Goal: Obtain resource: Download file/media

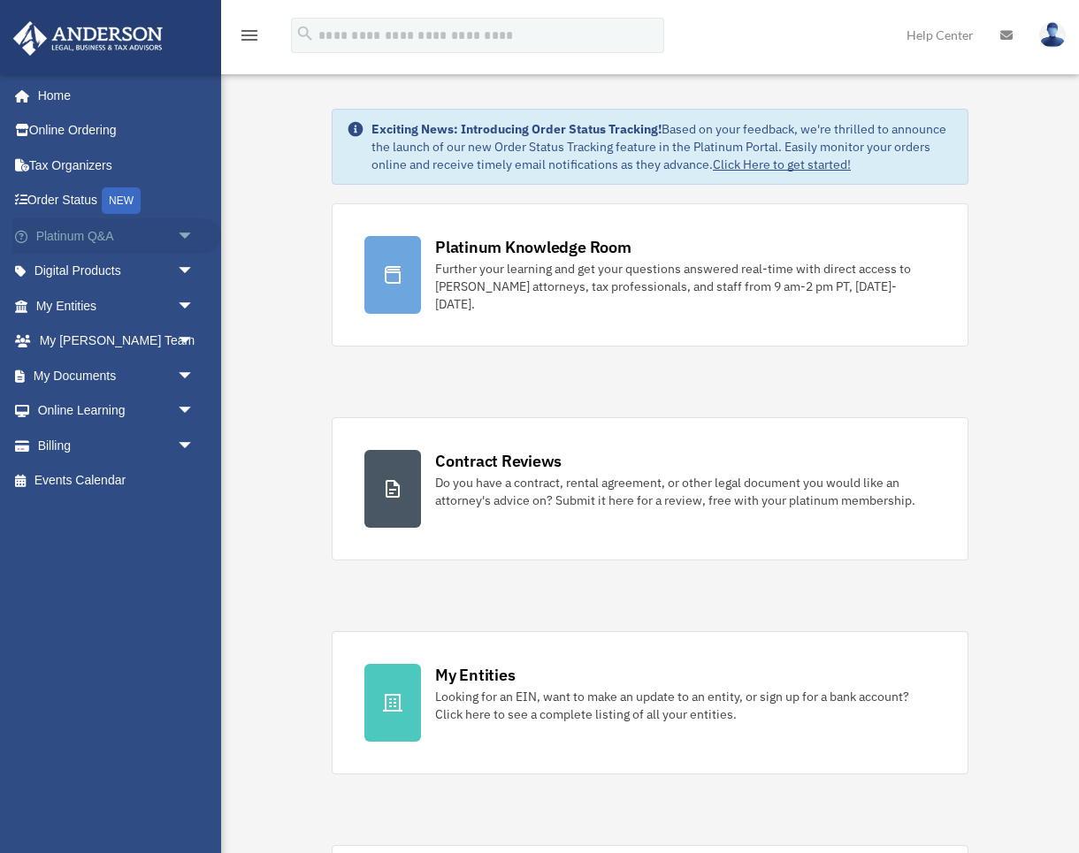
click at [185, 233] on span "arrow_drop_down" at bounding box center [194, 236] width 35 height 36
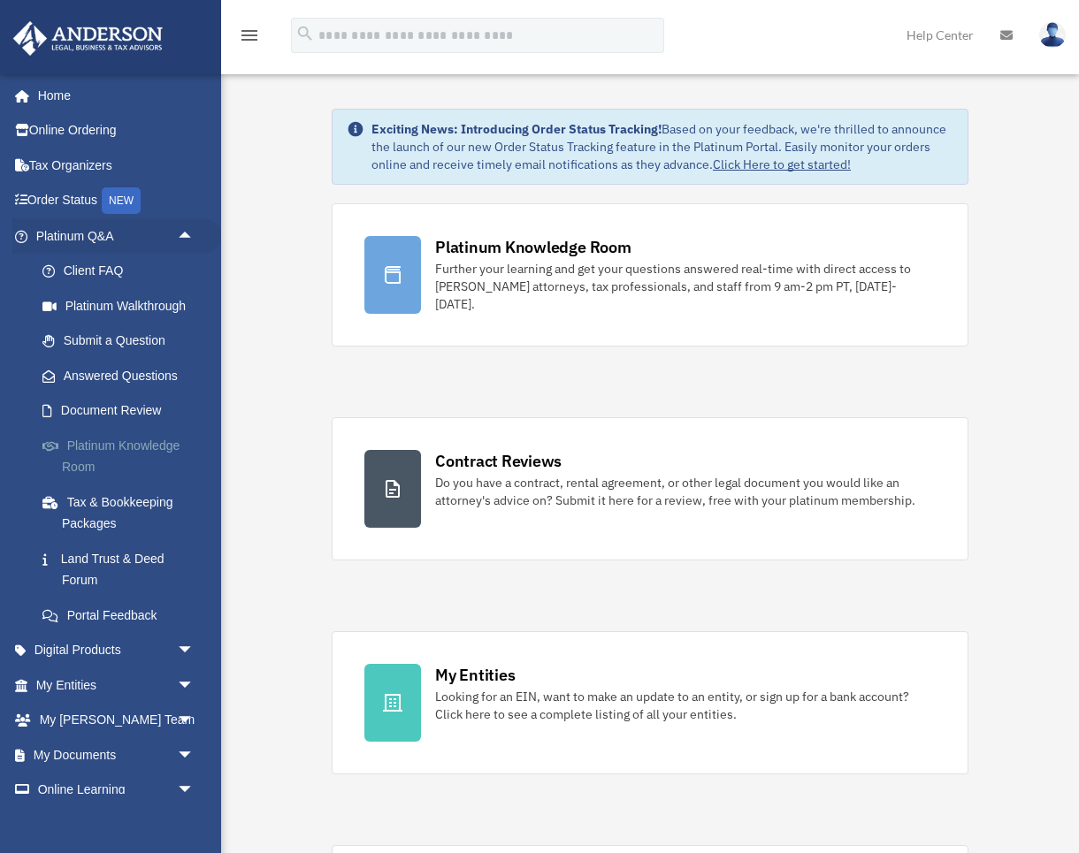
click at [119, 442] on link "Platinum Knowledge Room" at bounding box center [123, 456] width 196 height 57
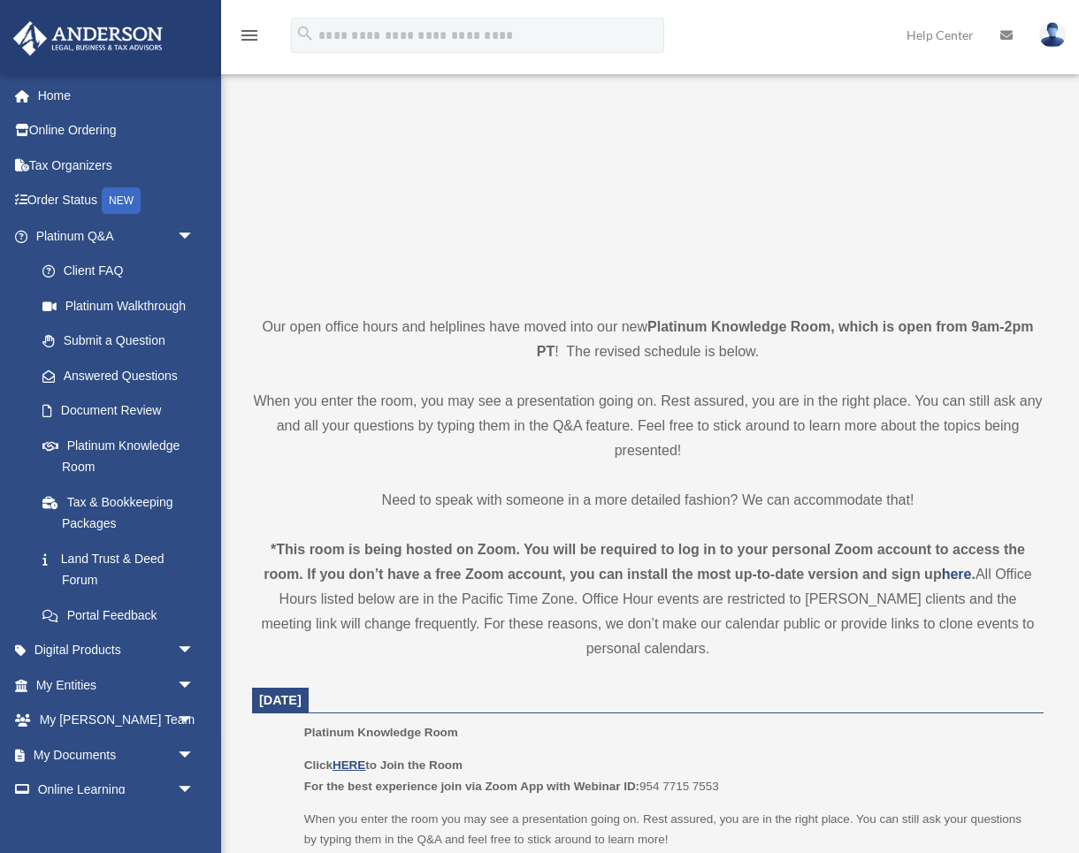
scroll to position [760, 0]
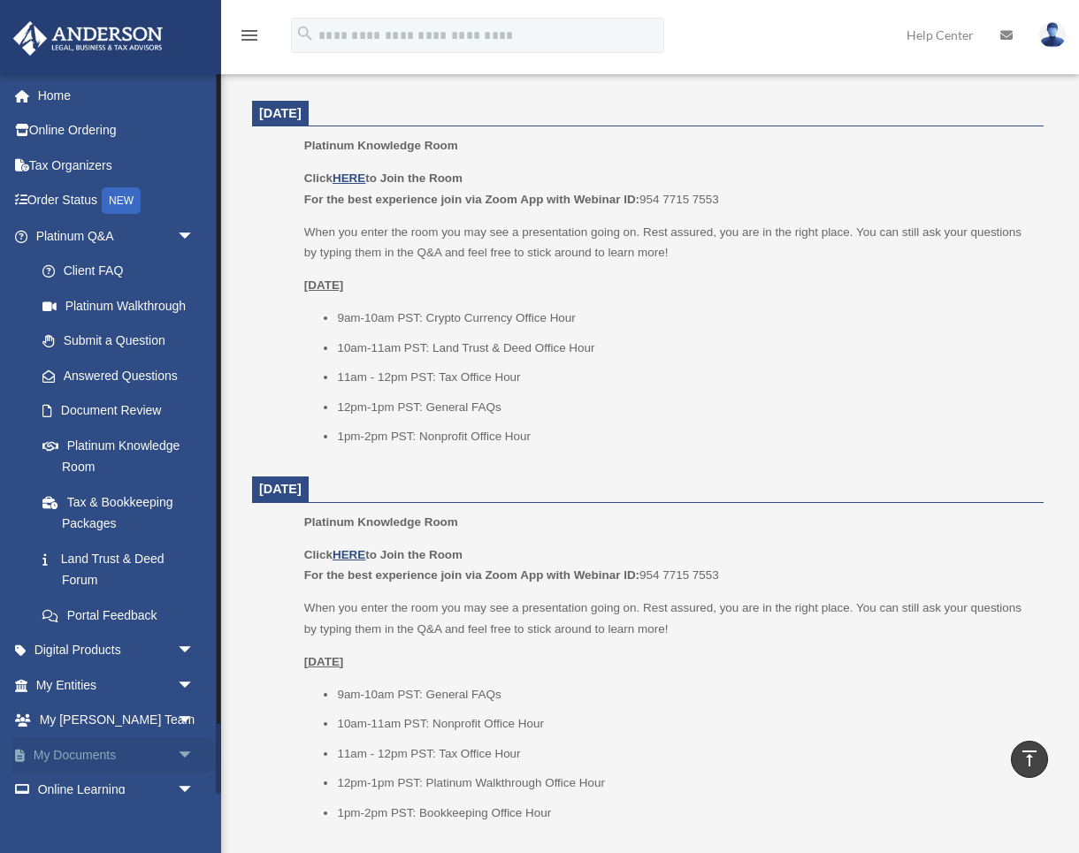
click at [181, 744] on span "arrow_drop_down" at bounding box center [194, 756] width 35 height 36
click at [112, 748] on link "My Documents arrow_drop_up" at bounding box center [116, 755] width 209 height 35
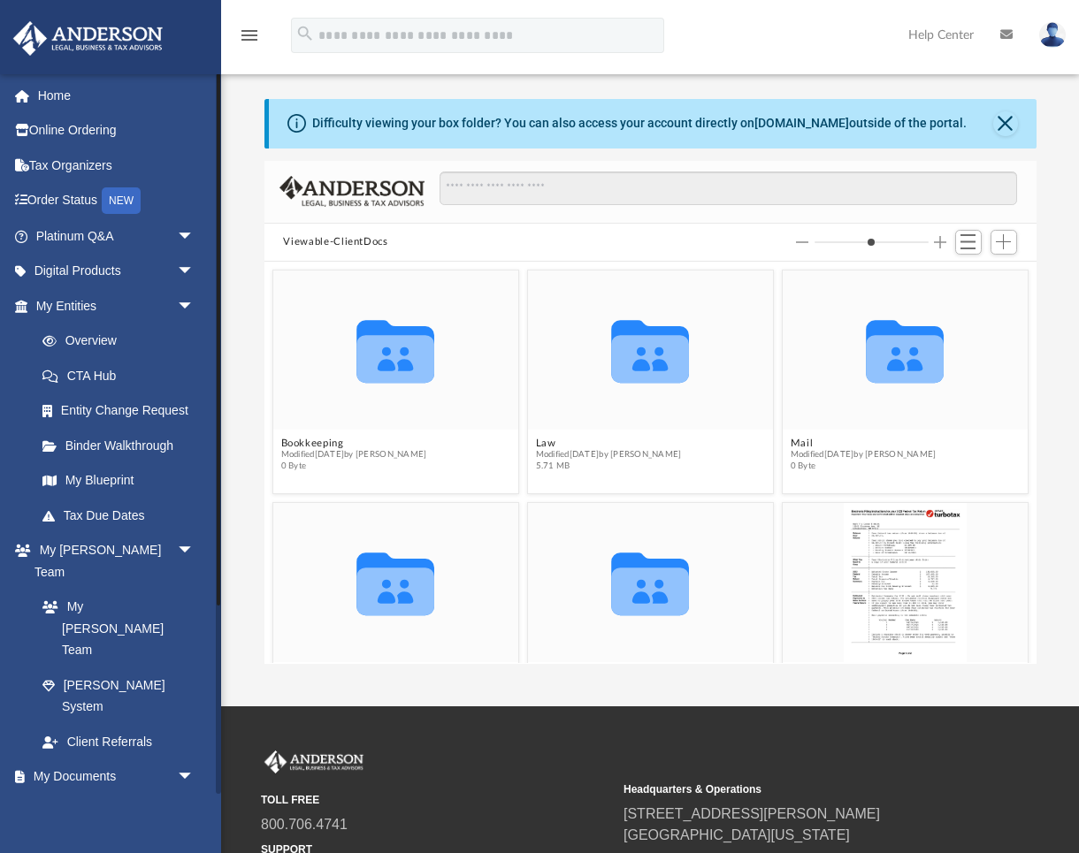
scroll to position [402, 772]
click at [72, 794] on link "Box" at bounding box center [123, 811] width 196 height 35
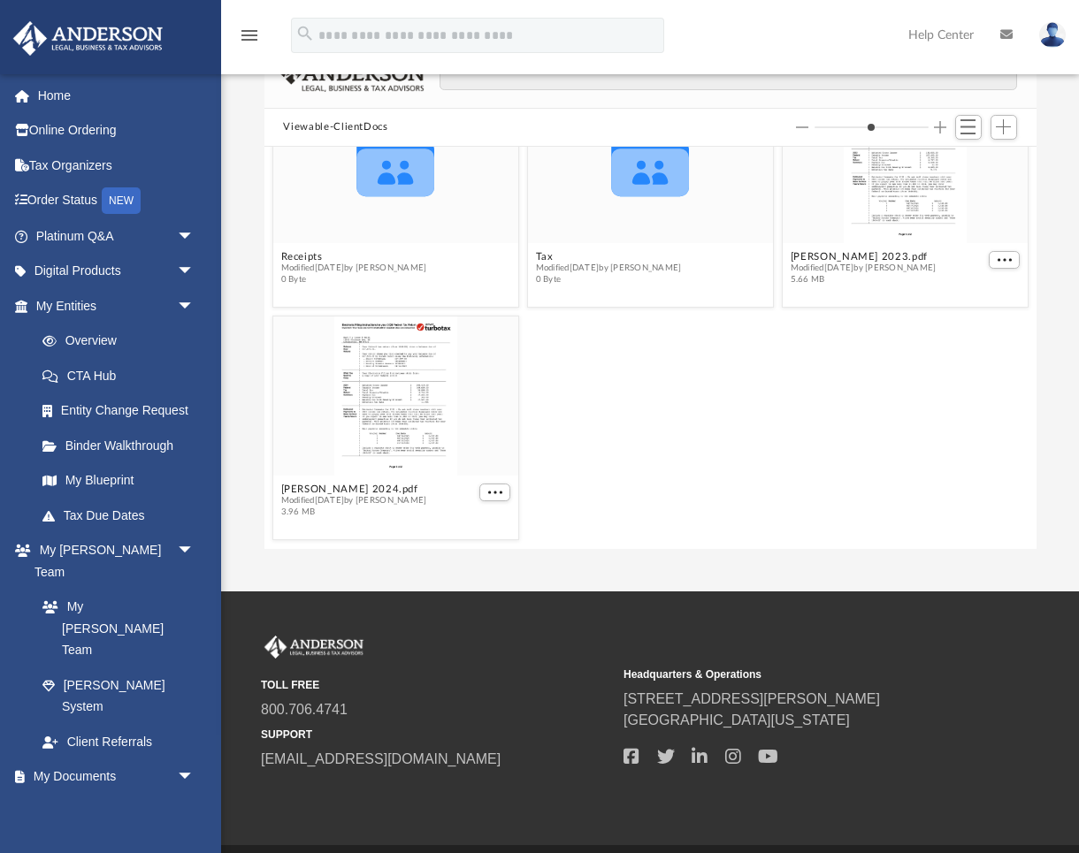
scroll to position [0, 0]
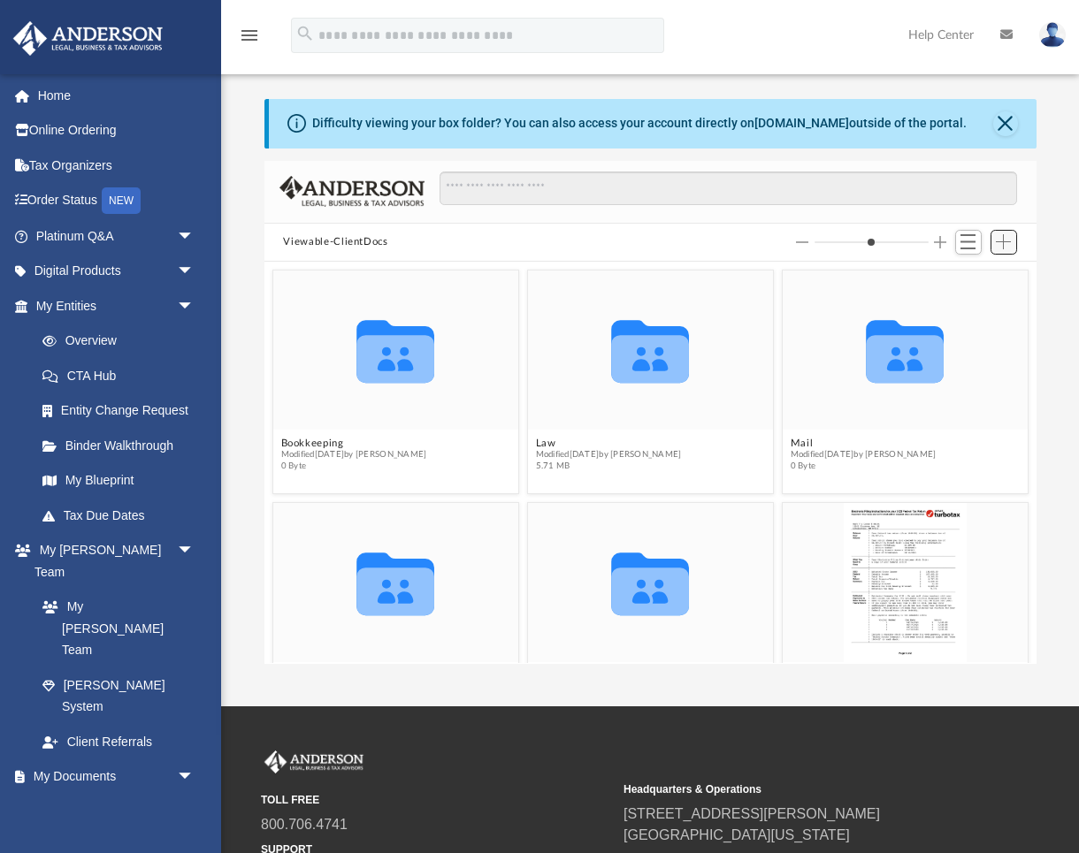
click at [1004, 239] on span "Add" at bounding box center [1003, 241] width 15 height 15
click at [966, 279] on li "Upload" at bounding box center [979, 278] width 57 height 19
type input "*"
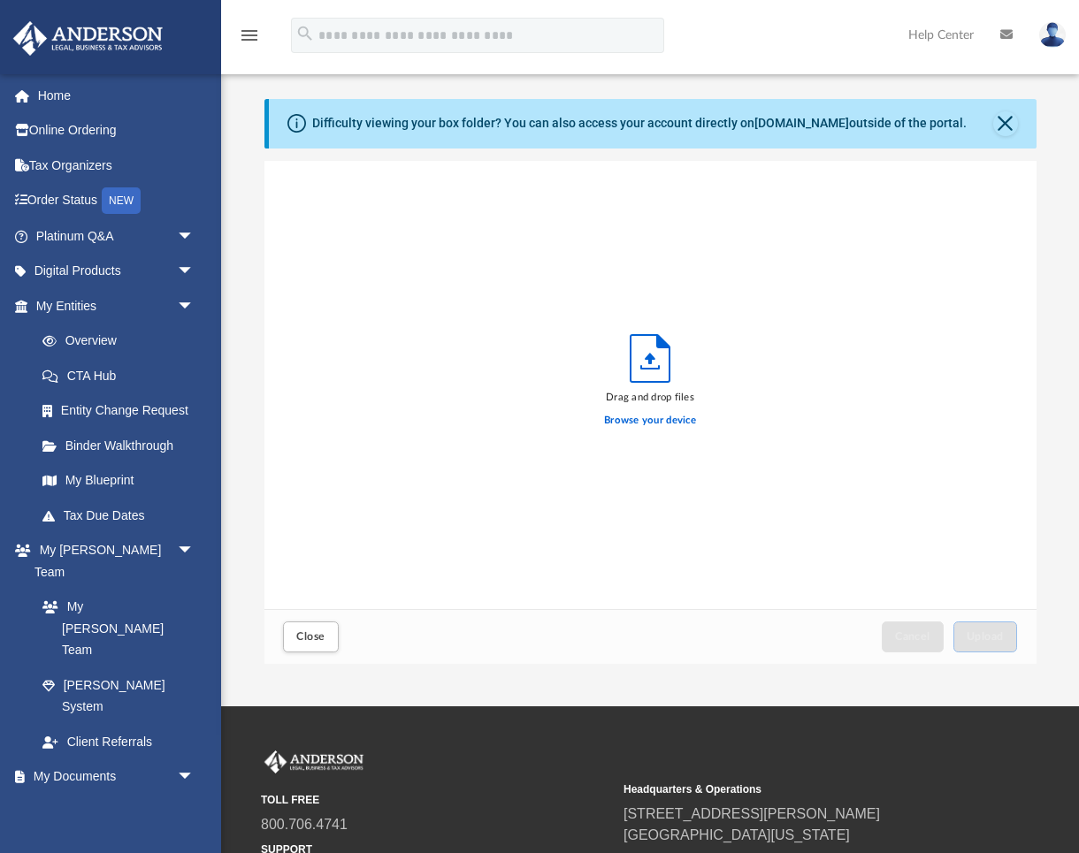
scroll to position [448, 772]
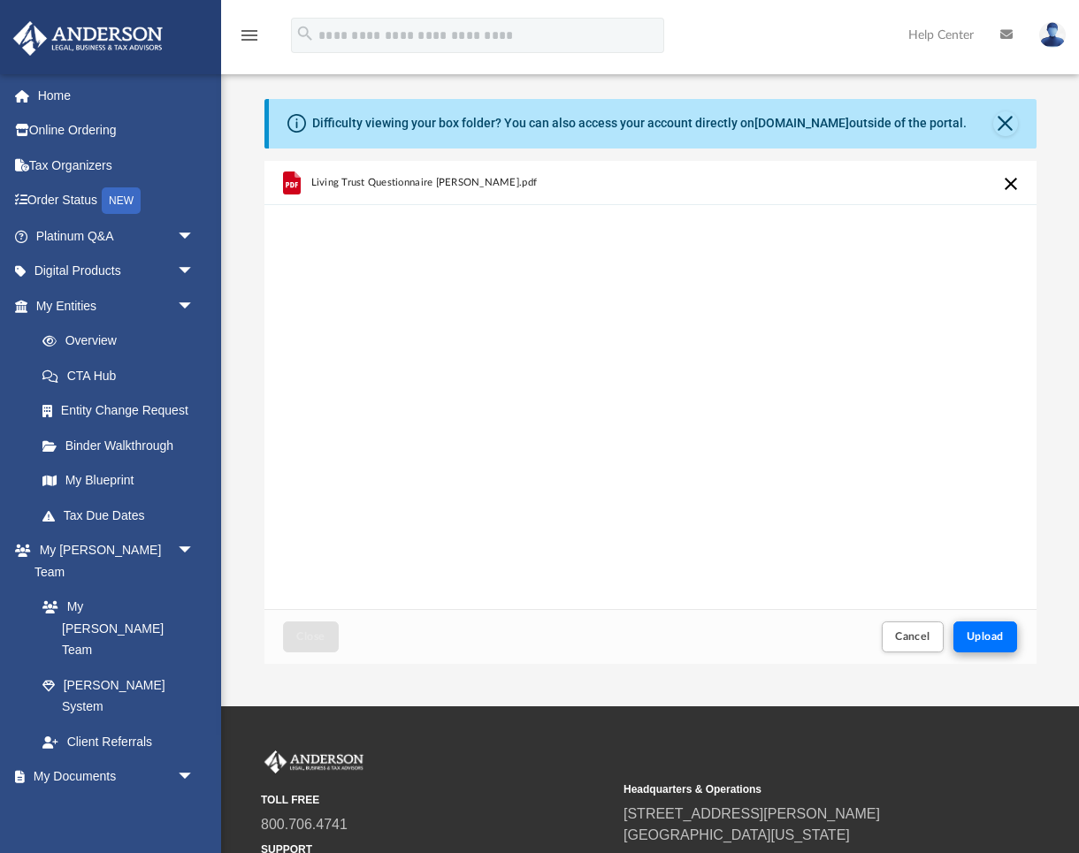
click at [983, 640] on span "Upload" at bounding box center [985, 636] width 37 height 11
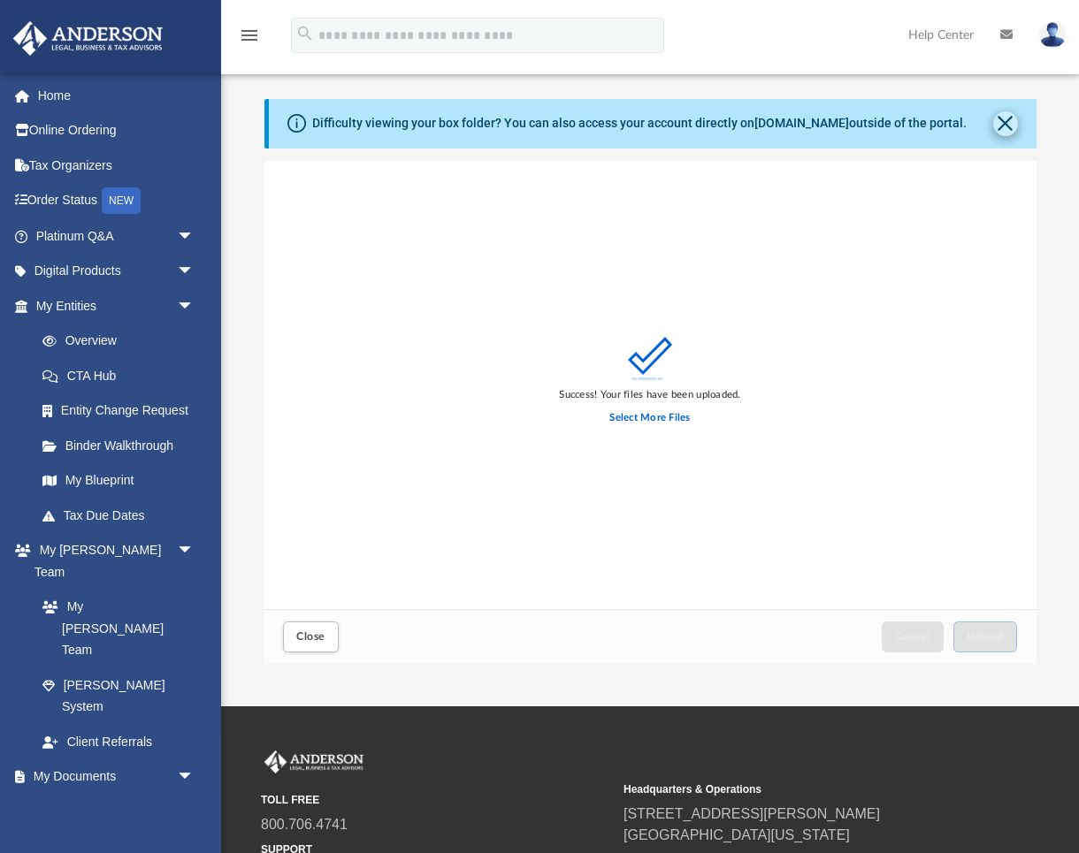
click at [1003, 119] on button "Close" at bounding box center [1005, 123] width 25 height 25
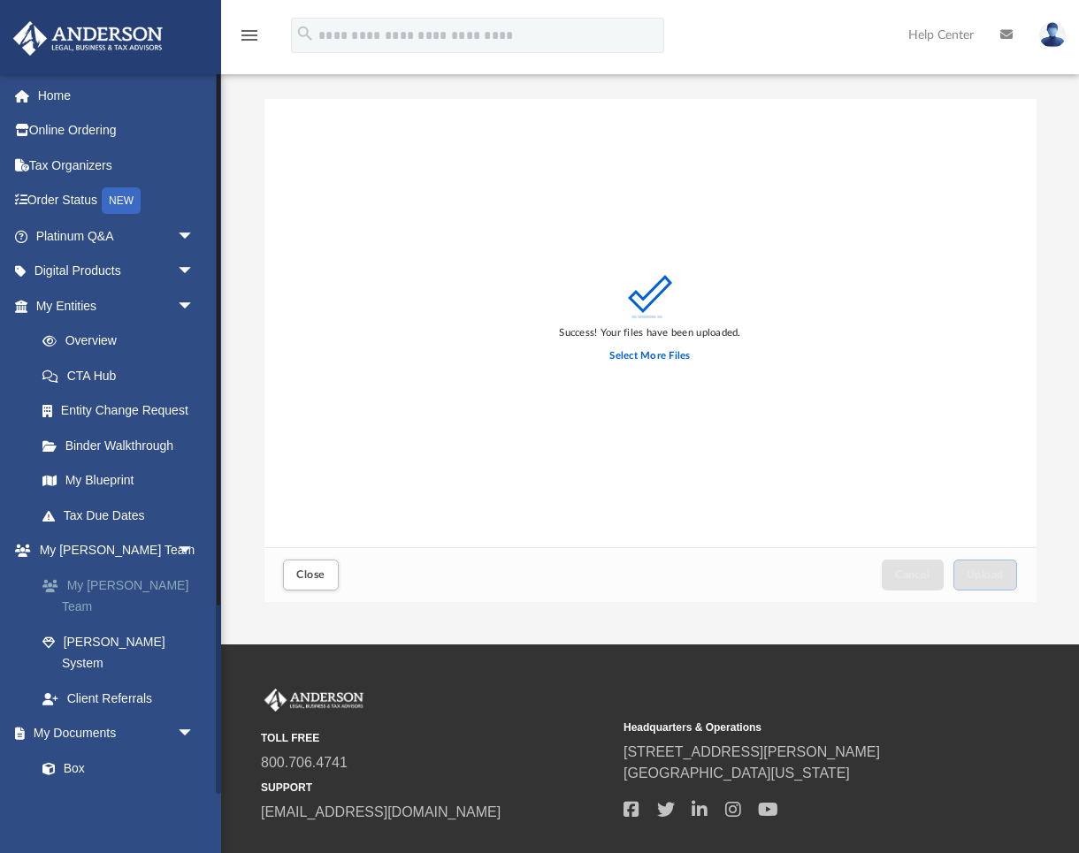
click at [119, 577] on link "My [PERSON_NAME] Team" at bounding box center [123, 596] width 196 height 57
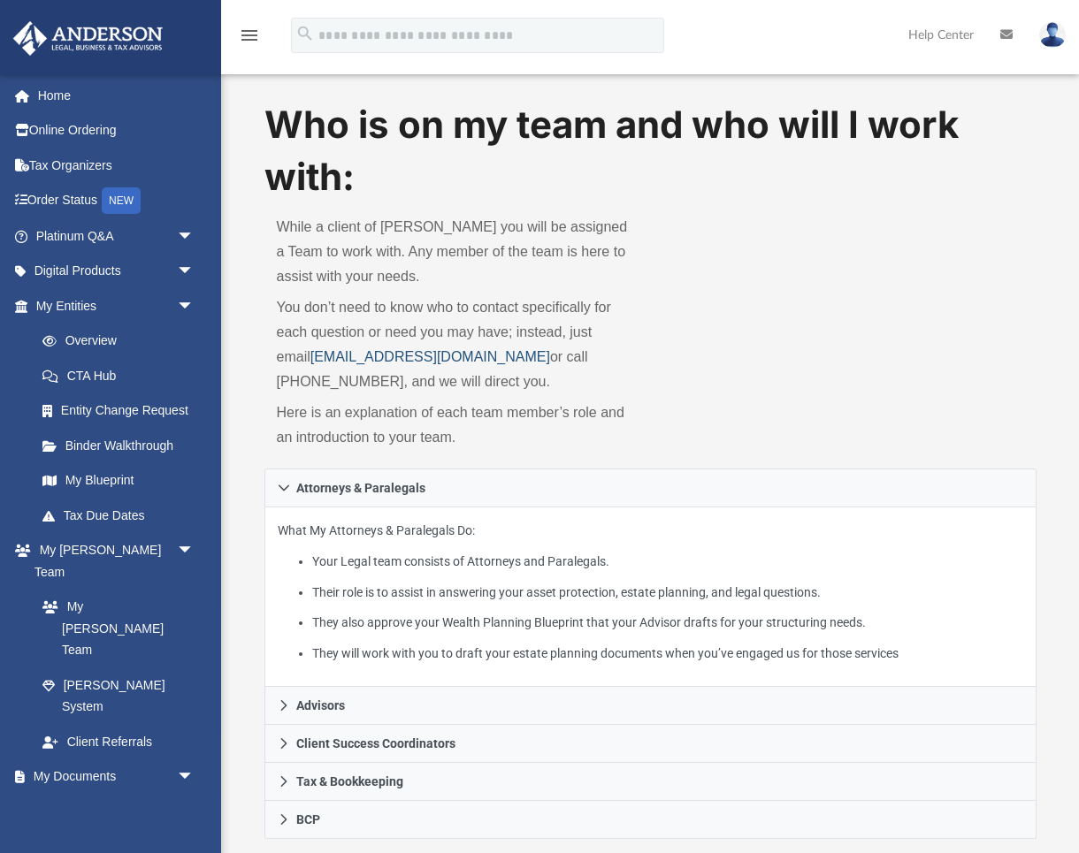
click at [338, 357] on link "myteam@andersonadvisors.com" at bounding box center [430, 356] width 240 height 15
click at [185, 301] on span "arrow_drop_down" at bounding box center [194, 306] width 35 height 36
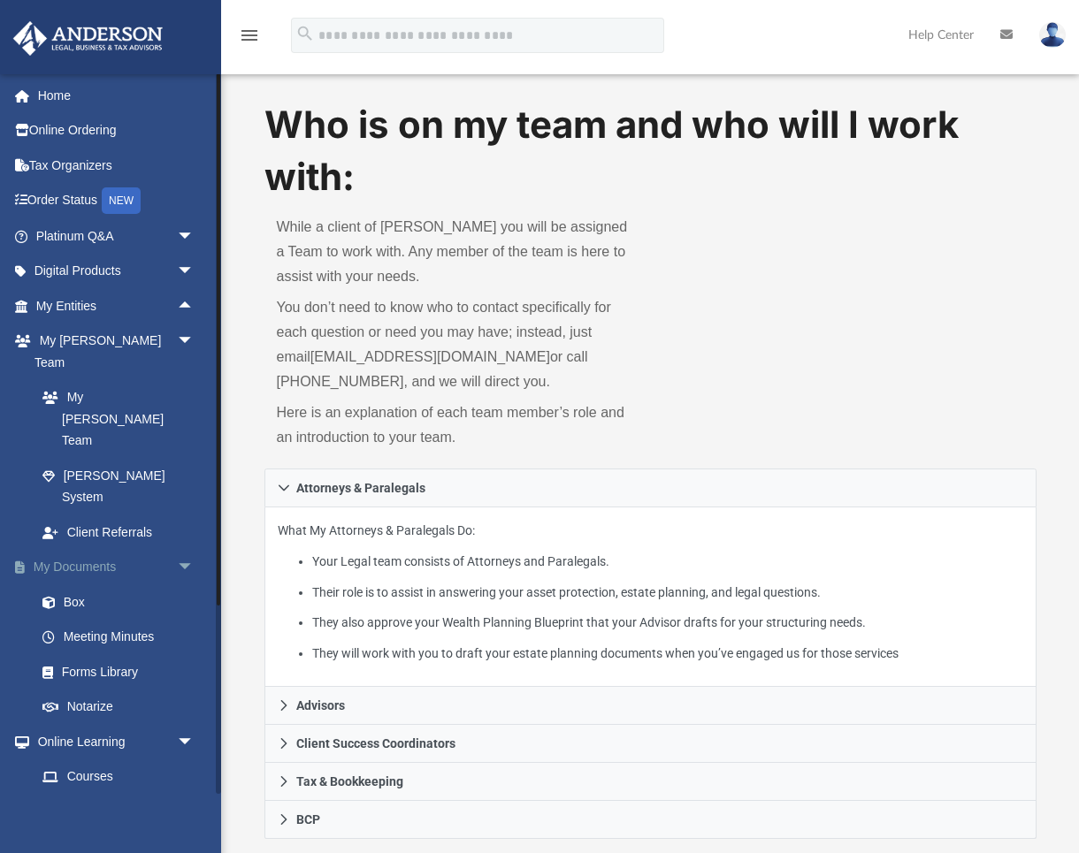
click at [182, 550] on span "arrow_drop_down" at bounding box center [194, 568] width 35 height 36
click at [187, 585] on span "arrow_drop_down" at bounding box center [194, 603] width 35 height 36
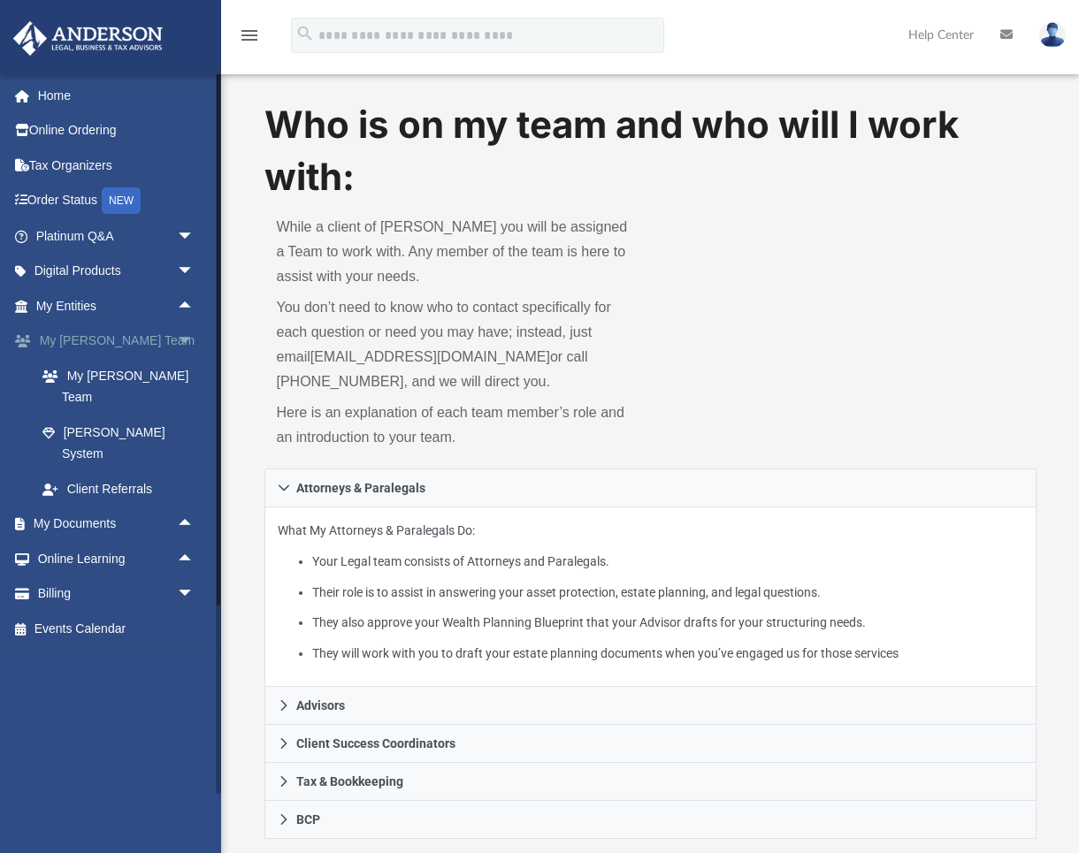
click at [187, 335] on span "arrow_drop_down" at bounding box center [194, 342] width 35 height 36
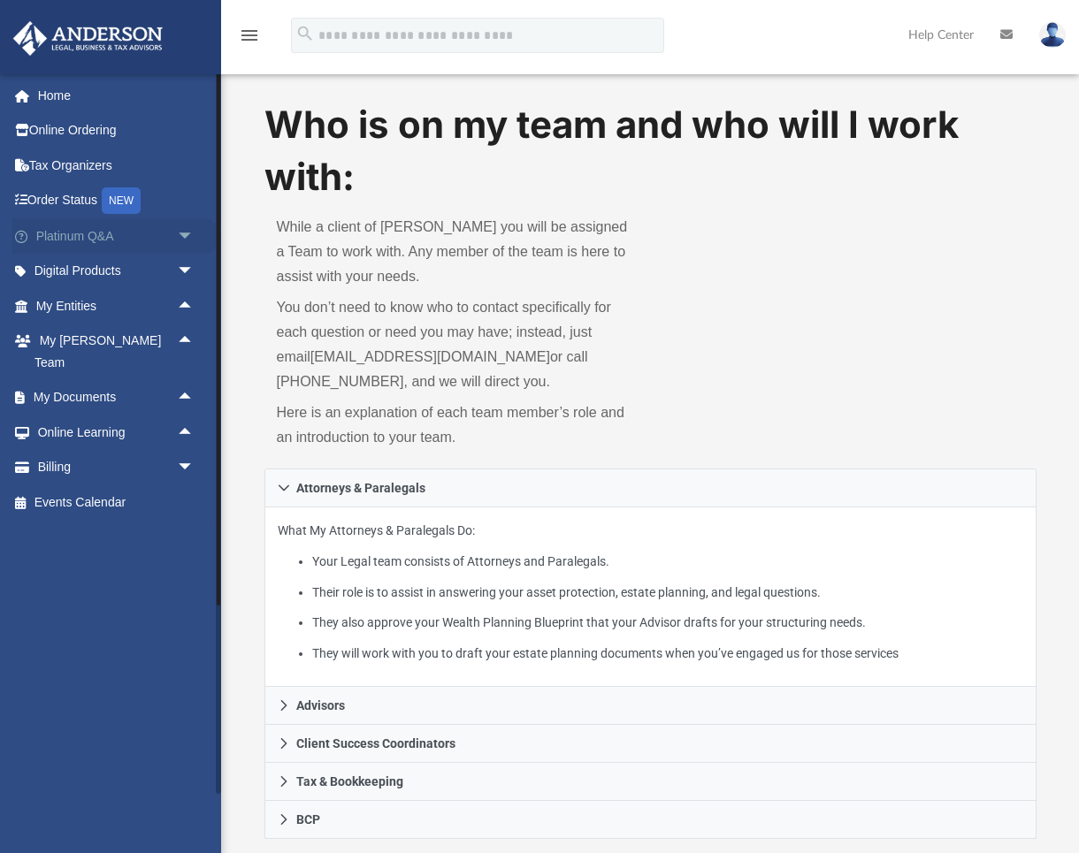
click at [187, 233] on span "arrow_drop_down" at bounding box center [194, 236] width 35 height 36
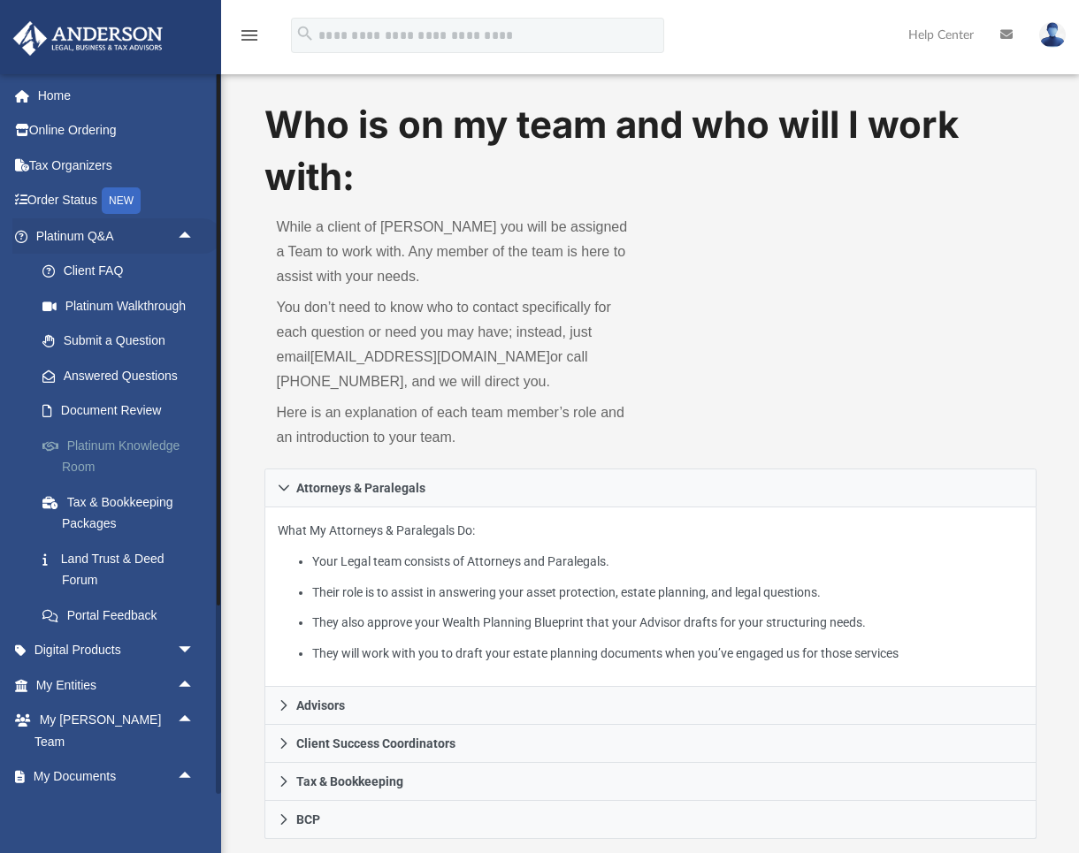
click at [88, 442] on link "Platinum Knowledge Room" at bounding box center [123, 456] width 196 height 57
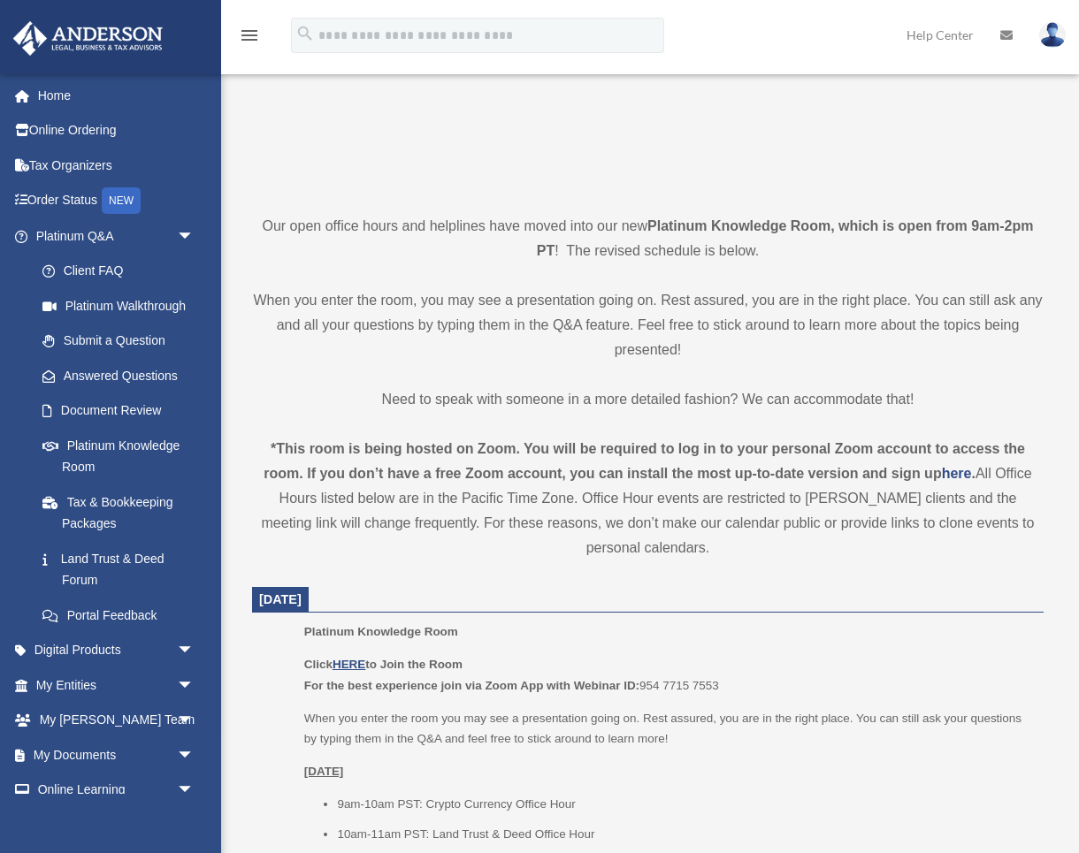
scroll to position [423, 0]
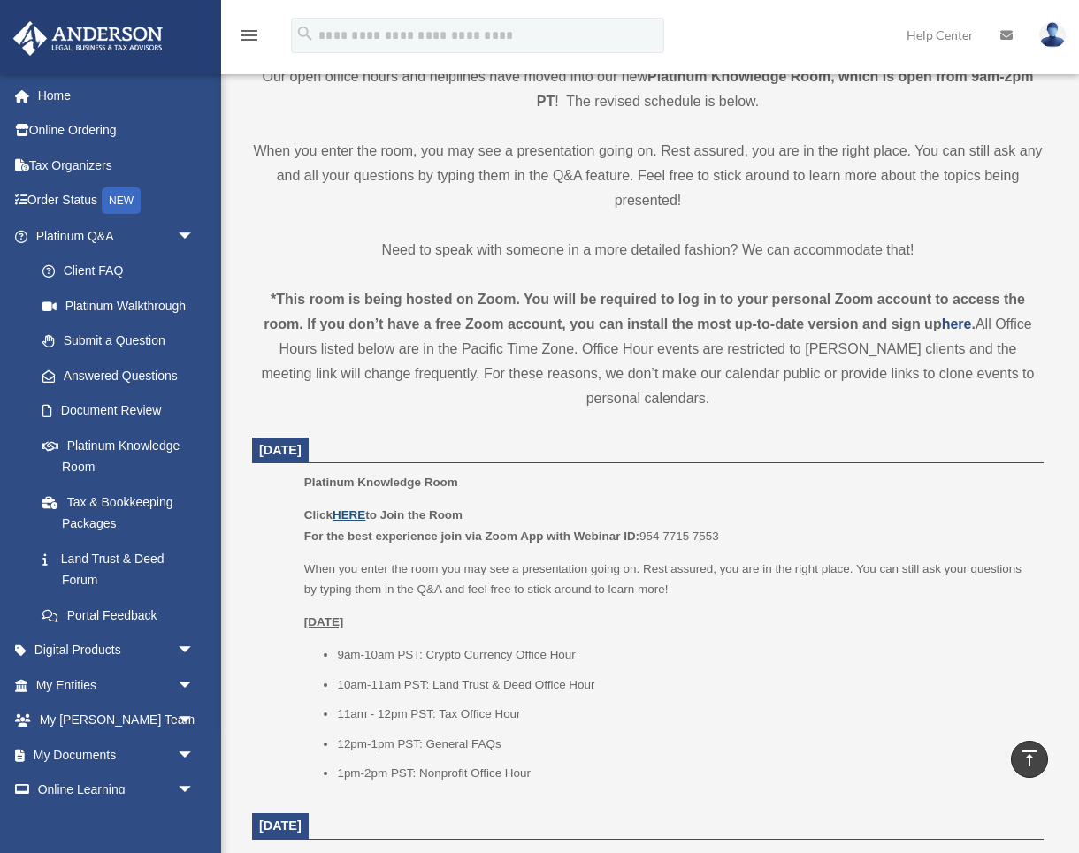
click at [356, 512] on u "HERE" at bounding box center [349, 515] width 33 height 13
click at [116, 498] on link "Tax & Bookkeeping Packages" at bounding box center [123, 513] width 196 height 57
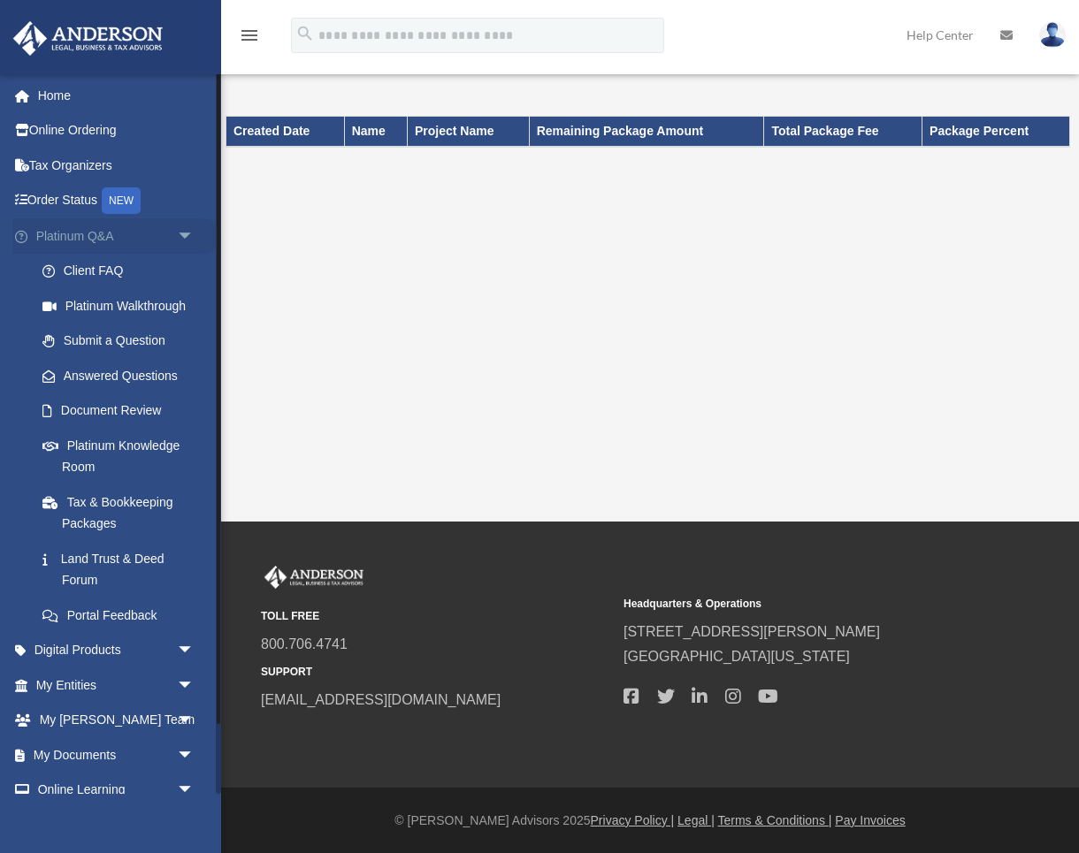
click at [184, 231] on span "arrow_drop_down" at bounding box center [194, 236] width 35 height 36
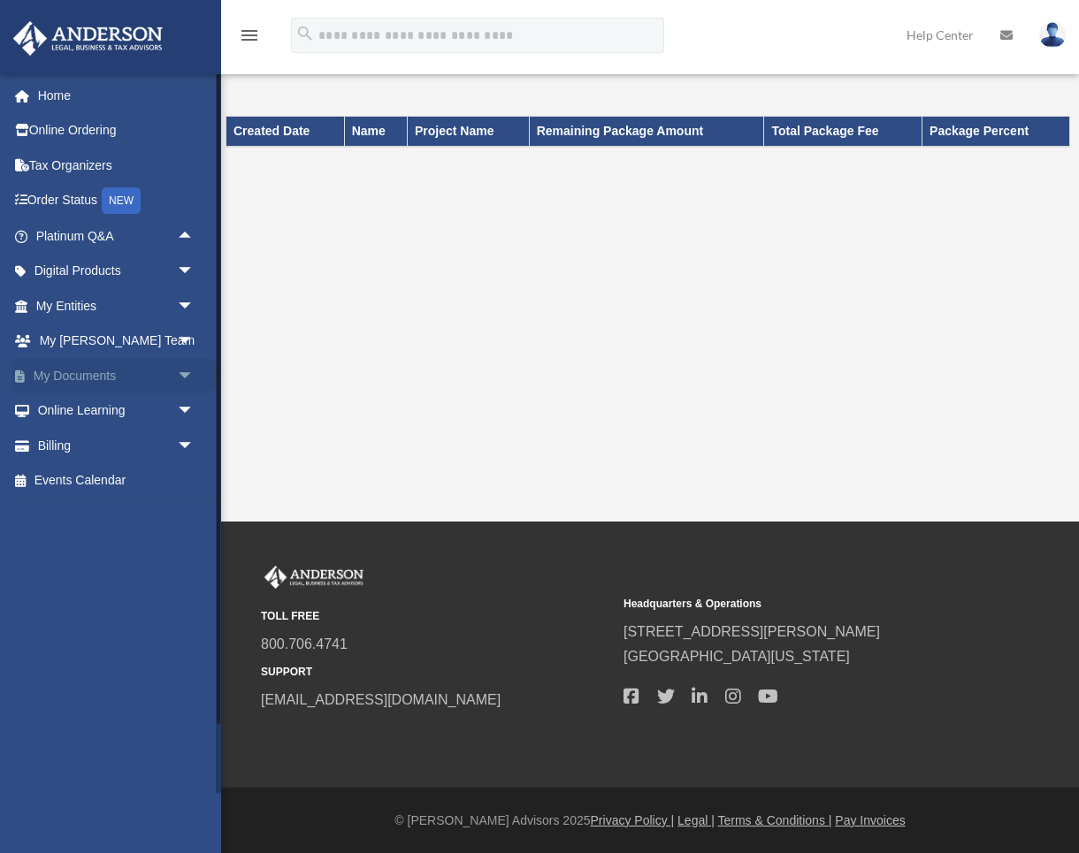
click at [183, 368] on span "arrow_drop_down" at bounding box center [194, 376] width 35 height 36
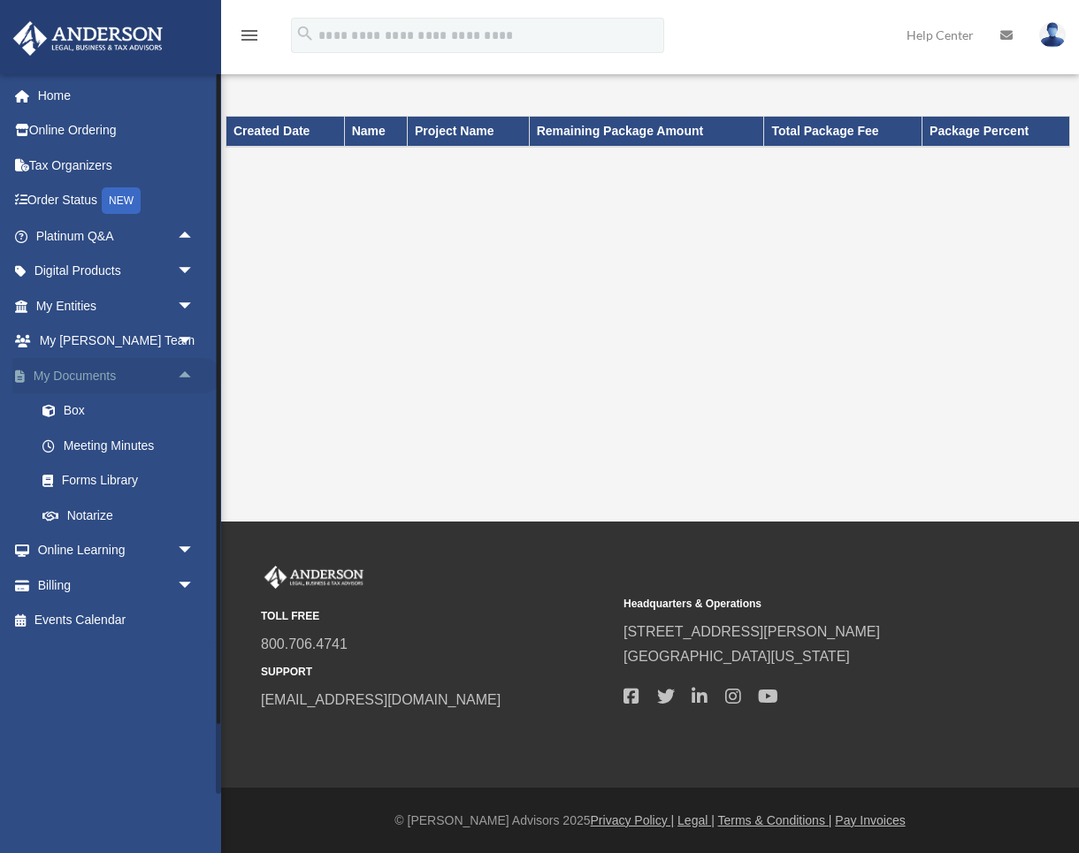
click at [187, 373] on span "arrow_drop_up" at bounding box center [194, 376] width 35 height 36
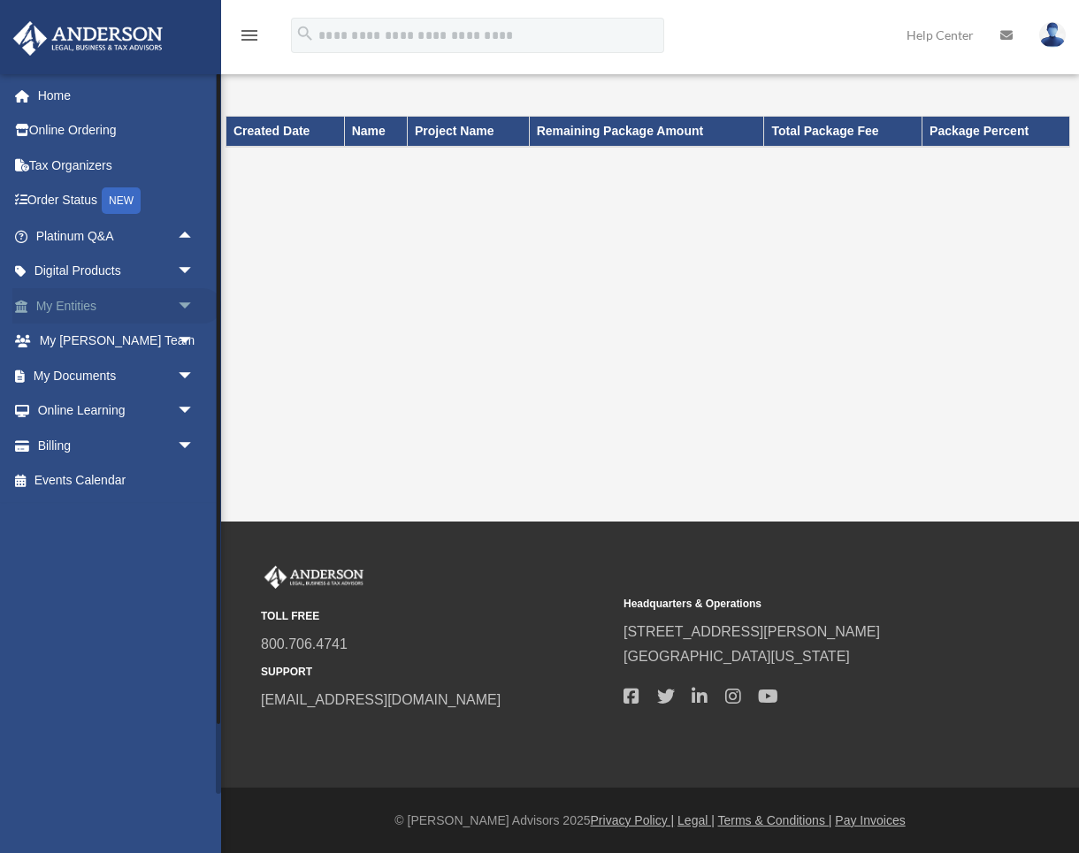
click at [183, 302] on span "arrow_drop_down" at bounding box center [194, 306] width 35 height 36
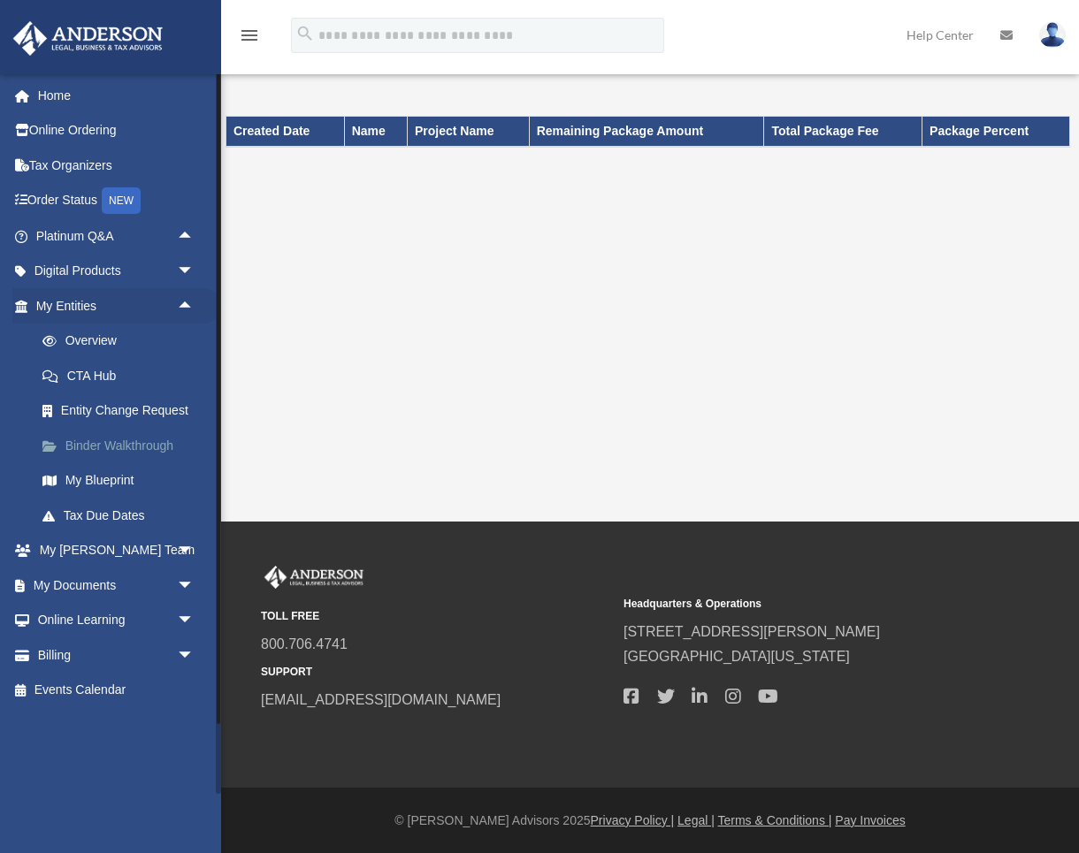
click at [124, 440] on link "Binder Walkthrough" at bounding box center [123, 445] width 196 height 35
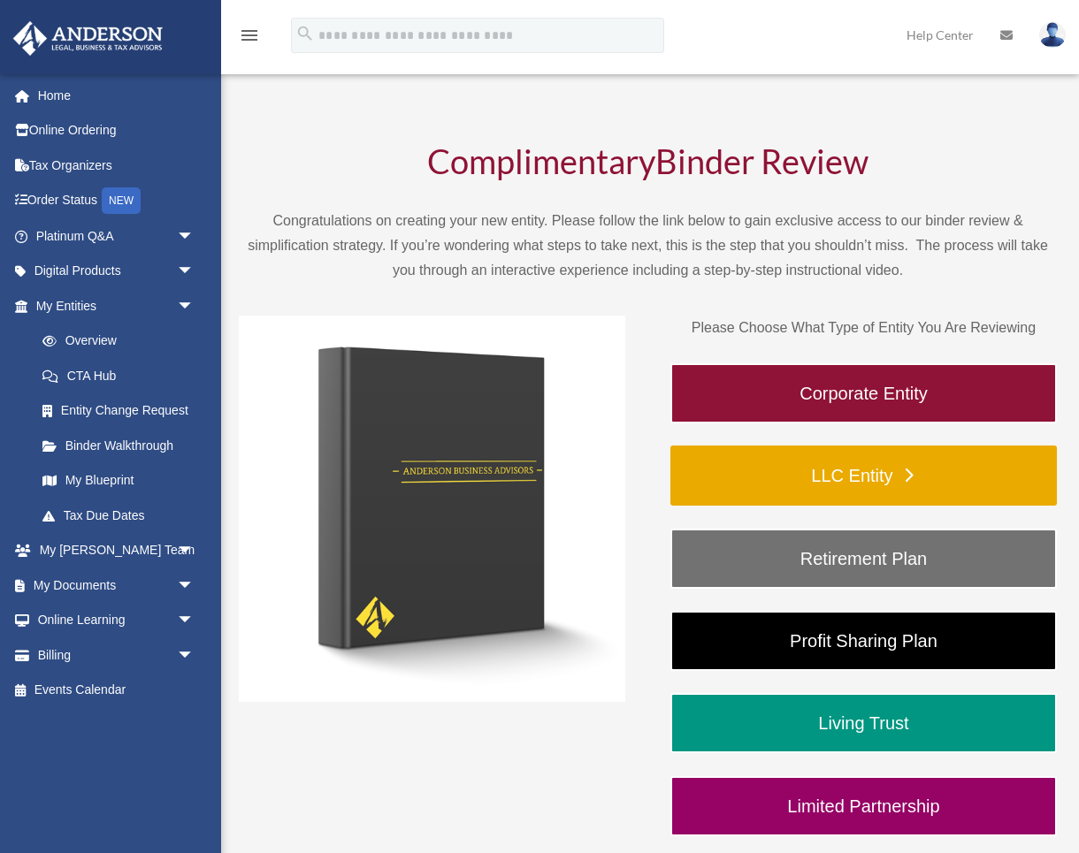
click at [792, 478] on link "LLC Entity" at bounding box center [863, 476] width 386 height 60
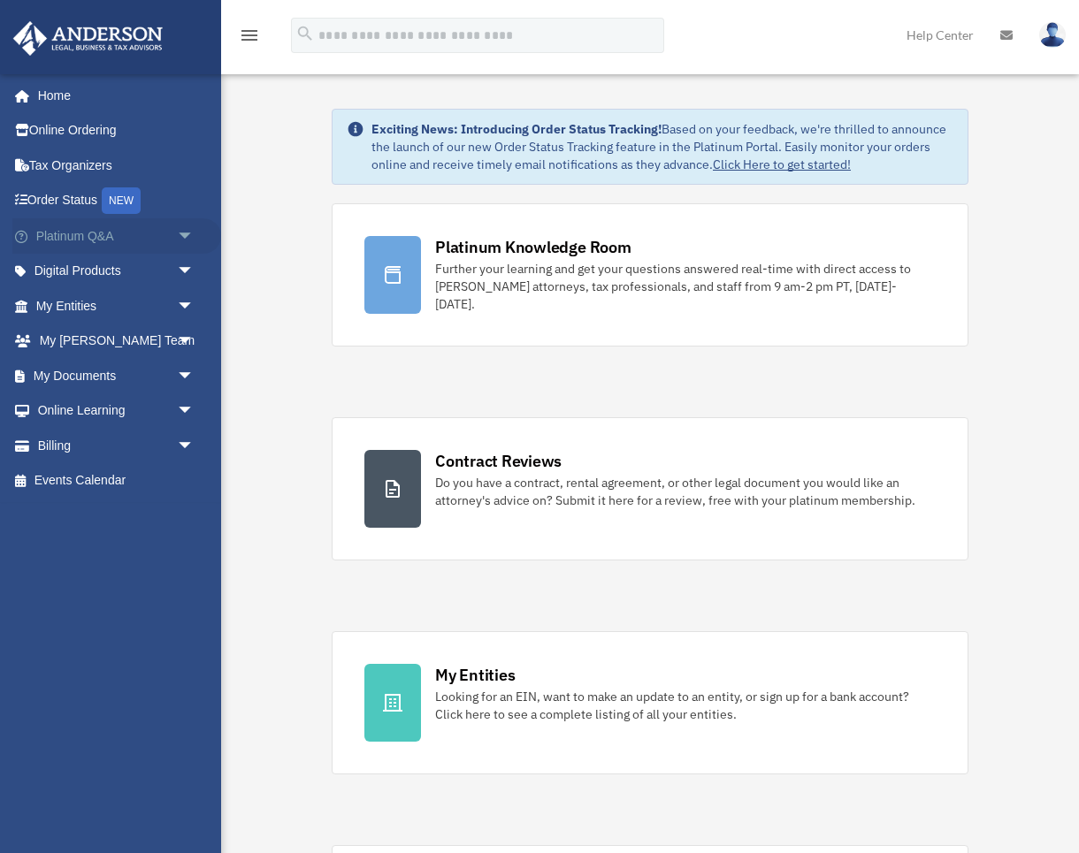
click at [187, 233] on span "arrow_drop_down" at bounding box center [194, 236] width 35 height 36
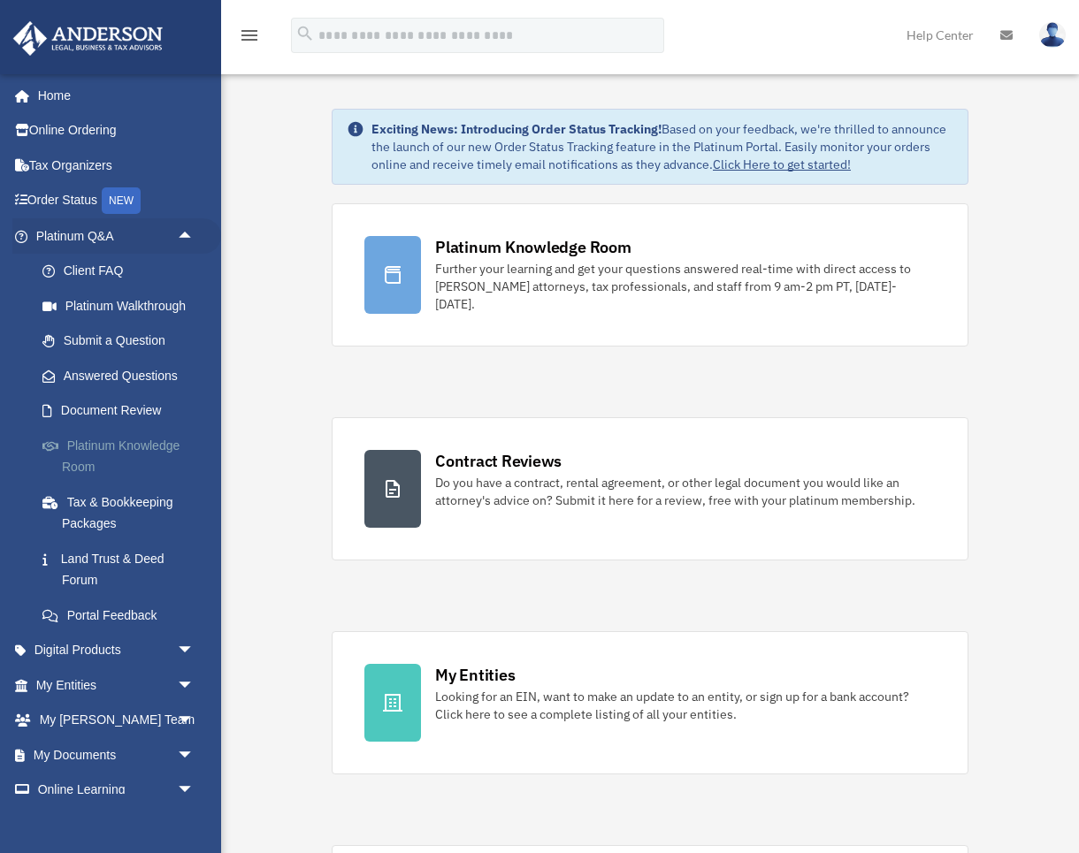
click at [143, 438] on link "Platinum Knowledge Room" at bounding box center [123, 456] width 196 height 57
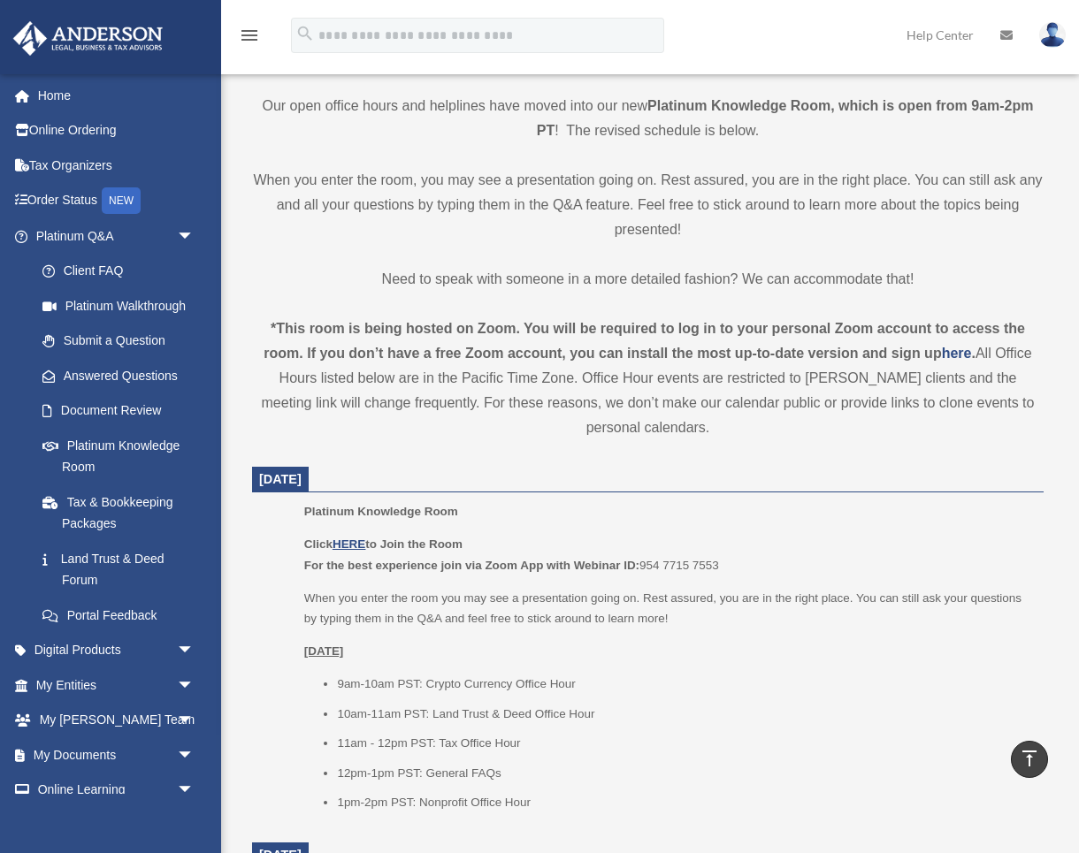
scroll to position [393, 0]
click at [354, 542] on u "HERE" at bounding box center [349, 545] width 33 height 13
click at [185, 234] on span "arrow_drop_down" at bounding box center [194, 236] width 35 height 36
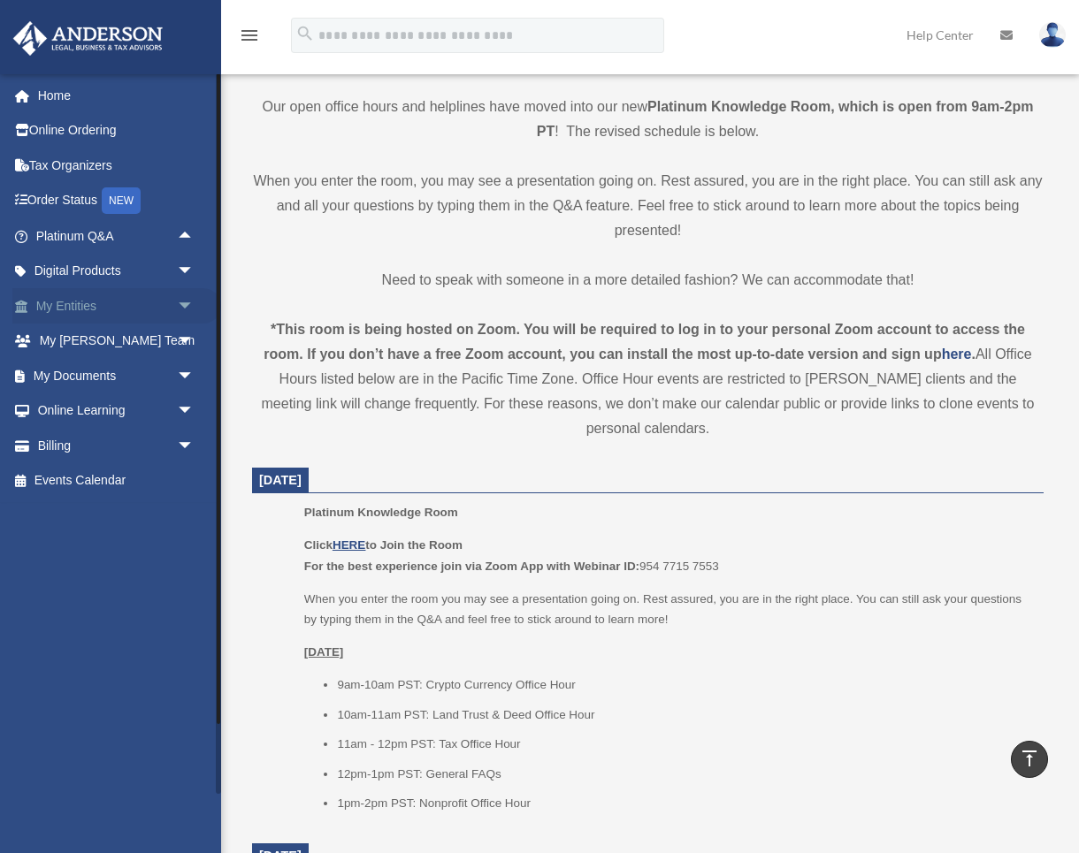
click at [185, 302] on span "arrow_drop_down" at bounding box center [194, 306] width 35 height 36
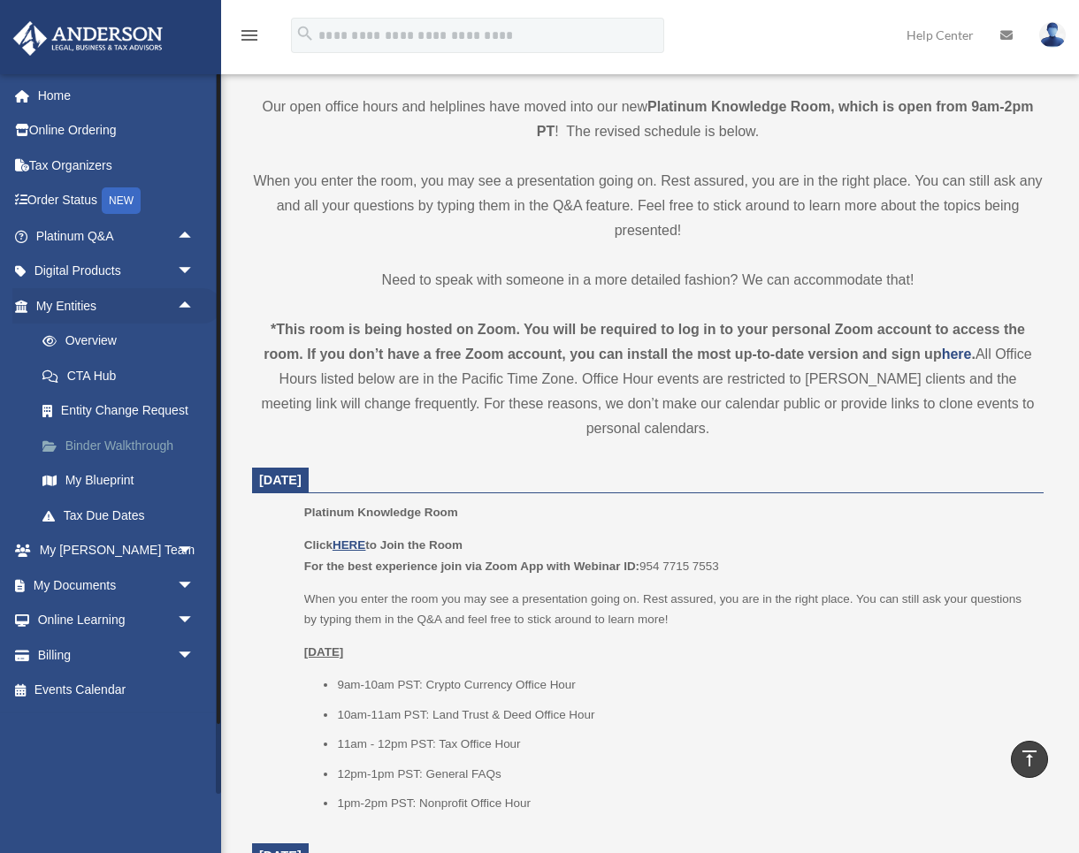
click at [145, 442] on link "Binder Walkthrough" at bounding box center [123, 445] width 196 height 35
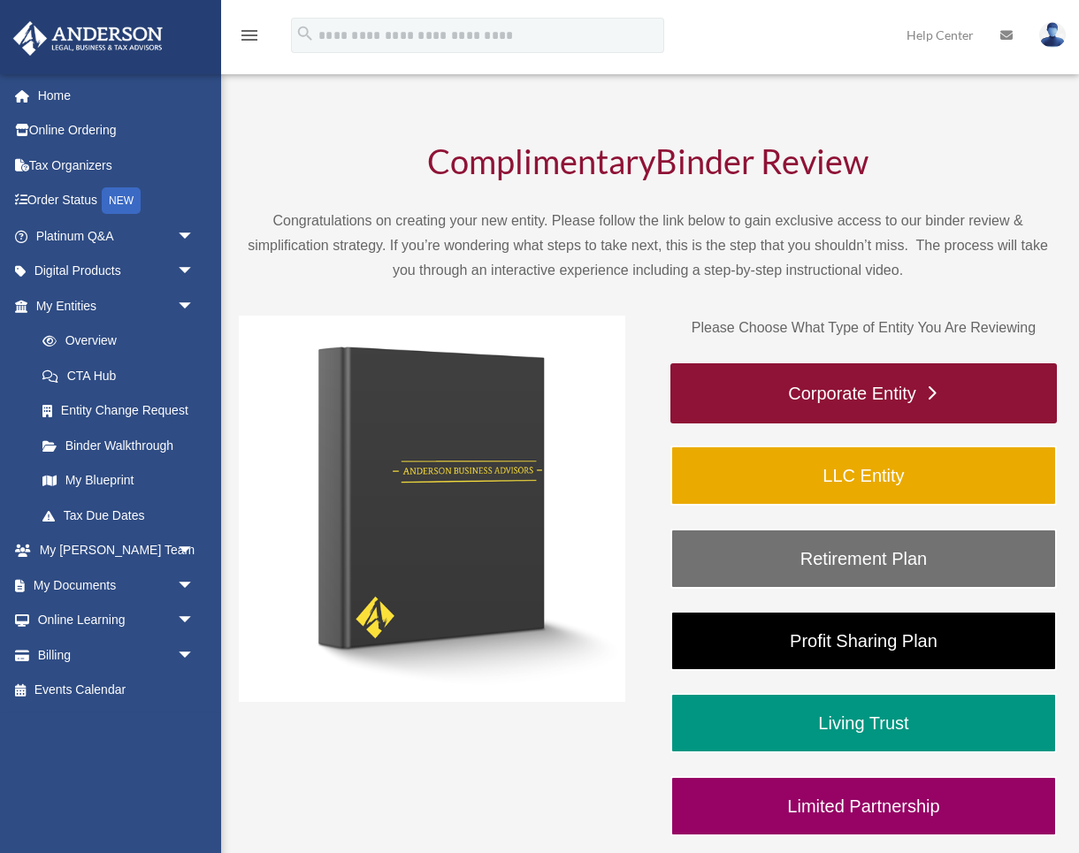
click at [842, 394] on link "Corporate Entity" at bounding box center [863, 393] width 386 height 60
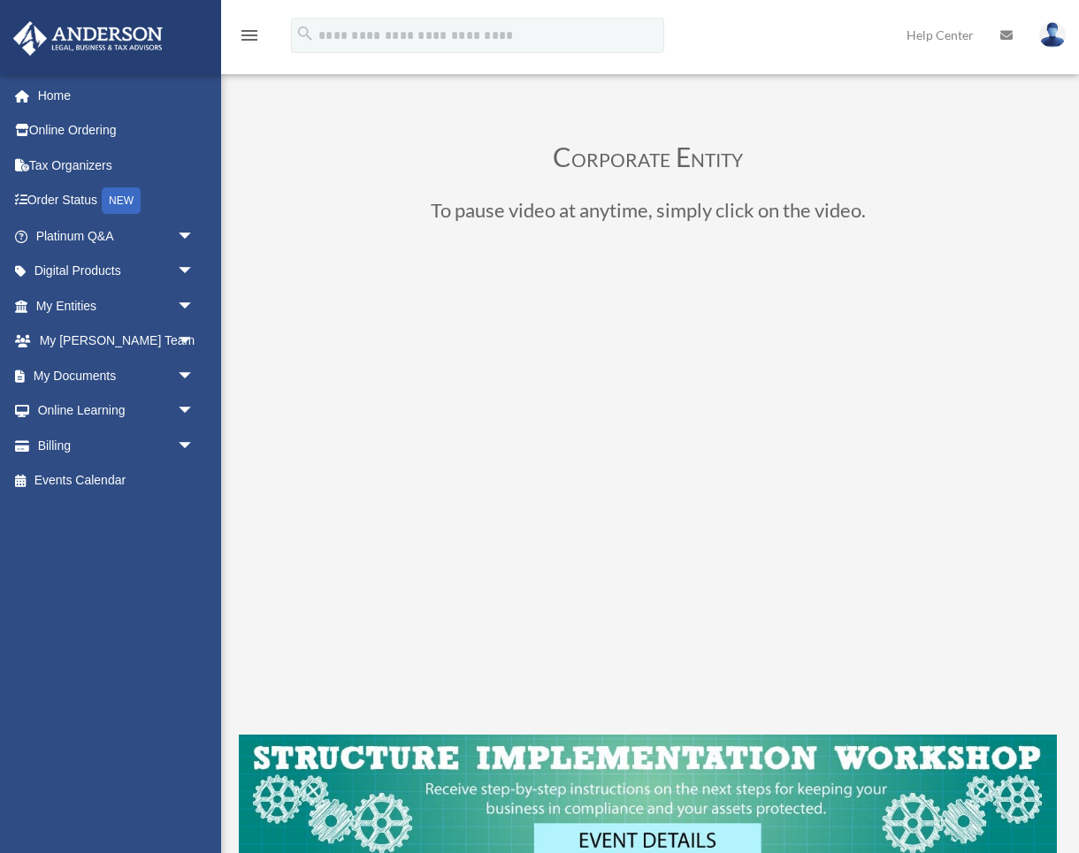
scroll to position [2, 0]
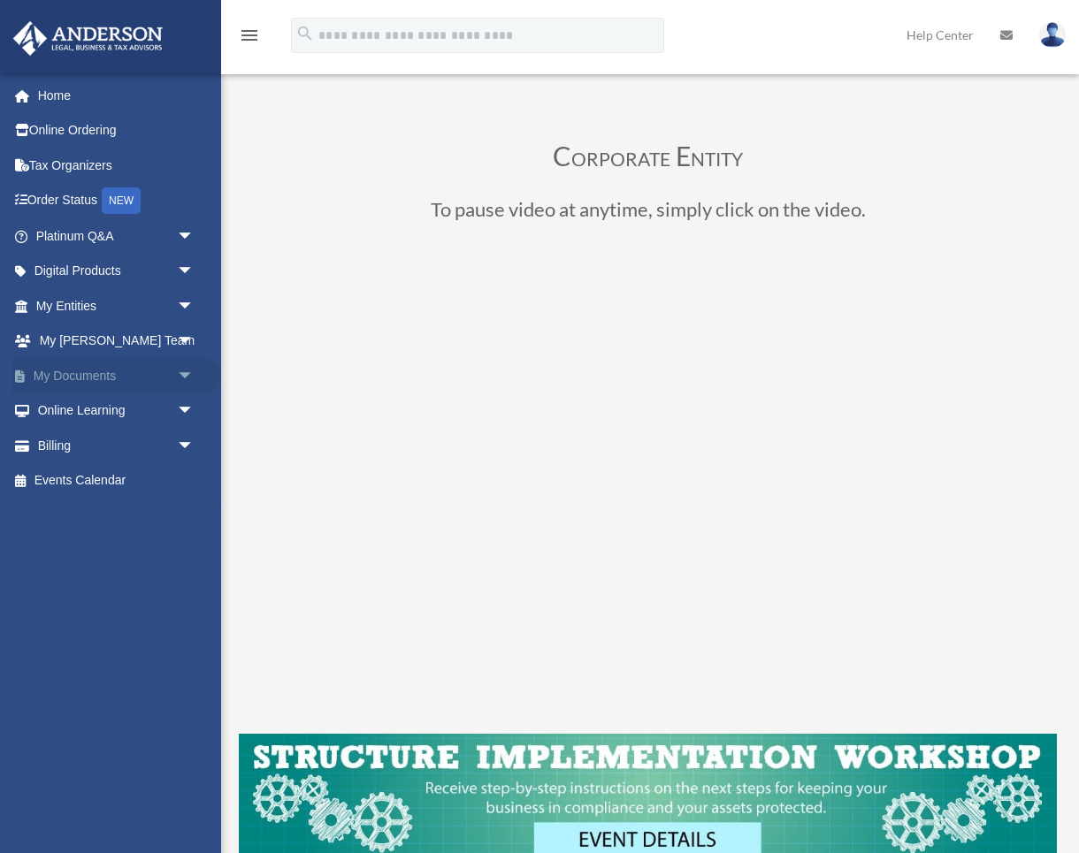
click at [180, 371] on span "arrow_drop_down" at bounding box center [194, 376] width 35 height 36
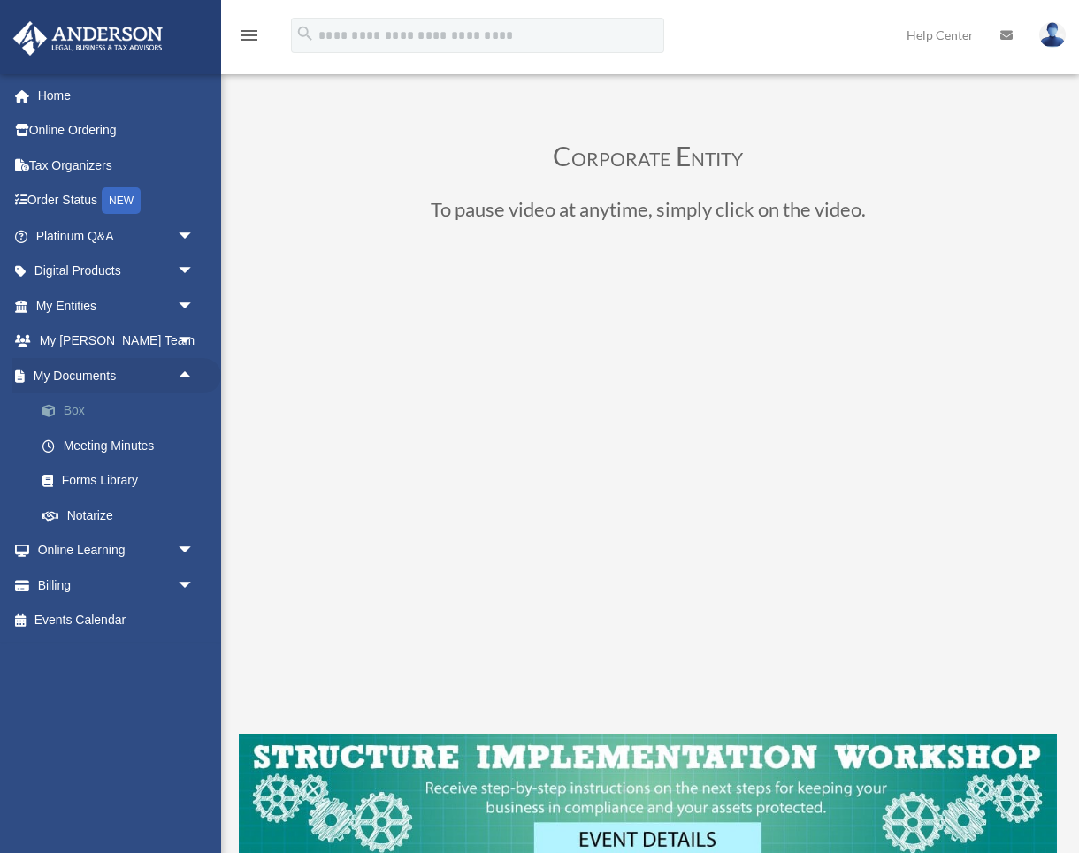
click at [73, 407] on link "Box" at bounding box center [123, 411] width 196 height 35
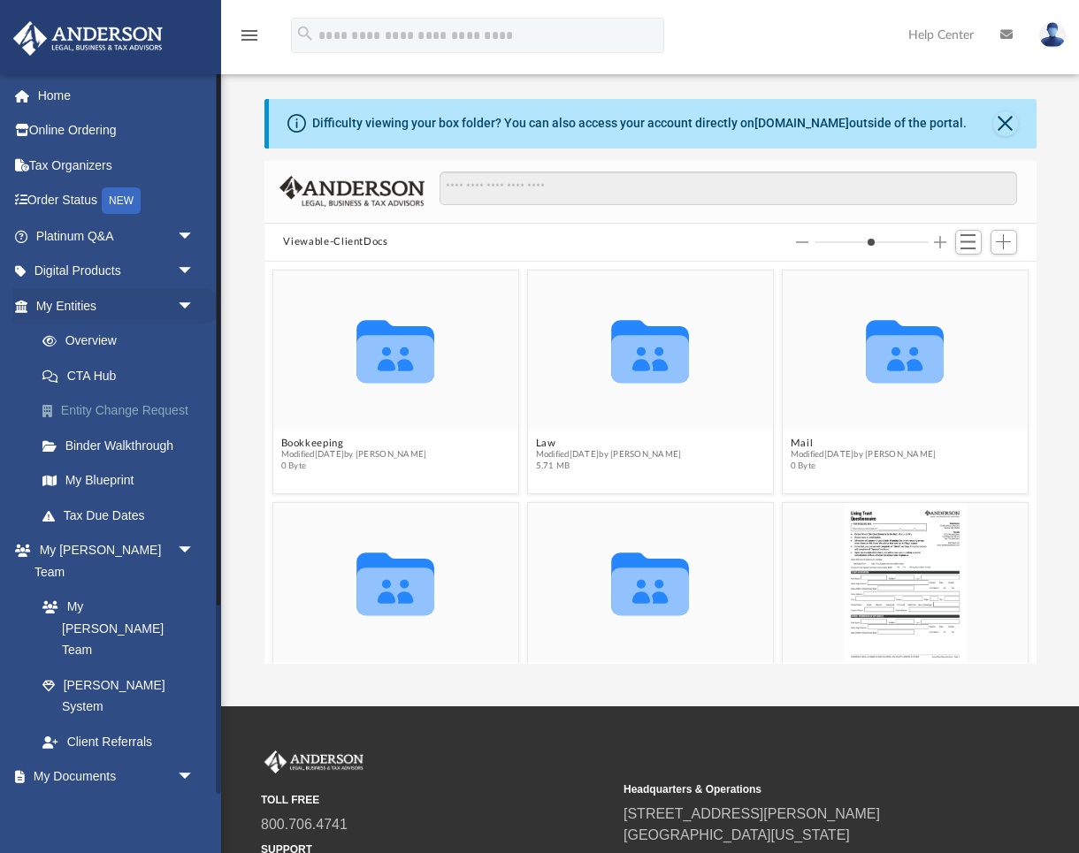
scroll to position [1, 1]
click at [595, 443] on button "Law" at bounding box center [608, 443] width 146 height 11
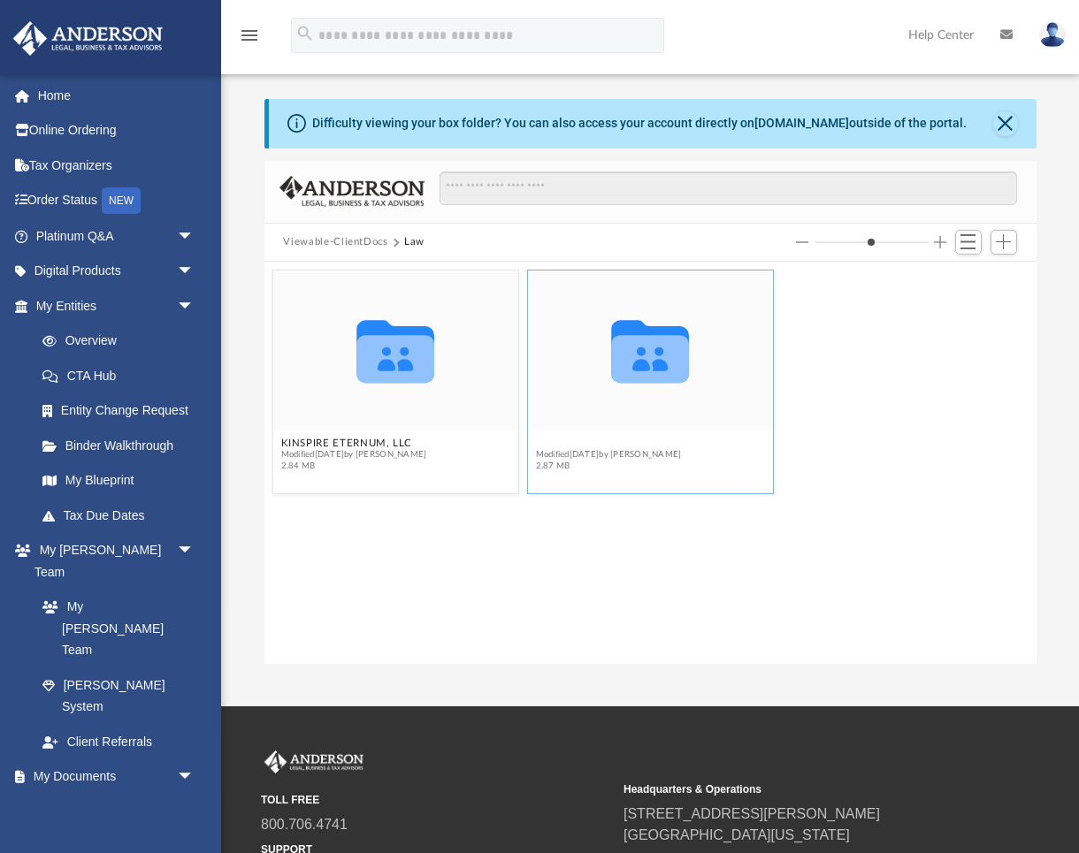
click at [600, 441] on button "PRISMATICA NUVISTA, LLC" at bounding box center [608, 443] width 146 height 11
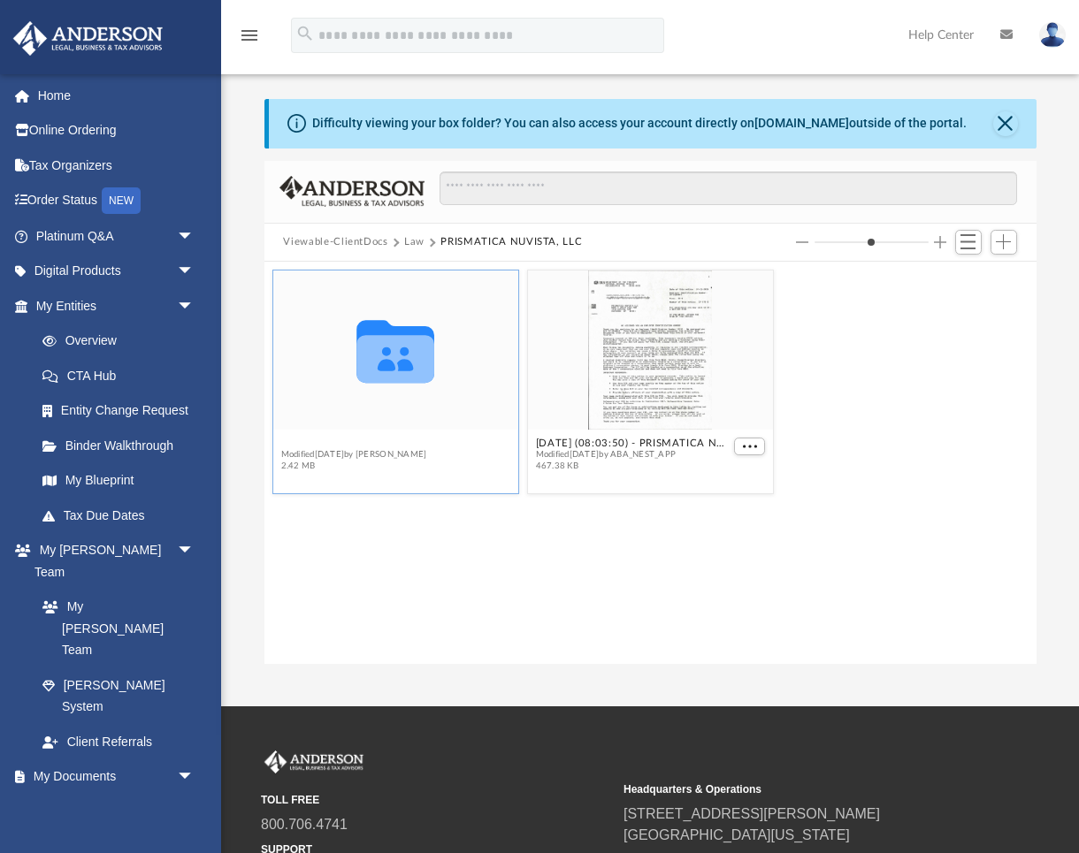
click at [343, 449] on span "Modified [DATE] by [PERSON_NAME]" at bounding box center [353, 454] width 146 height 11
click at [346, 448] on button "Initial Docs" at bounding box center [353, 443] width 146 height 11
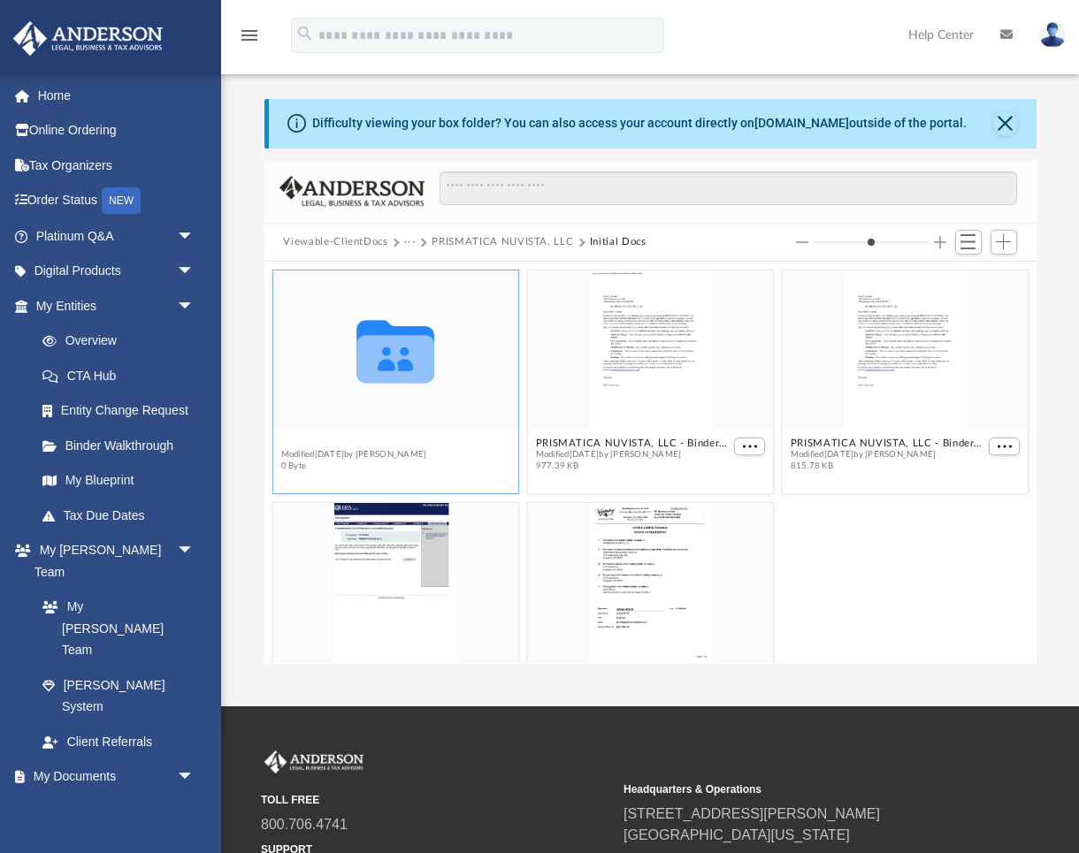
click at [328, 443] on button "Form 8832" at bounding box center [353, 443] width 146 height 11
type input "*"
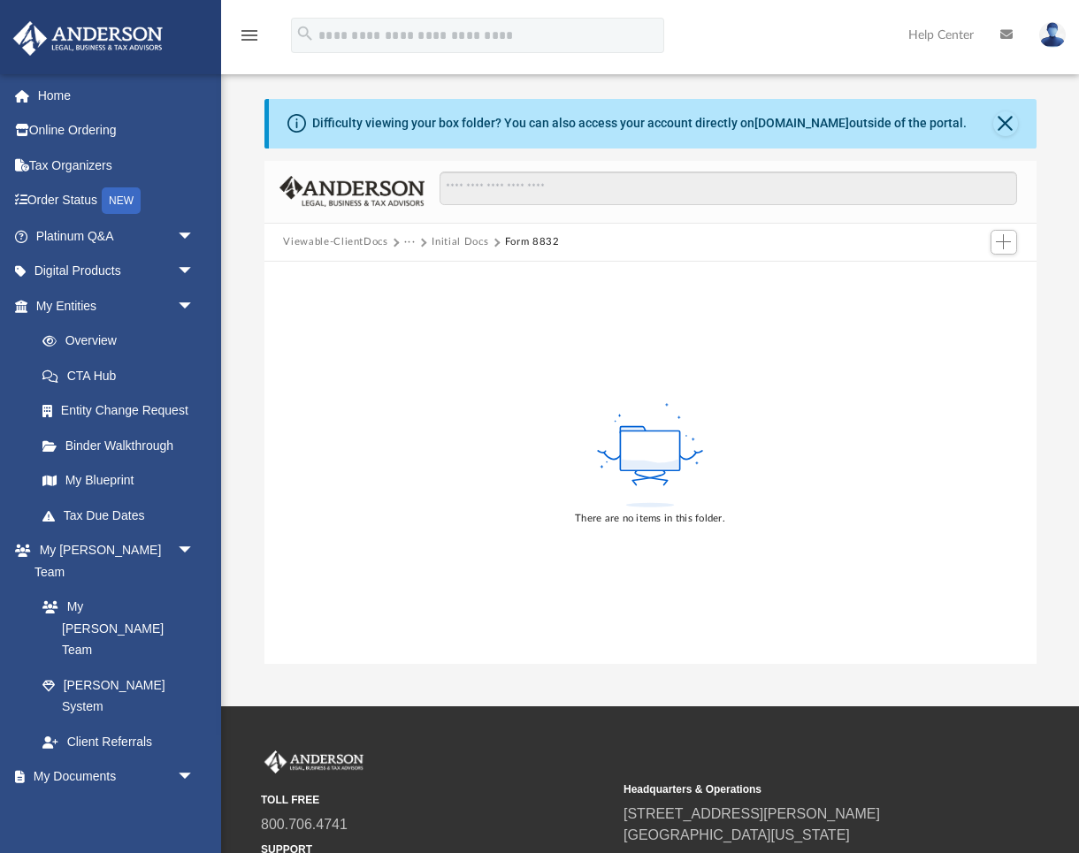
click at [535, 241] on button "Form 8832" at bounding box center [532, 242] width 55 height 16
click at [461, 242] on button "Initial Docs" at bounding box center [460, 242] width 57 height 16
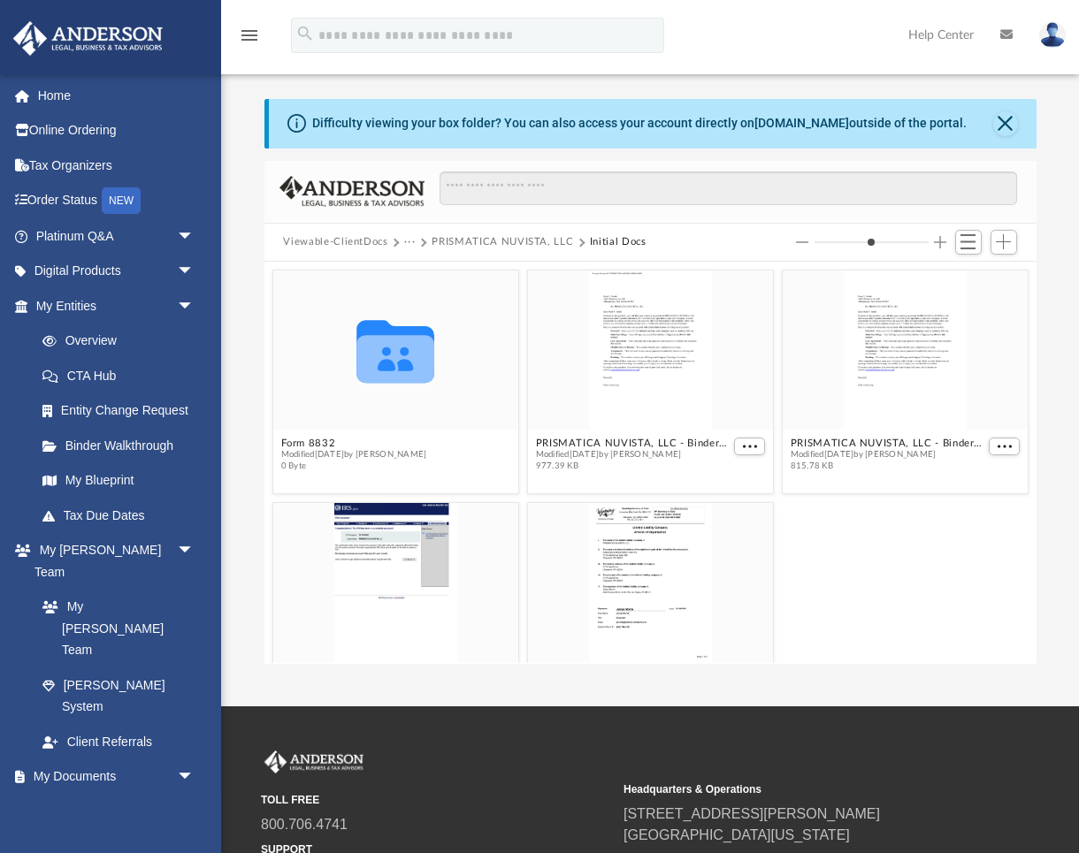
scroll to position [402, 772]
click at [708, 447] on button "PRISMATICA NUVISTA, LLC - Binder Documents - DocuSigned.pdf" at bounding box center [632, 443] width 195 height 11
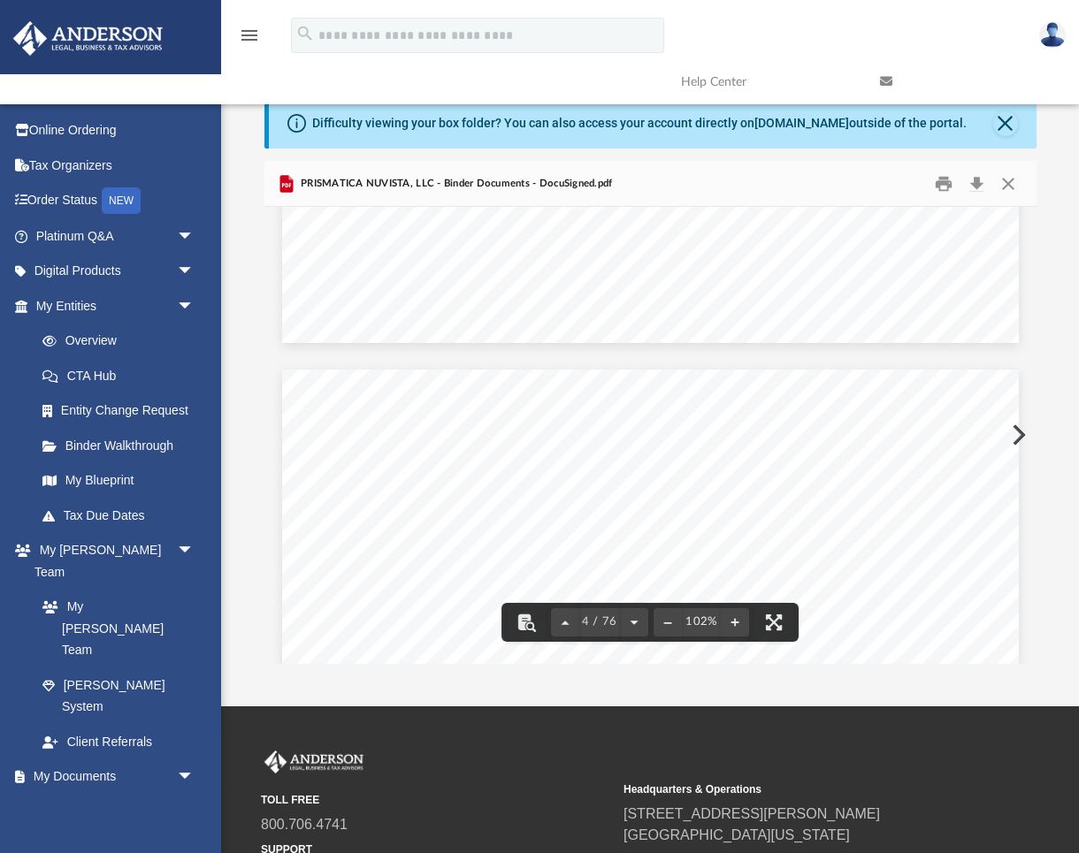
scroll to position [0, 0]
click at [1004, 179] on button "Close" at bounding box center [1008, 183] width 32 height 27
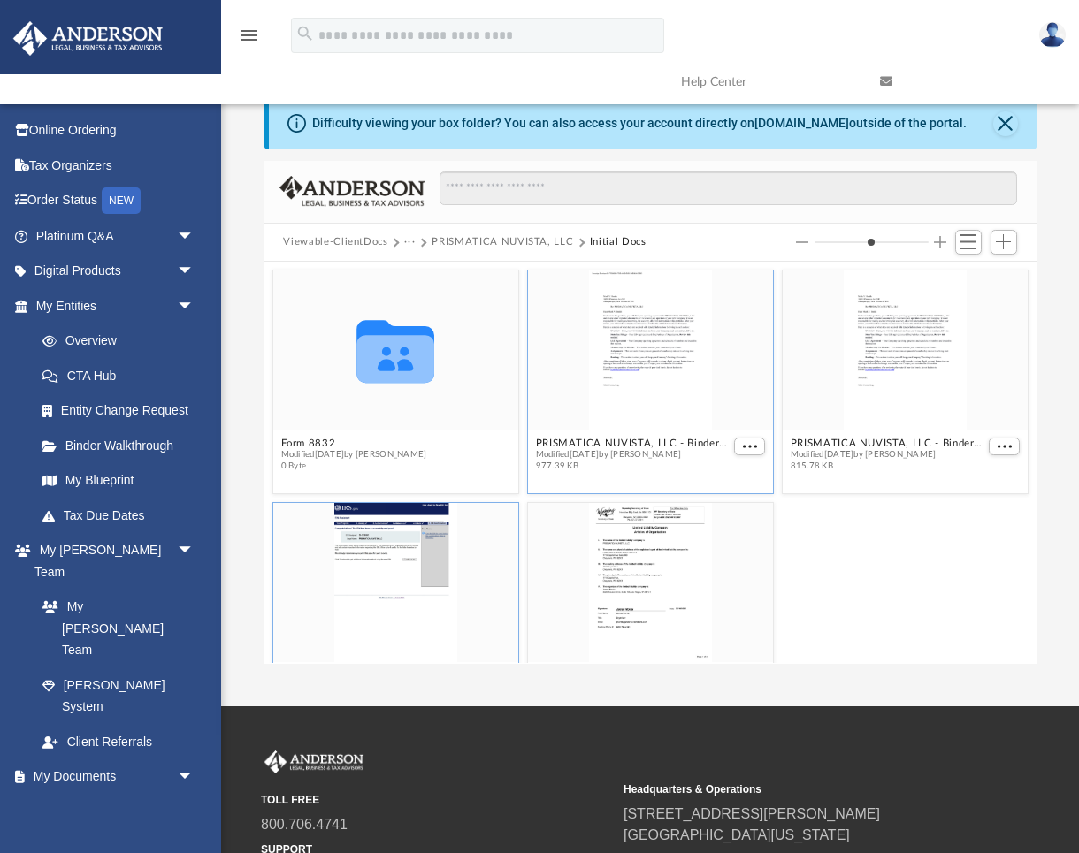
click at [384, 563] on div "grid" at bounding box center [394, 582] width 245 height 159
click at [399, 633] on div "grid" at bounding box center [394, 582] width 245 height 159
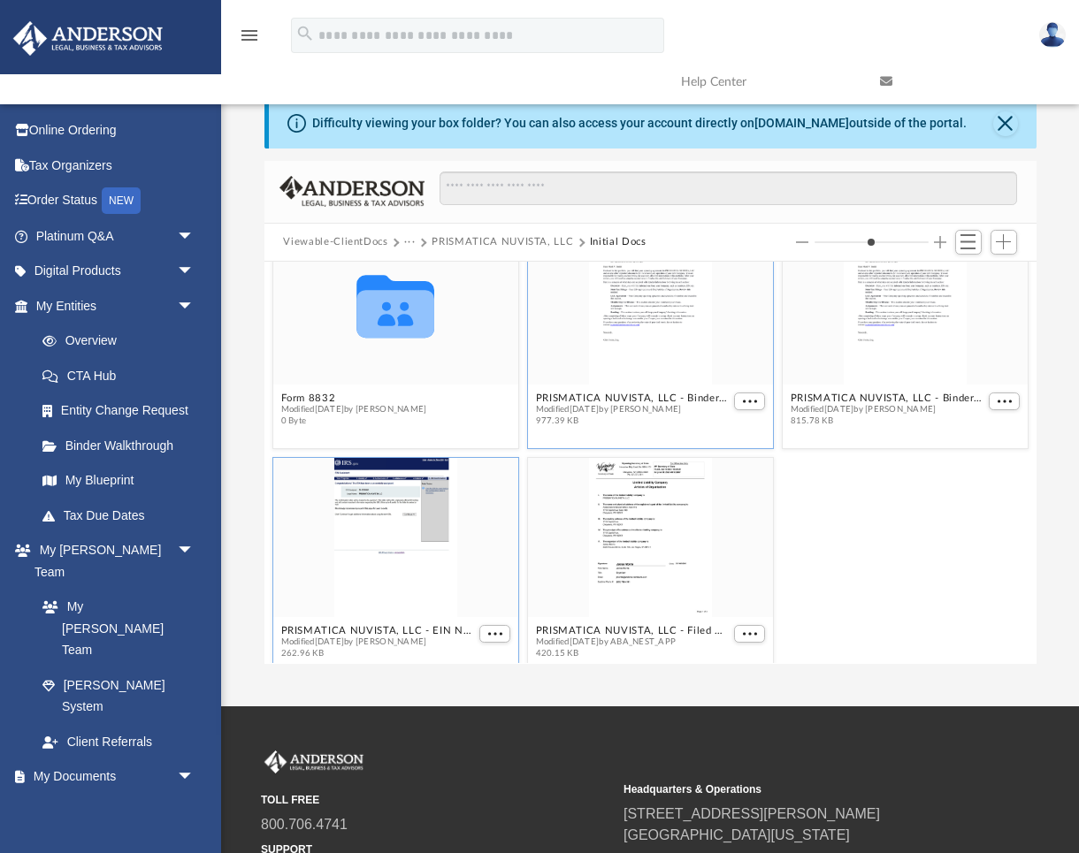
scroll to position [102, 0]
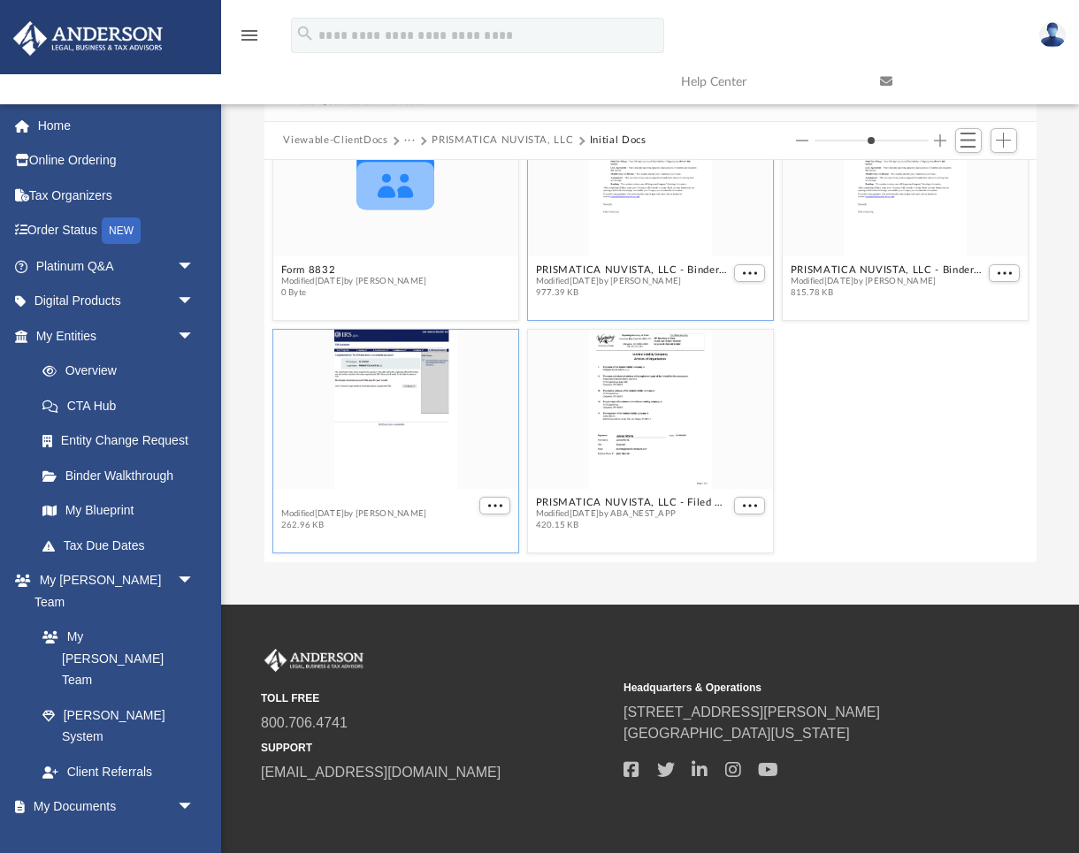
click at [407, 502] on button "PRISMATICA NUVISTA, LLC - EIN Notice.pdf" at bounding box center [377, 502] width 195 height 11
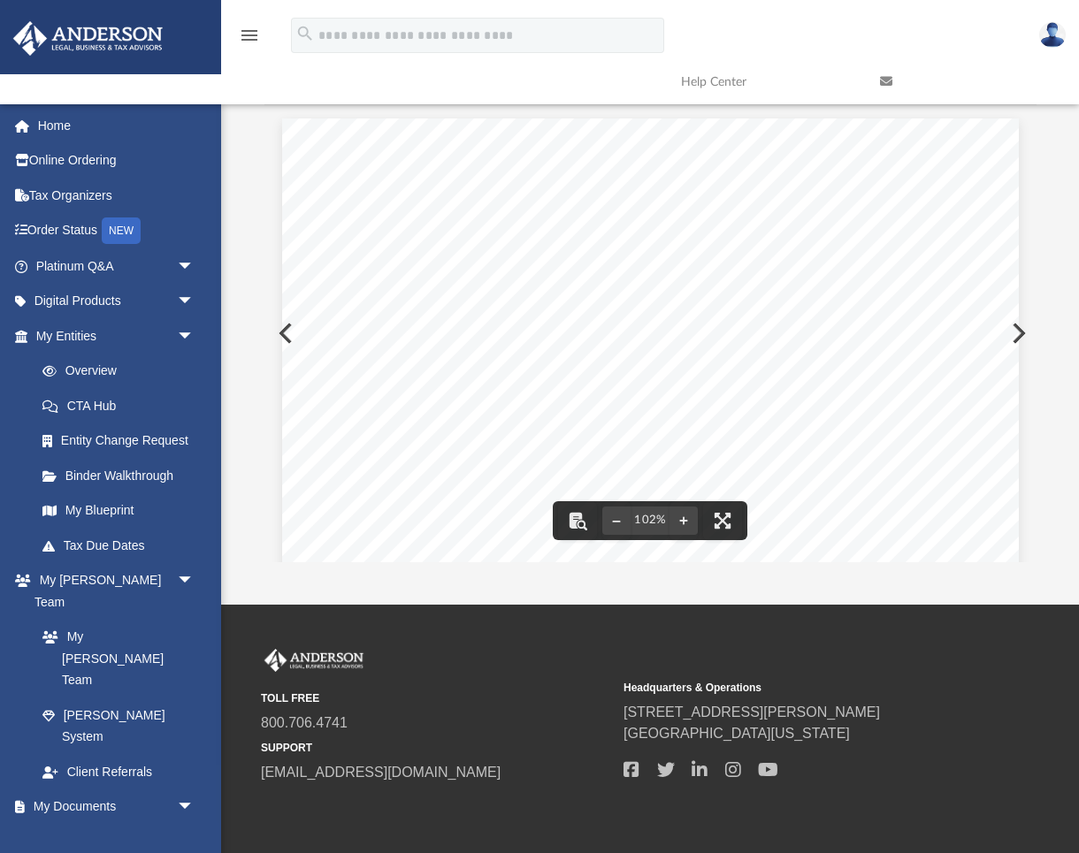
click at [723, 453] on div "Page 1" at bounding box center [650, 595] width 737 height 953
click at [729, 455] on div "Page 1" at bounding box center [650, 595] width 737 height 953
click at [1016, 331] on div "Page 1" at bounding box center [650, 595] width 737 height 953
click at [1025, 333] on button "Preview" at bounding box center [1017, 334] width 39 height 50
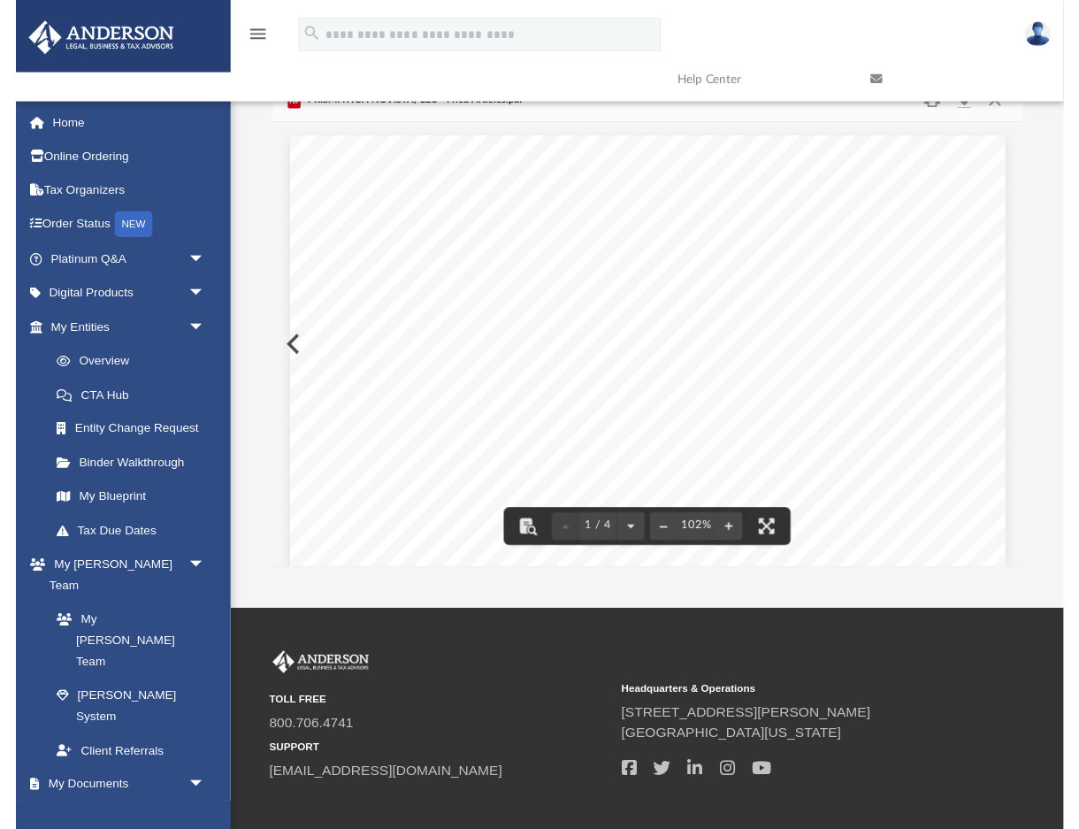
scroll to position [0, 0]
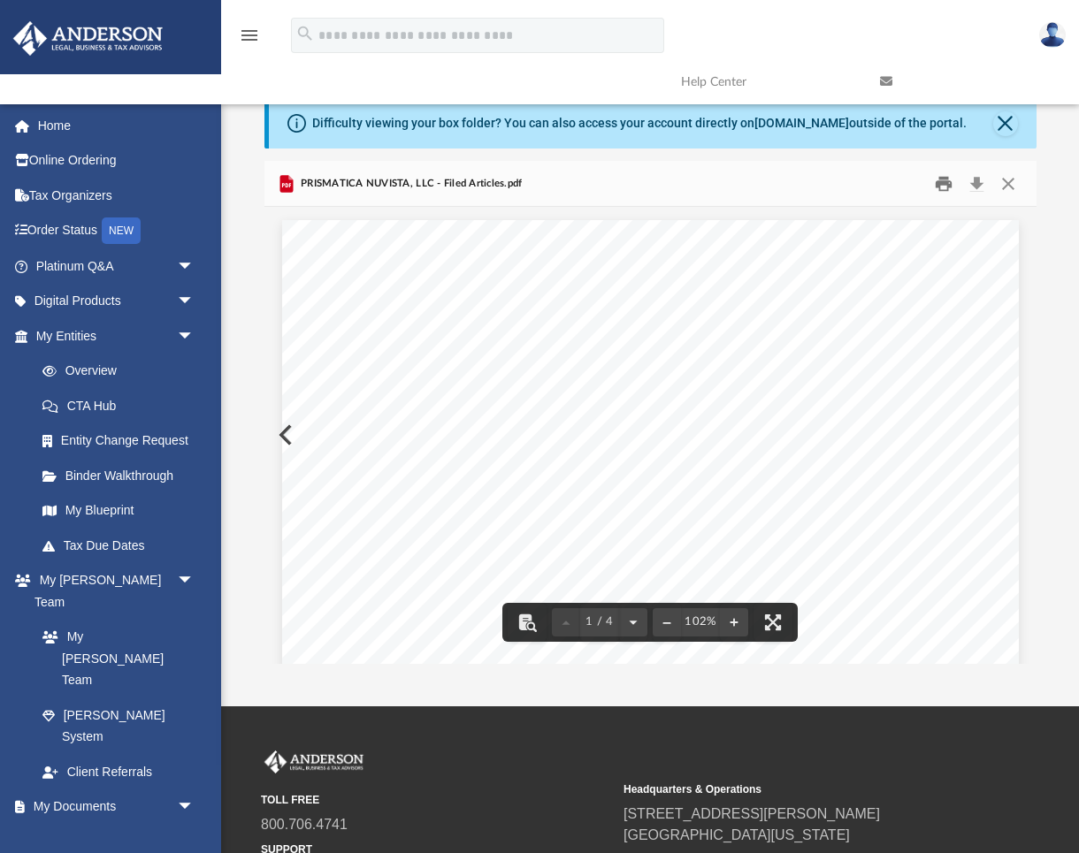
click at [943, 181] on button "Print" at bounding box center [943, 183] width 35 height 27
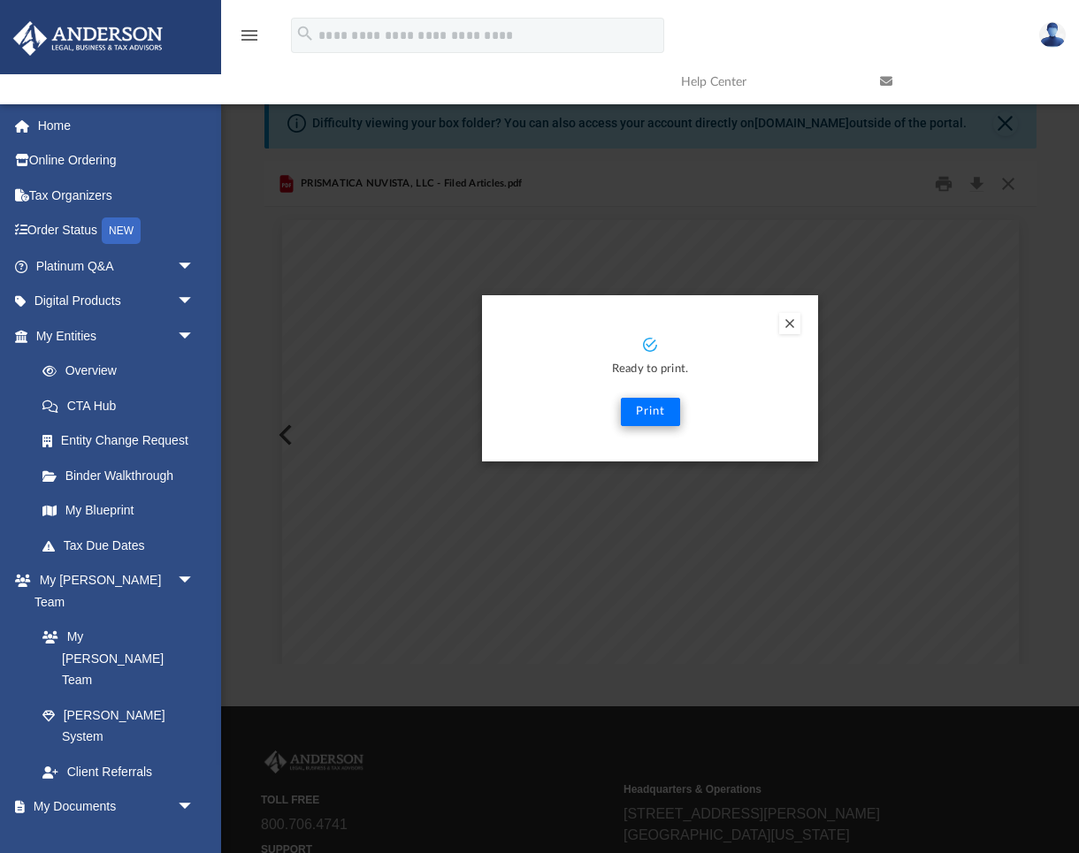
click at [650, 414] on button "Print" at bounding box center [650, 412] width 59 height 28
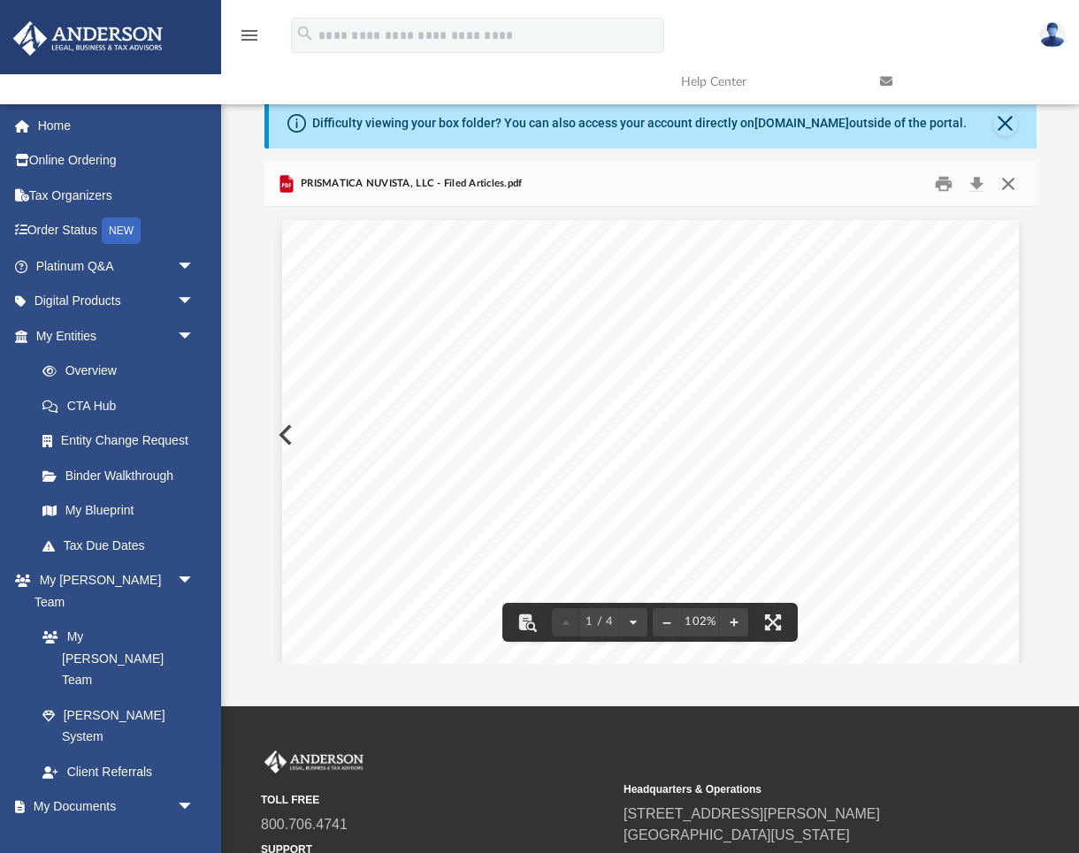
click at [1009, 182] on button "Close" at bounding box center [1008, 183] width 32 height 27
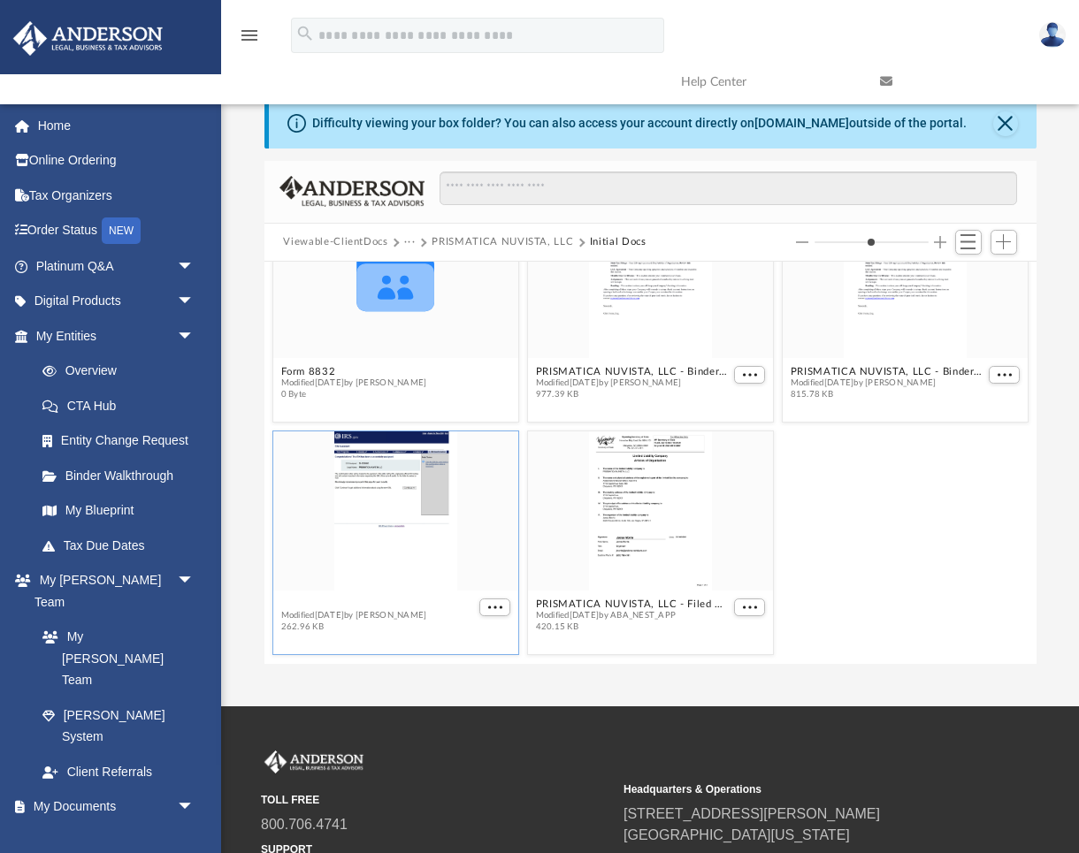
click at [444, 607] on button "PRISMATICA NUVISTA, LLC - EIN Notice.pdf" at bounding box center [377, 604] width 195 height 11
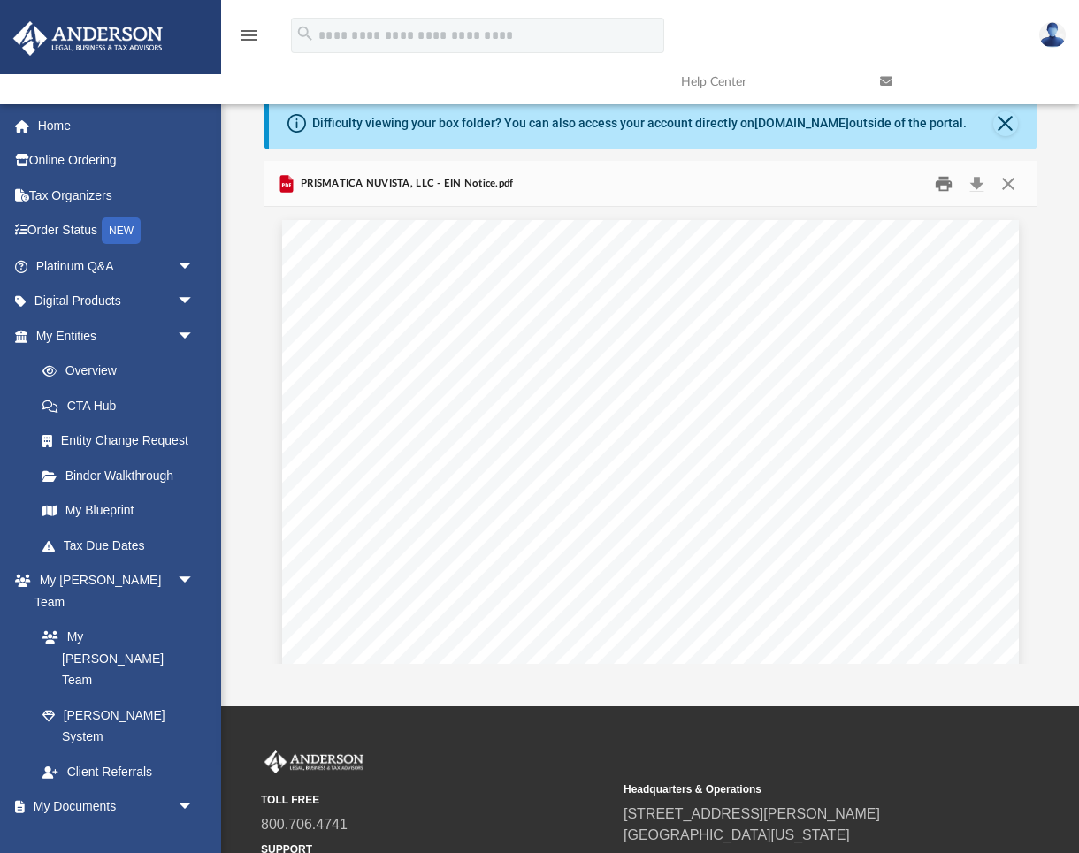
click at [944, 187] on button "Print" at bounding box center [943, 183] width 35 height 27
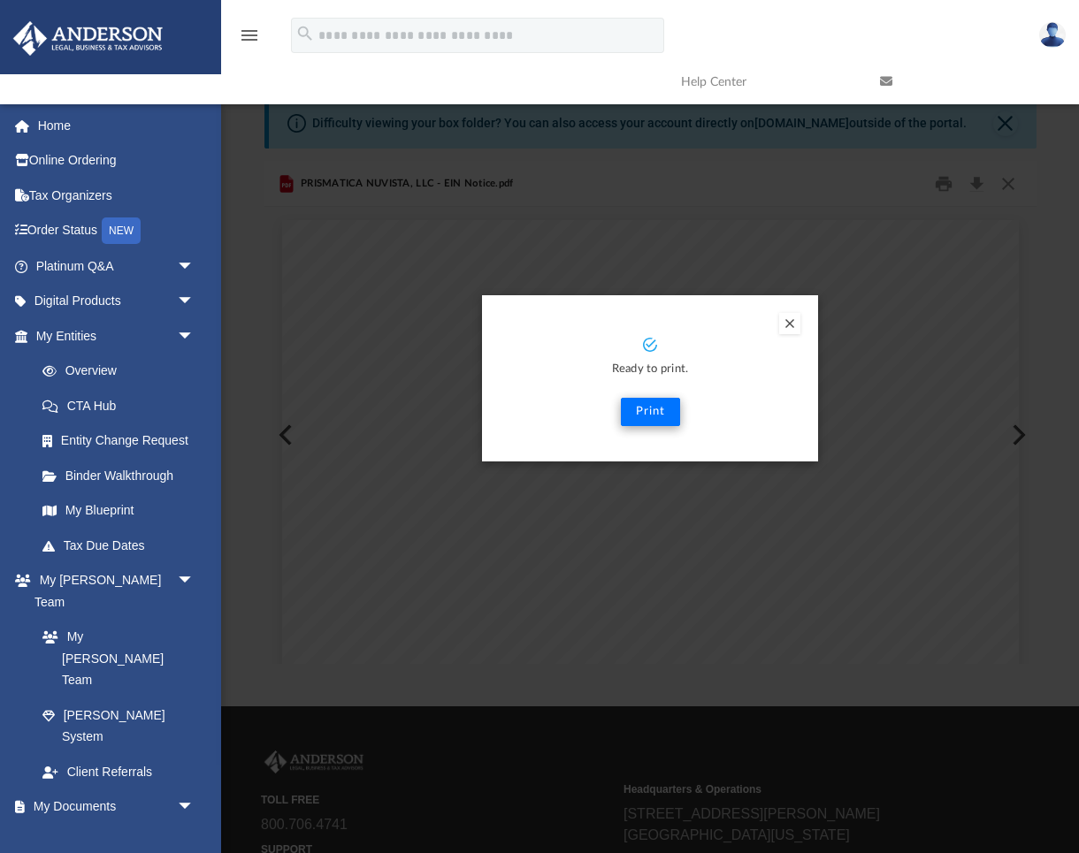
click at [654, 417] on button "Print" at bounding box center [650, 412] width 59 height 28
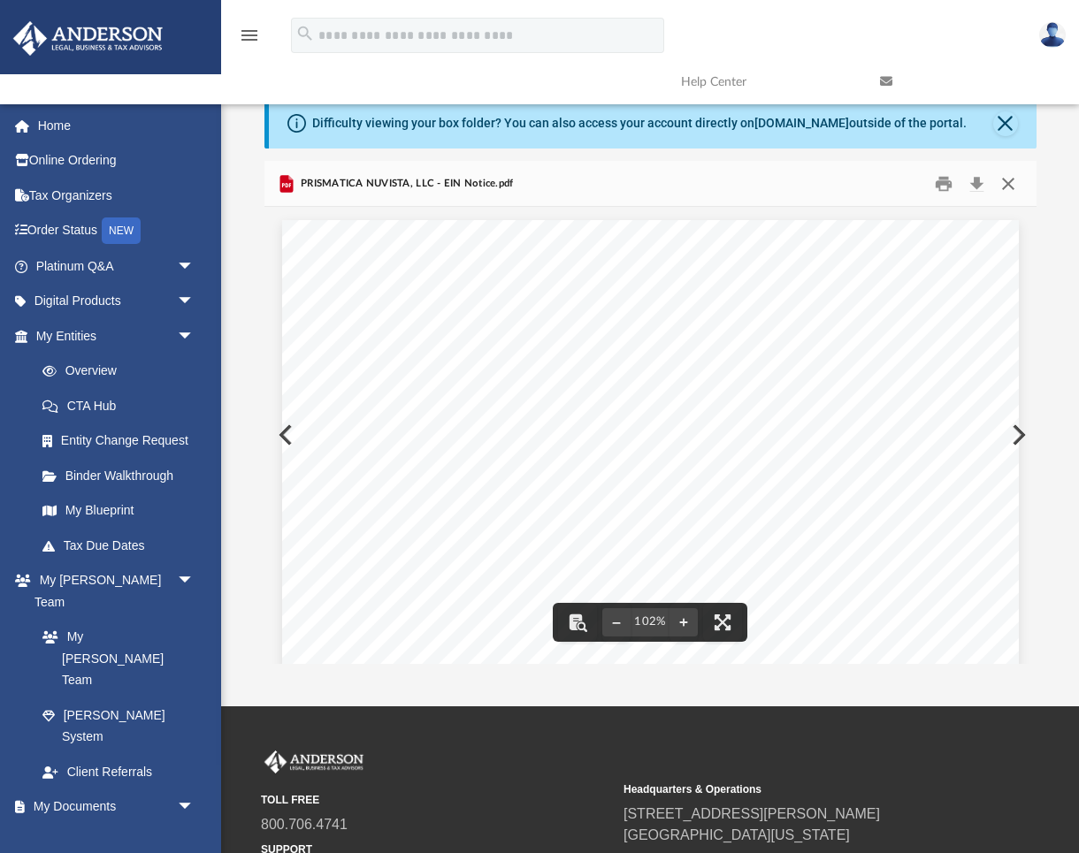
click at [1011, 185] on button "Close" at bounding box center [1008, 183] width 32 height 27
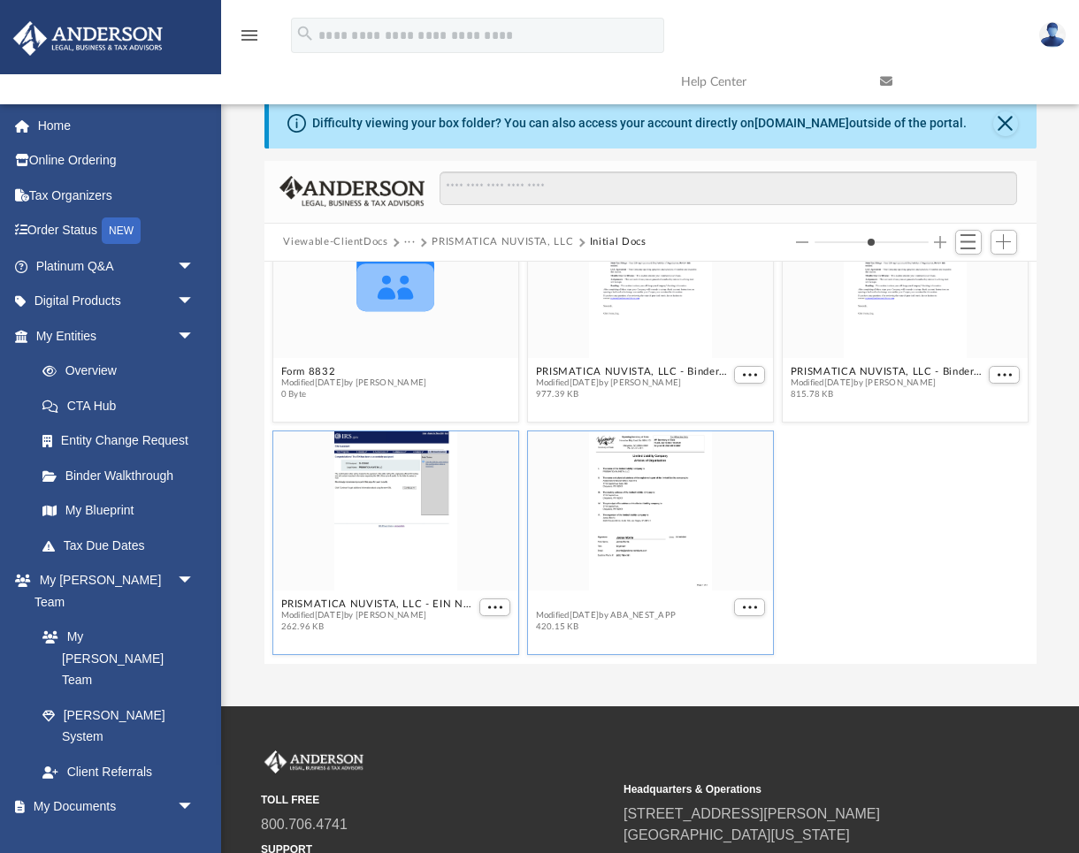
click at [660, 605] on button "PRISMATICA NUVISTA, LLC - Filed Articles.pdf" at bounding box center [632, 604] width 195 height 11
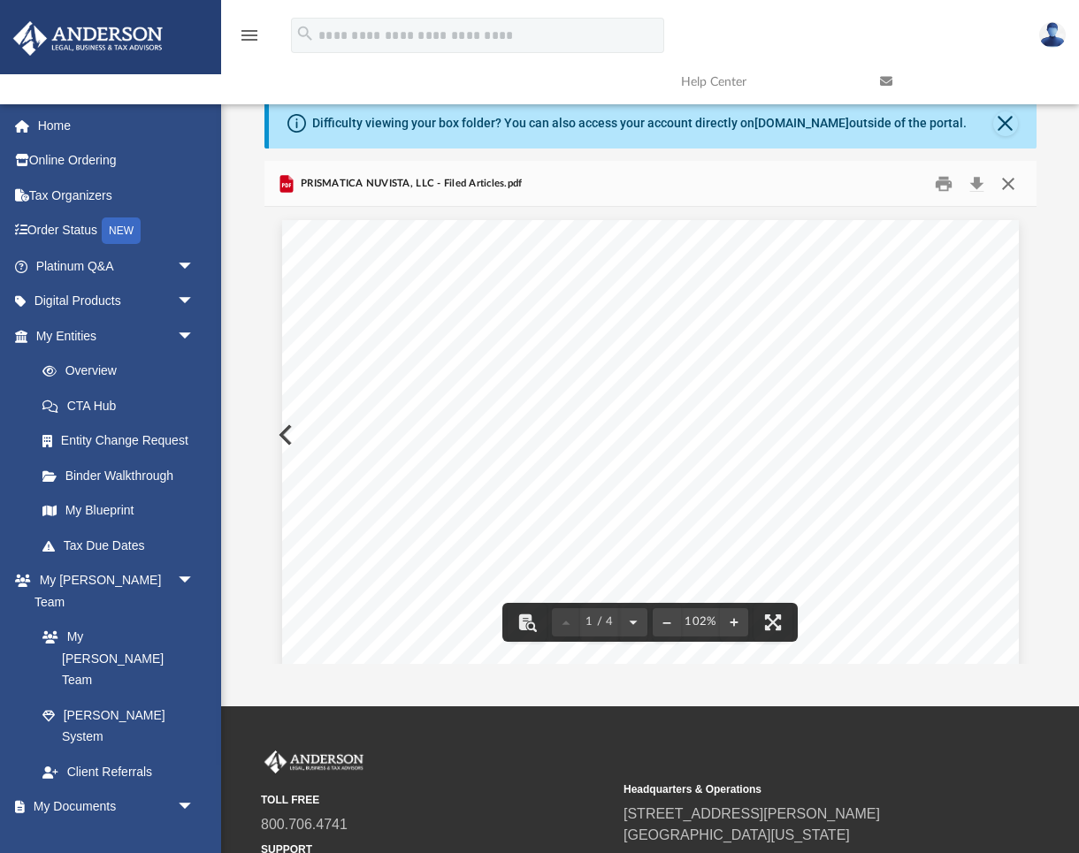
click at [1010, 183] on button "Close" at bounding box center [1008, 183] width 32 height 27
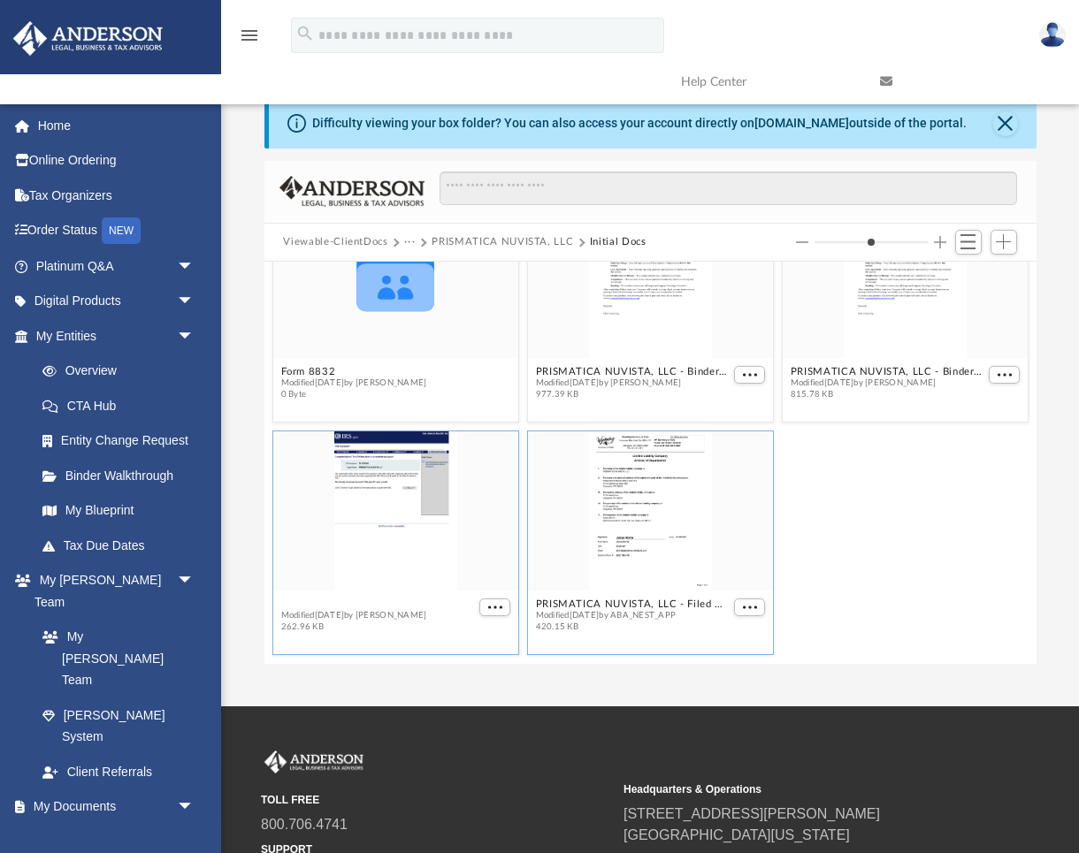
click at [448, 608] on button "PRISMATICA NUVISTA, LLC - EIN Notice.pdf" at bounding box center [377, 604] width 195 height 11
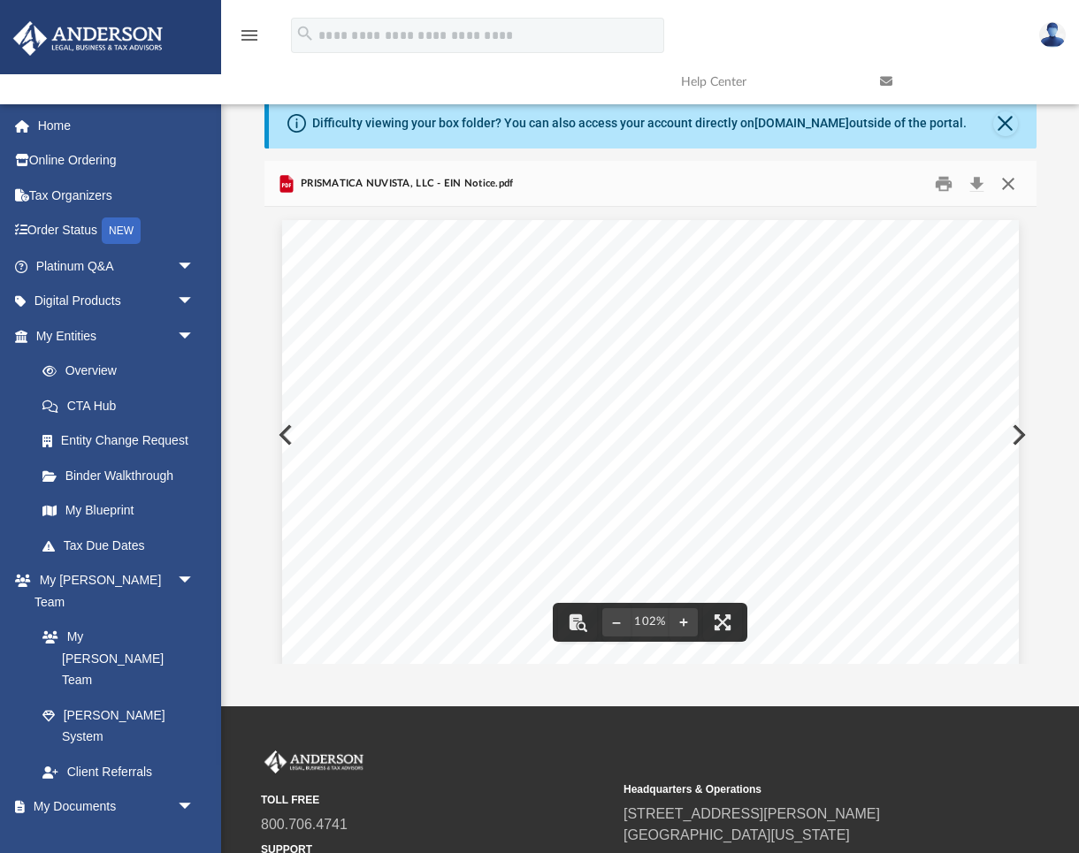
click at [1010, 182] on button "Close" at bounding box center [1008, 183] width 32 height 27
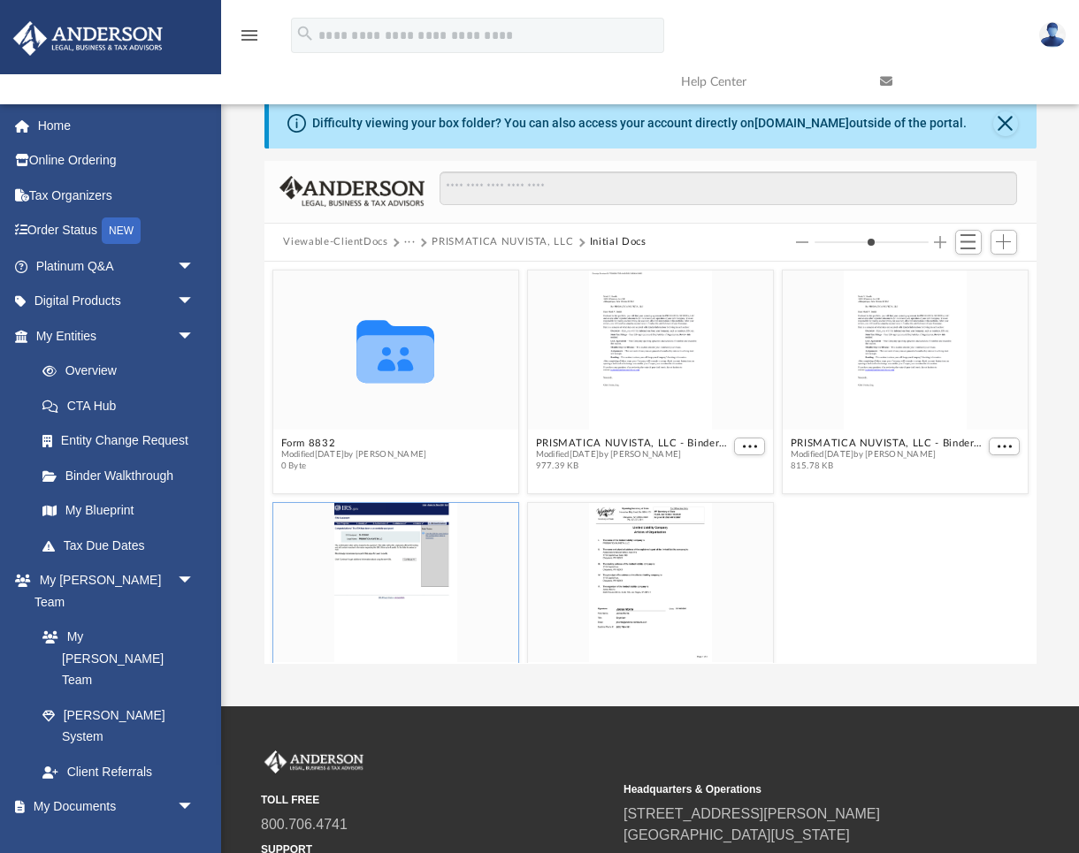
click at [351, 243] on button "Viewable-ClientDocs" at bounding box center [335, 242] width 104 height 16
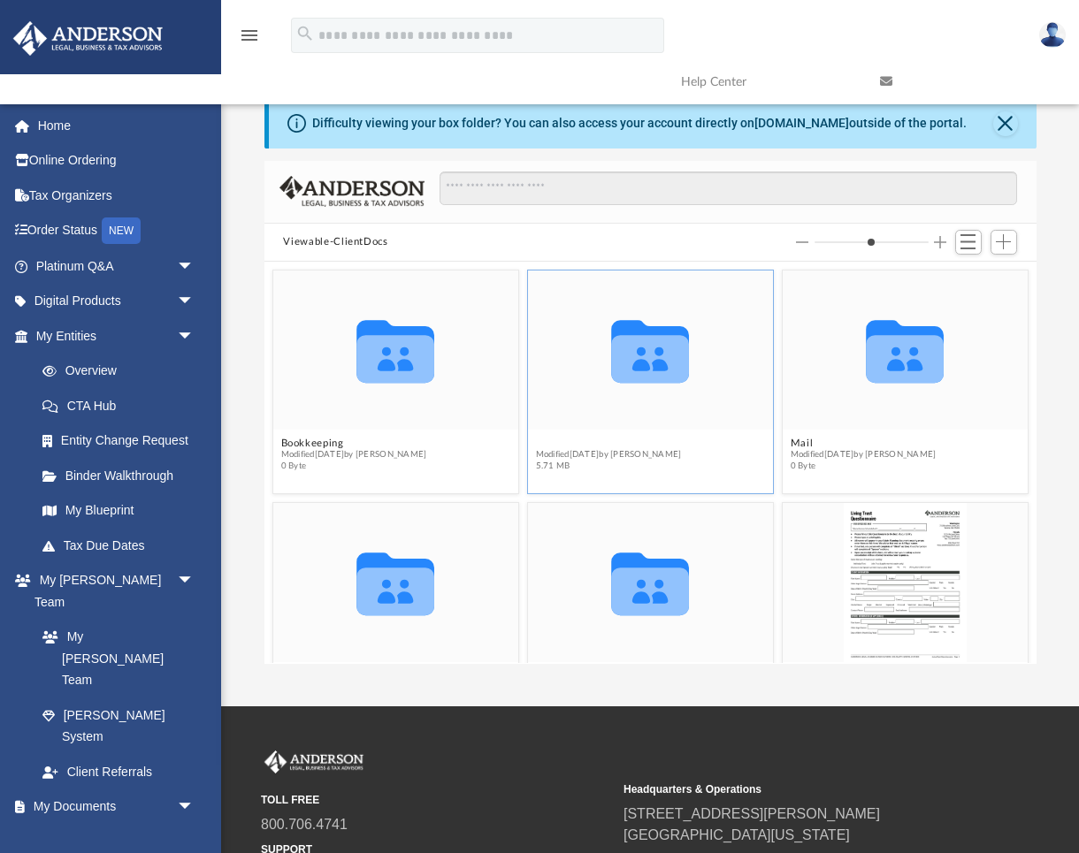
click at [617, 445] on button "Law" at bounding box center [608, 443] width 146 height 11
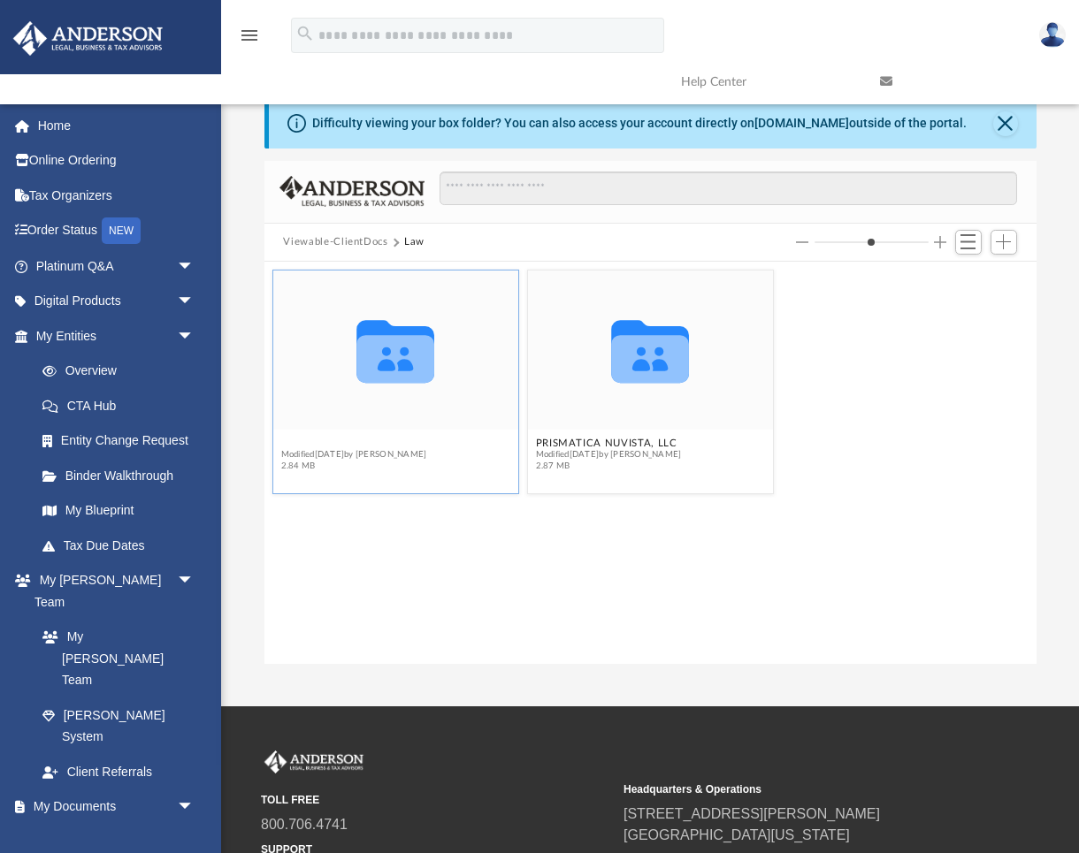
click at [399, 443] on button "KINSPIRE ETERNUM, LLC" at bounding box center [353, 443] width 146 height 11
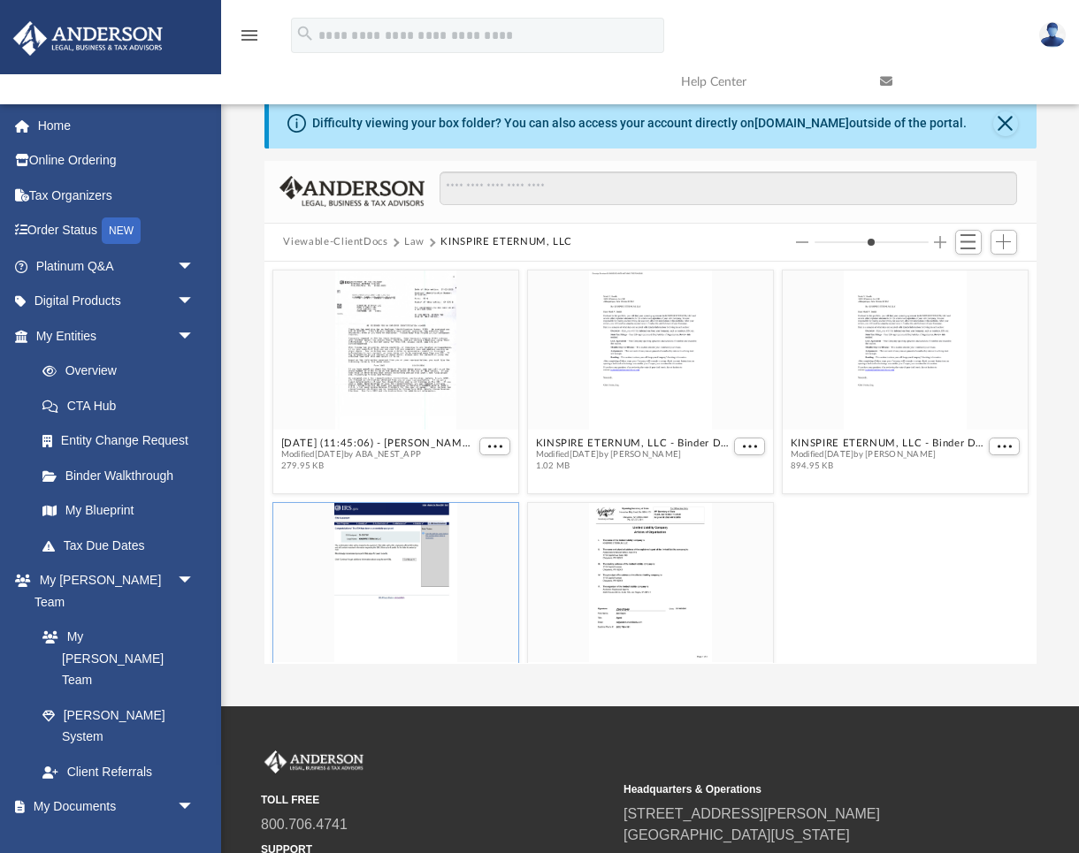
click at [400, 600] on div "grid" at bounding box center [394, 582] width 245 height 159
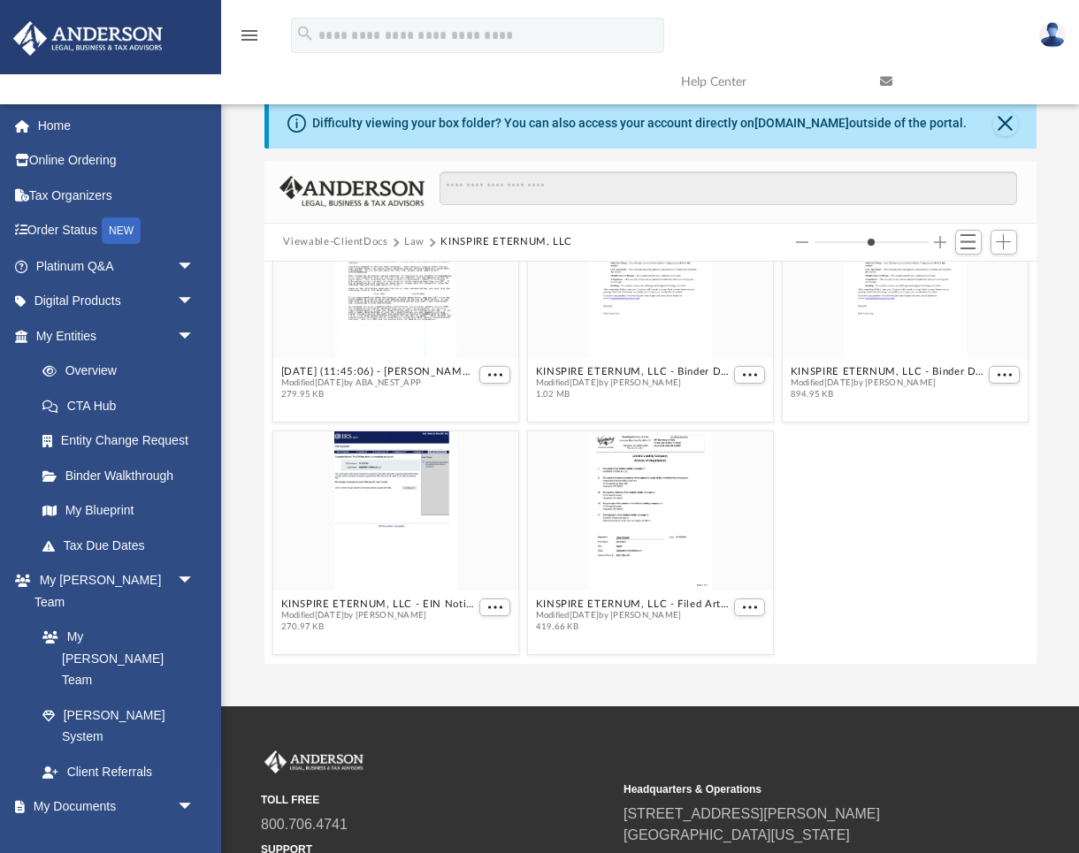
scroll to position [164, 0]
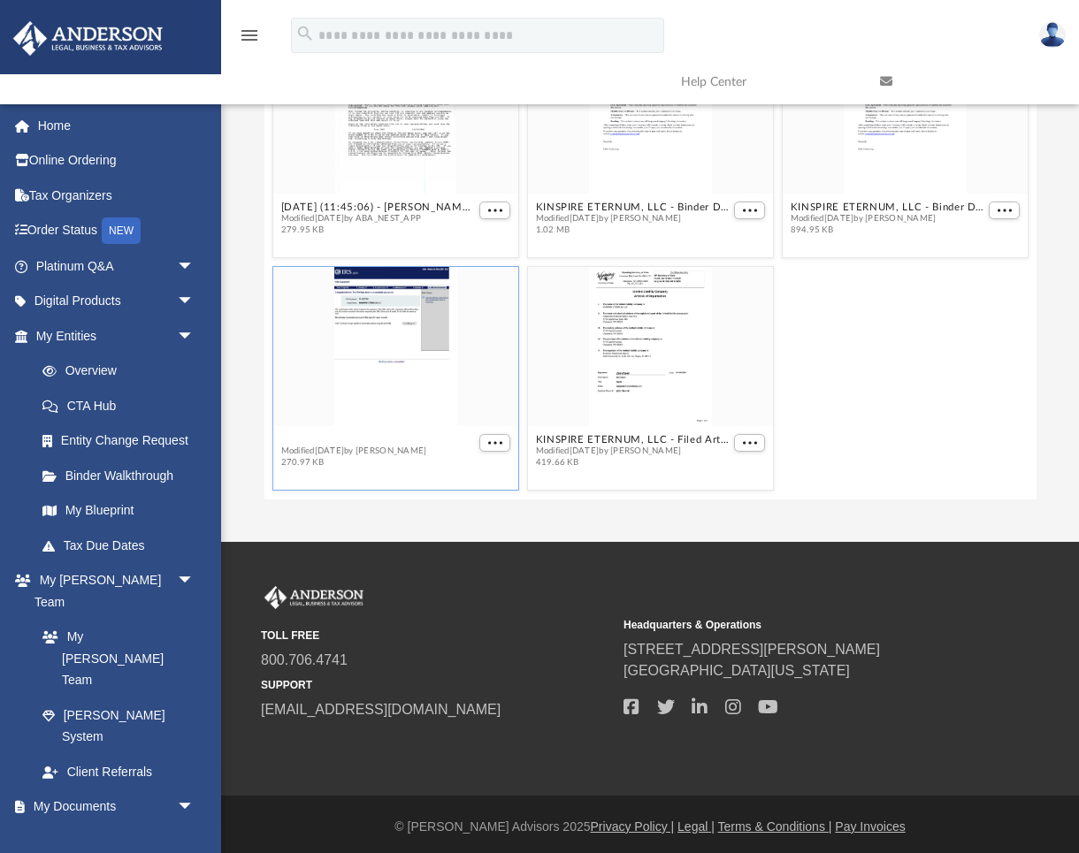
click at [443, 440] on button "KINSPIRE ETERNUM, LLC - EIN Notice.pdf" at bounding box center [377, 439] width 195 height 11
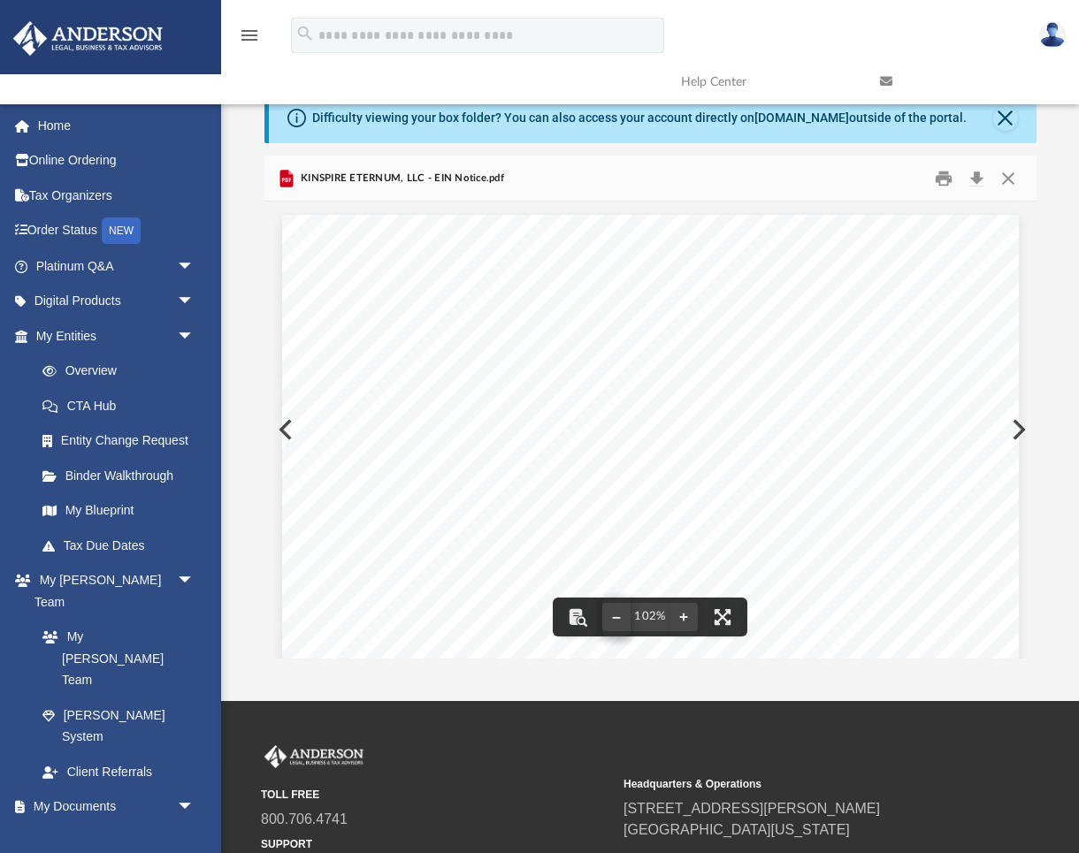
scroll to position [0, 0]
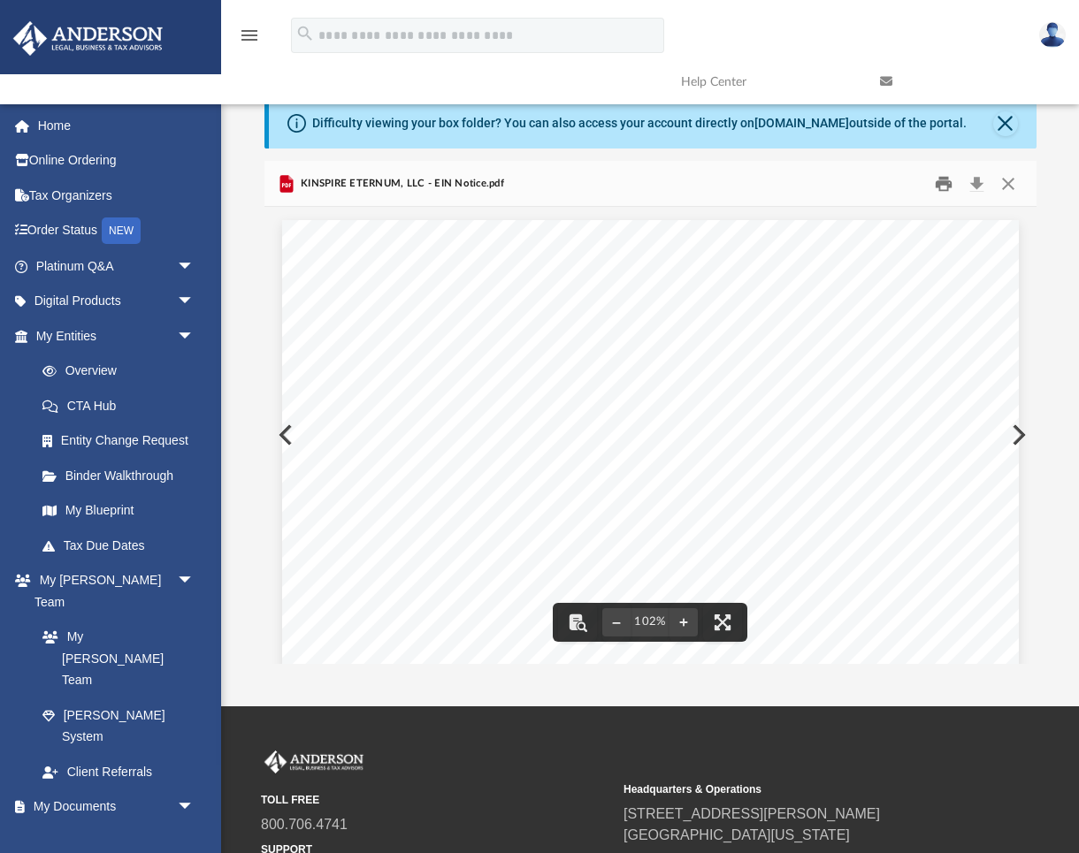
click at [946, 183] on button "Print" at bounding box center [943, 183] width 35 height 27
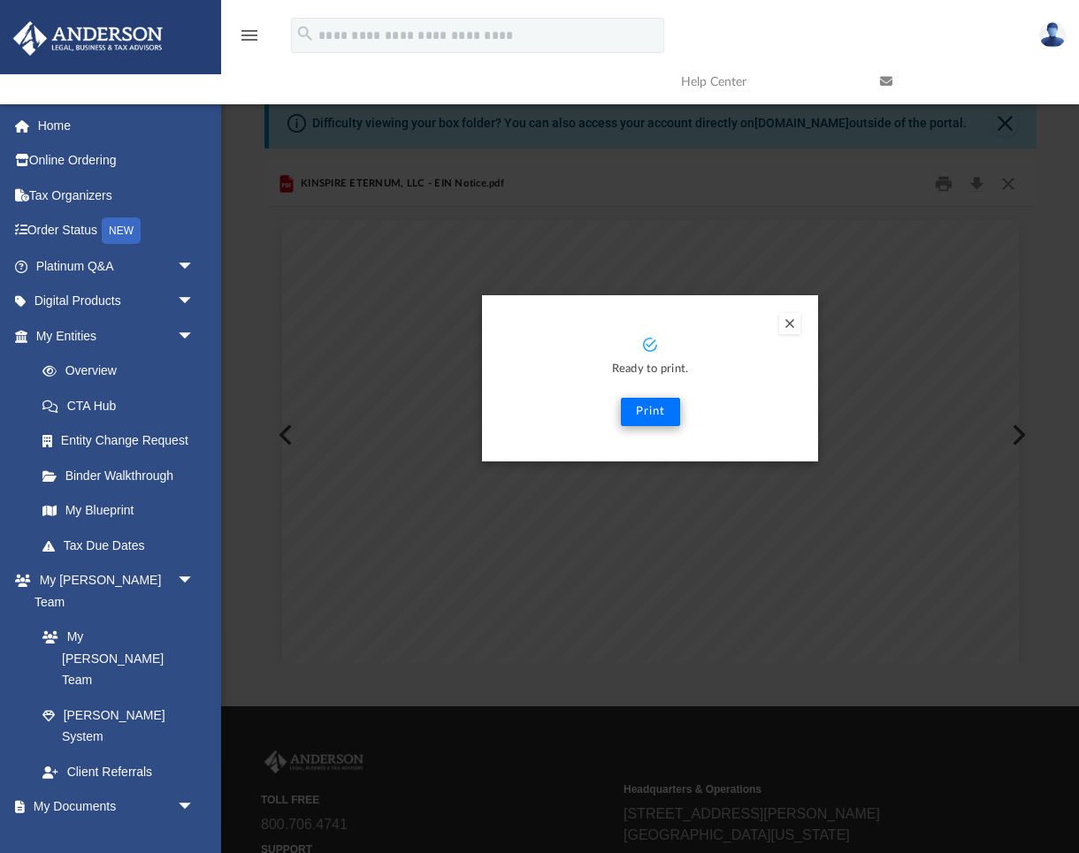
click at [638, 413] on button "Print" at bounding box center [650, 412] width 59 height 28
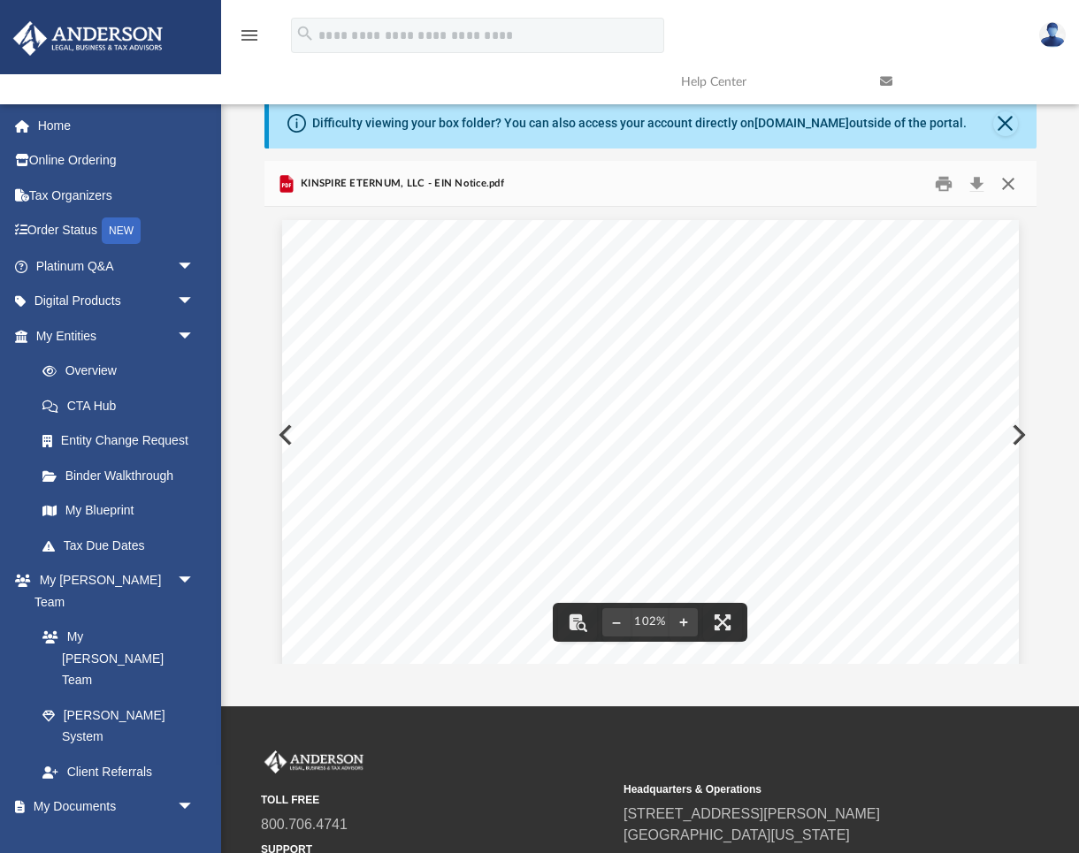
click at [1006, 184] on button "Close" at bounding box center [1008, 183] width 32 height 27
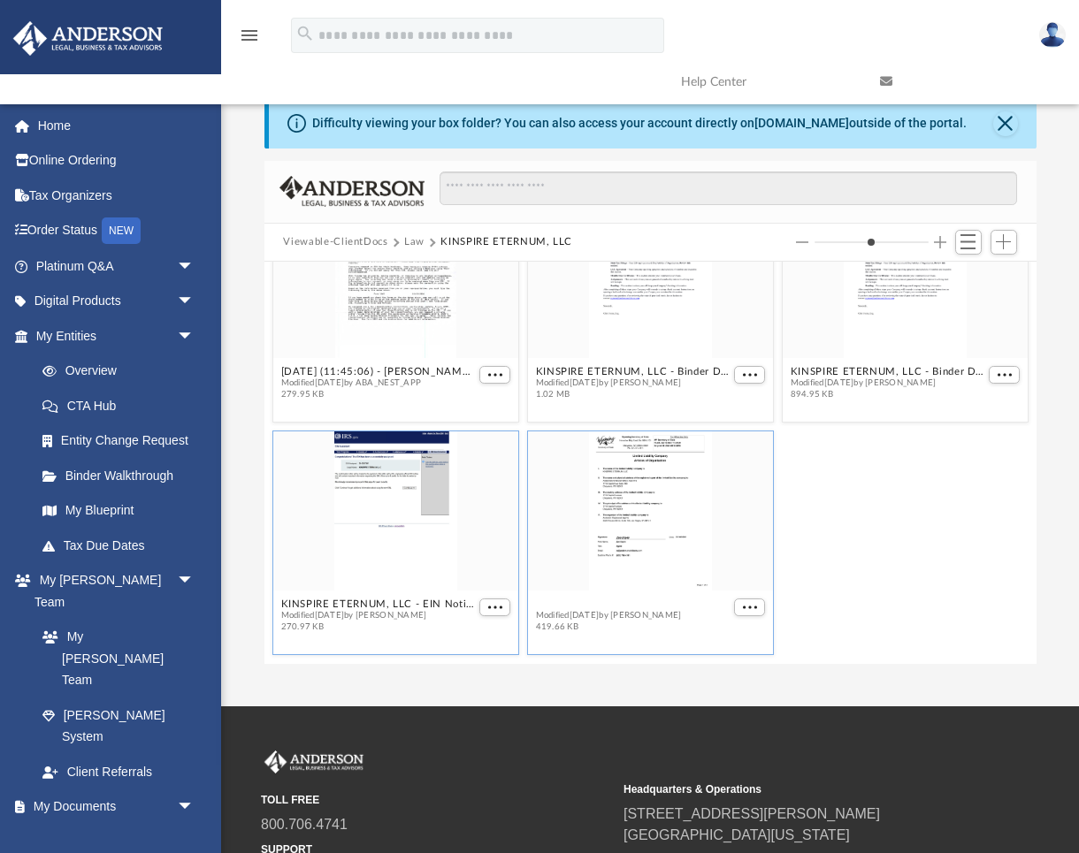
click at [660, 605] on button "KINSPIRE ETERNUM, LLC - Filed Articles.pdf" at bounding box center [632, 604] width 195 height 11
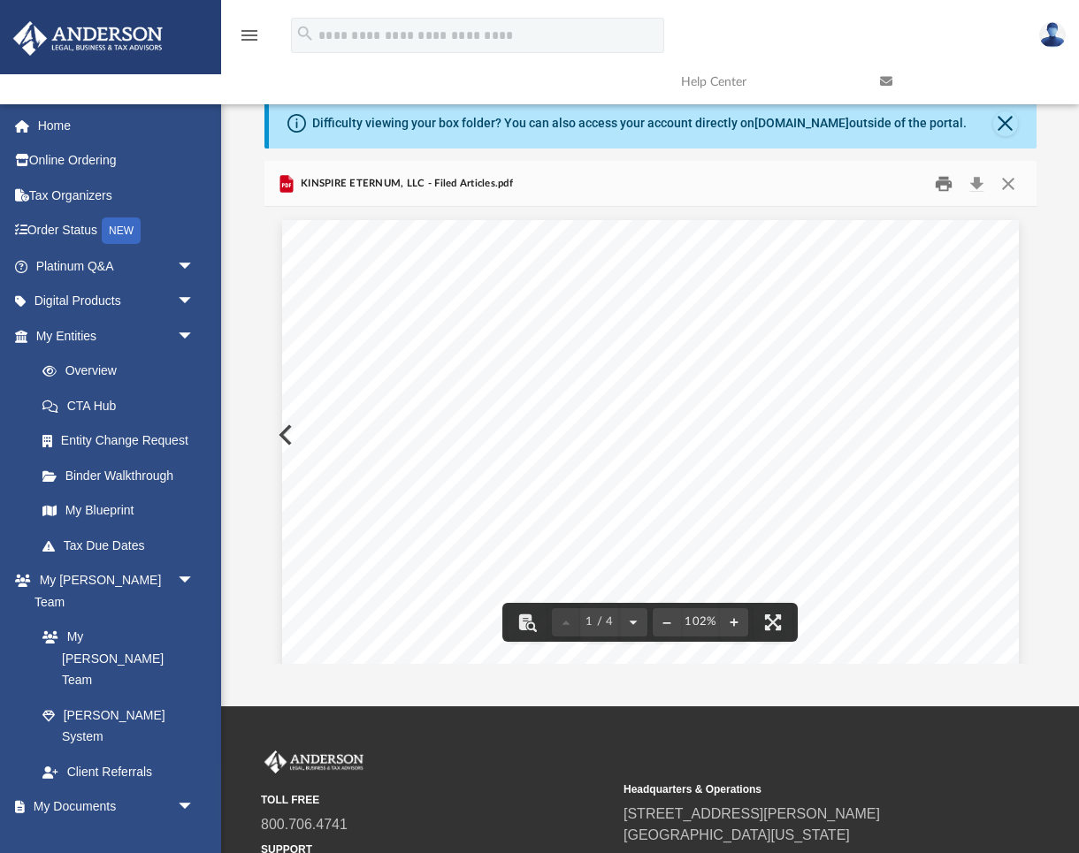
click at [943, 184] on button "Print" at bounding box center [943, 183] width 35 height 27
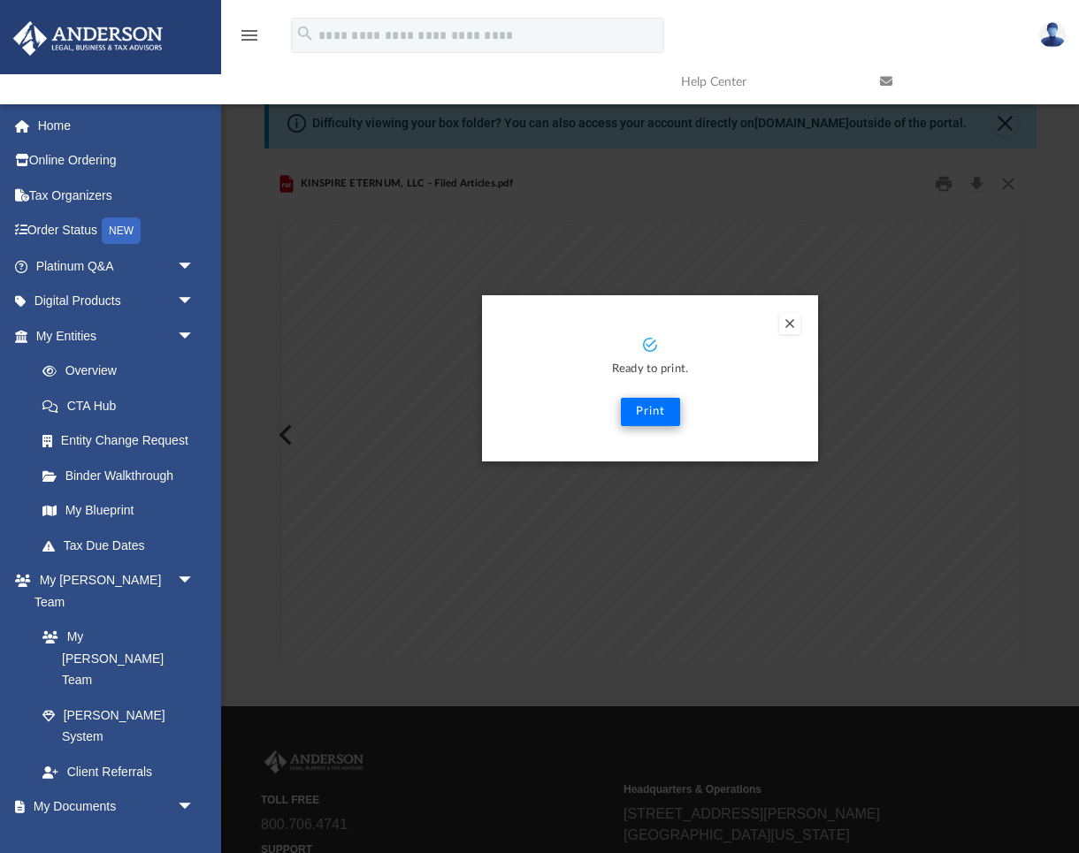
click at [654, 407] on button "Print" at bounding box center [650, 412] width 59 height 28
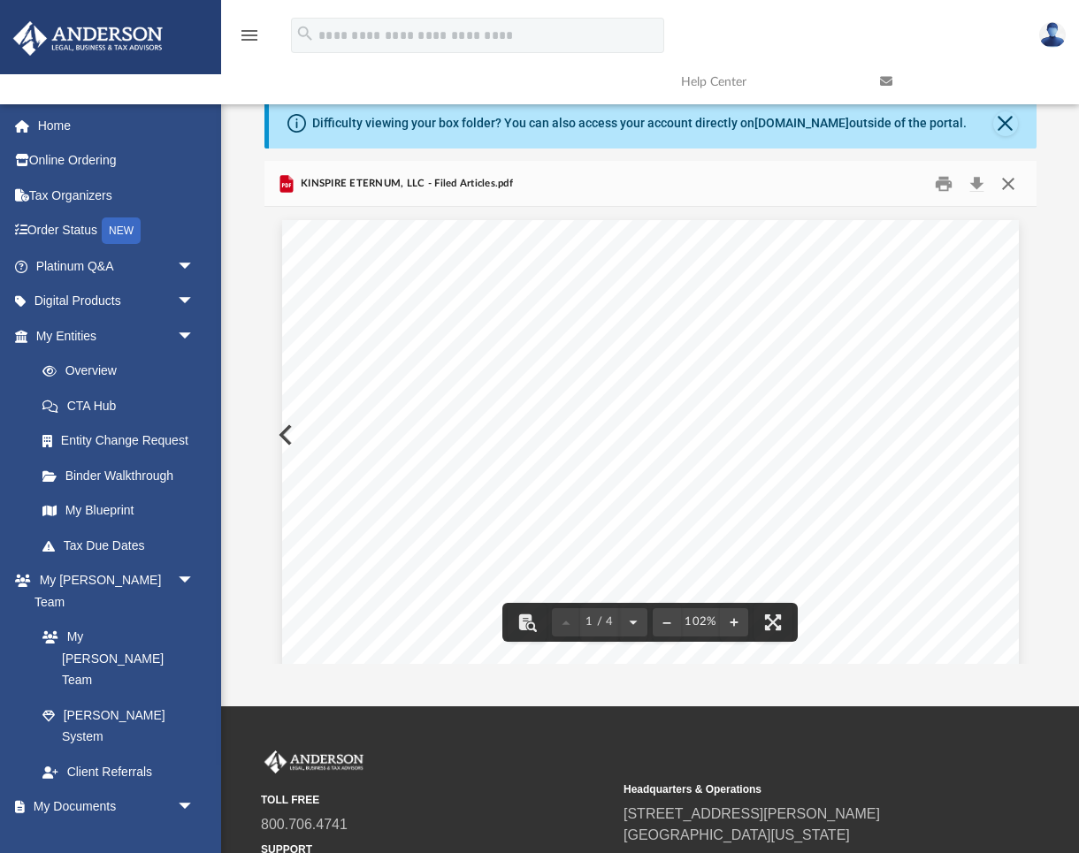
click at [1013, 182] on button "Close" at bounding box center [1008, 183] width 32 height 27
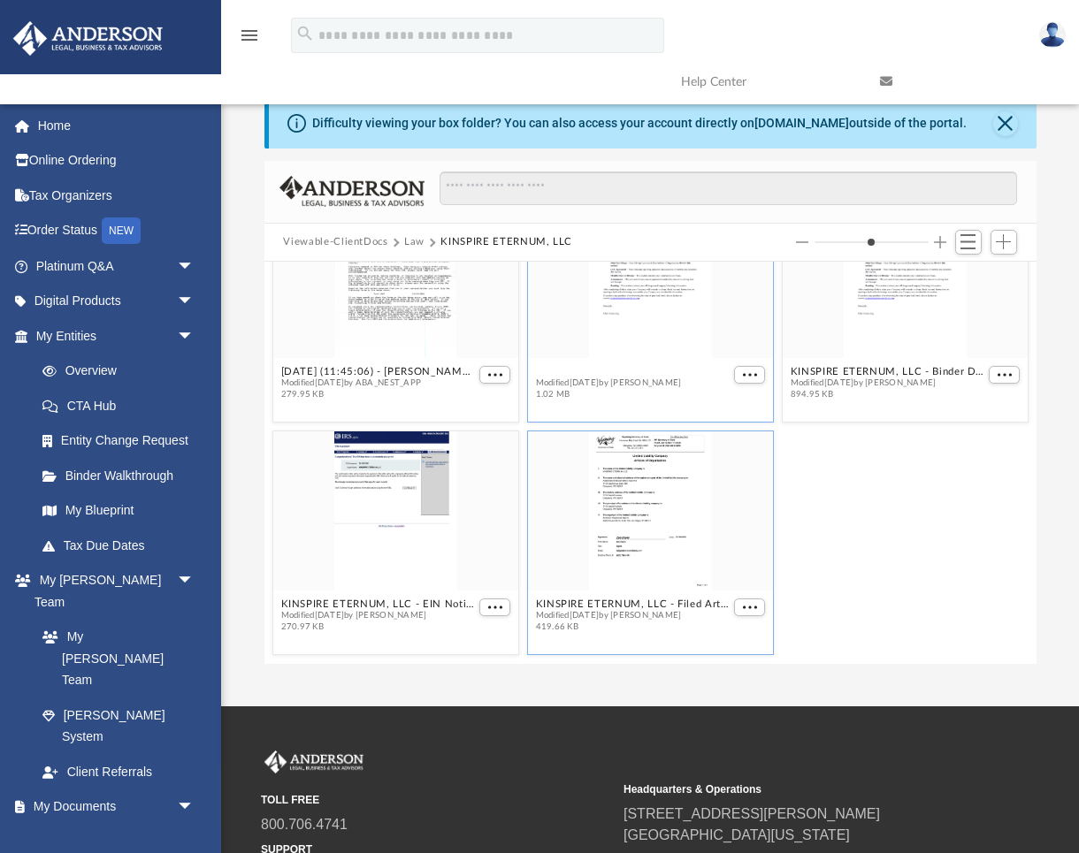
click at [713, 367] on button "KINSPIRE ETERNUM, LLC - Binder Documents - DocuSigned.pdf" at bounding box center [632, 371] width 195 height 11
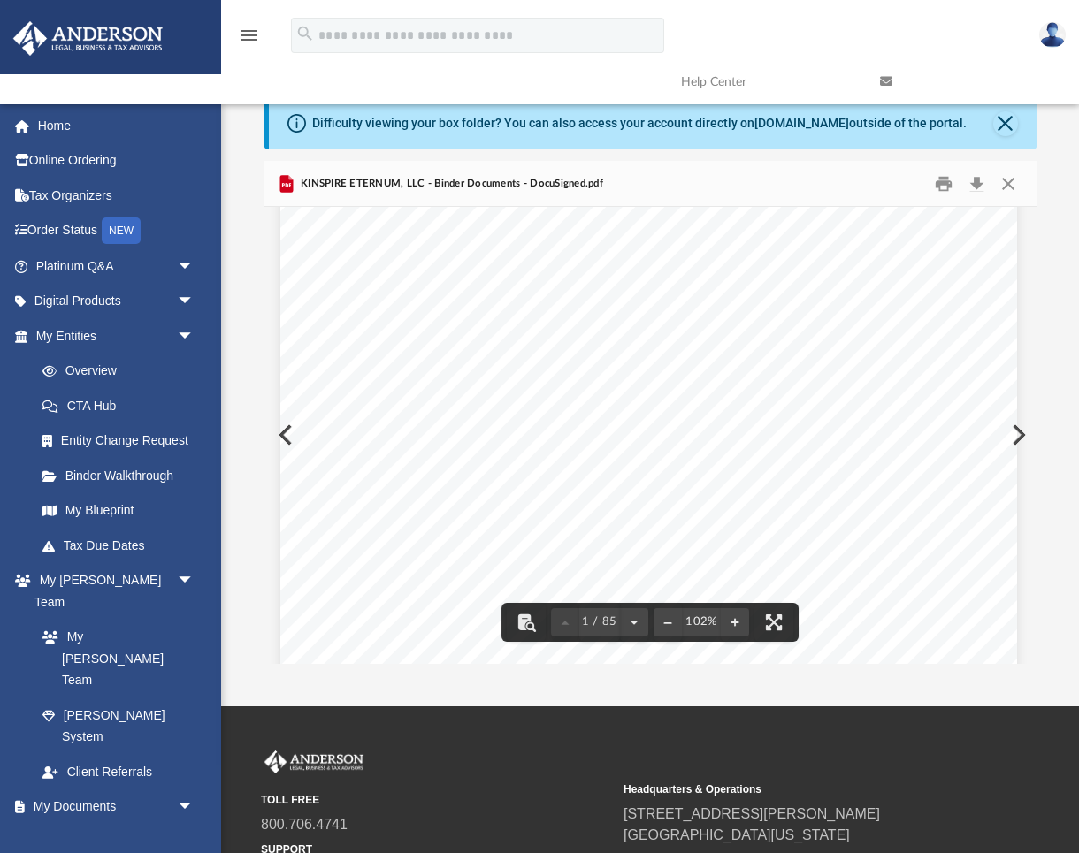
scroll to position [0, 2]
click at [944, 186] on button "Print" at bounding box center [943, 183] width 35 height 27
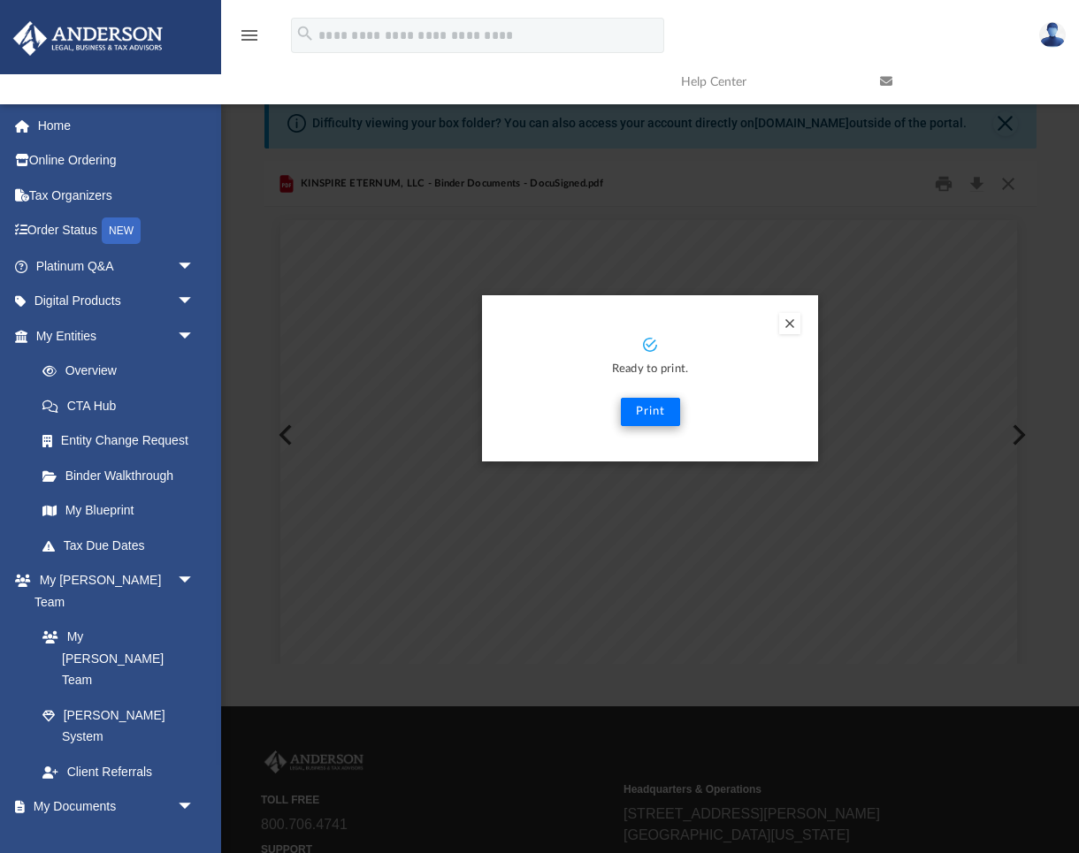
click at [646, 408] on button "Print" at bounding box center [650, 412] width 59 height 28
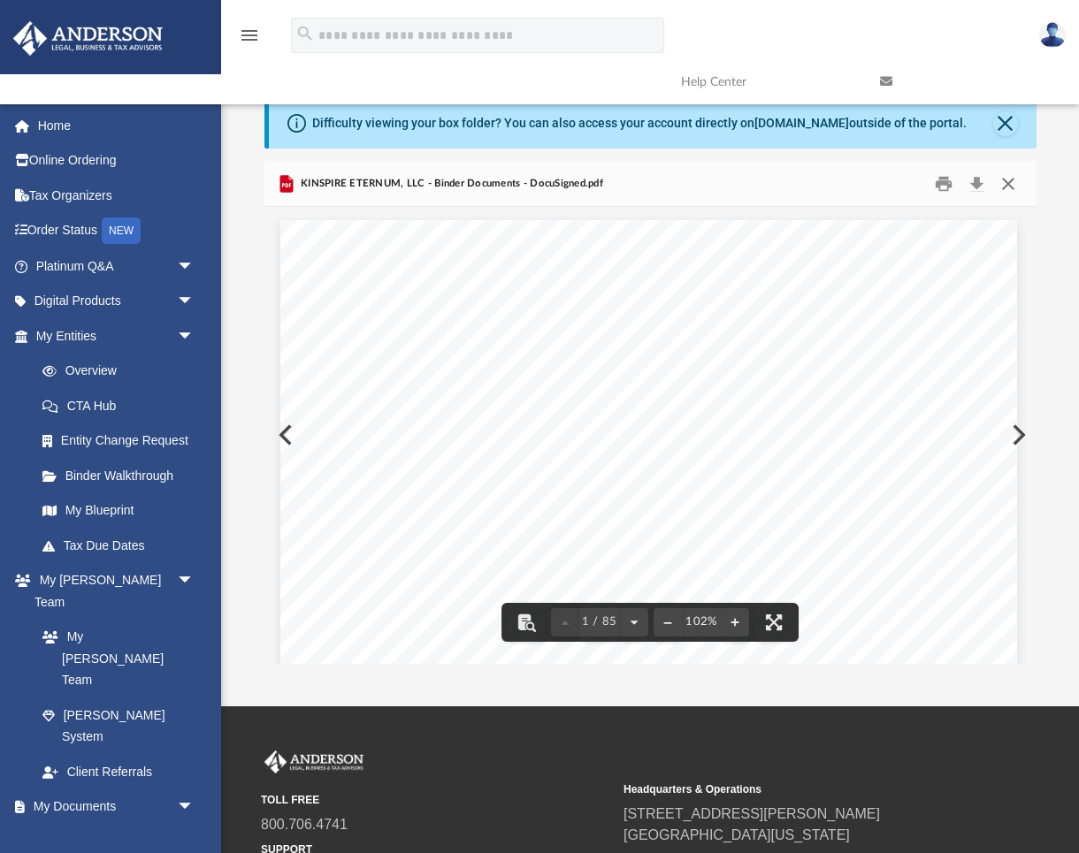
click at [1011, 180] on button "Close" at bounding box center [1008, 183] width 32 height 27
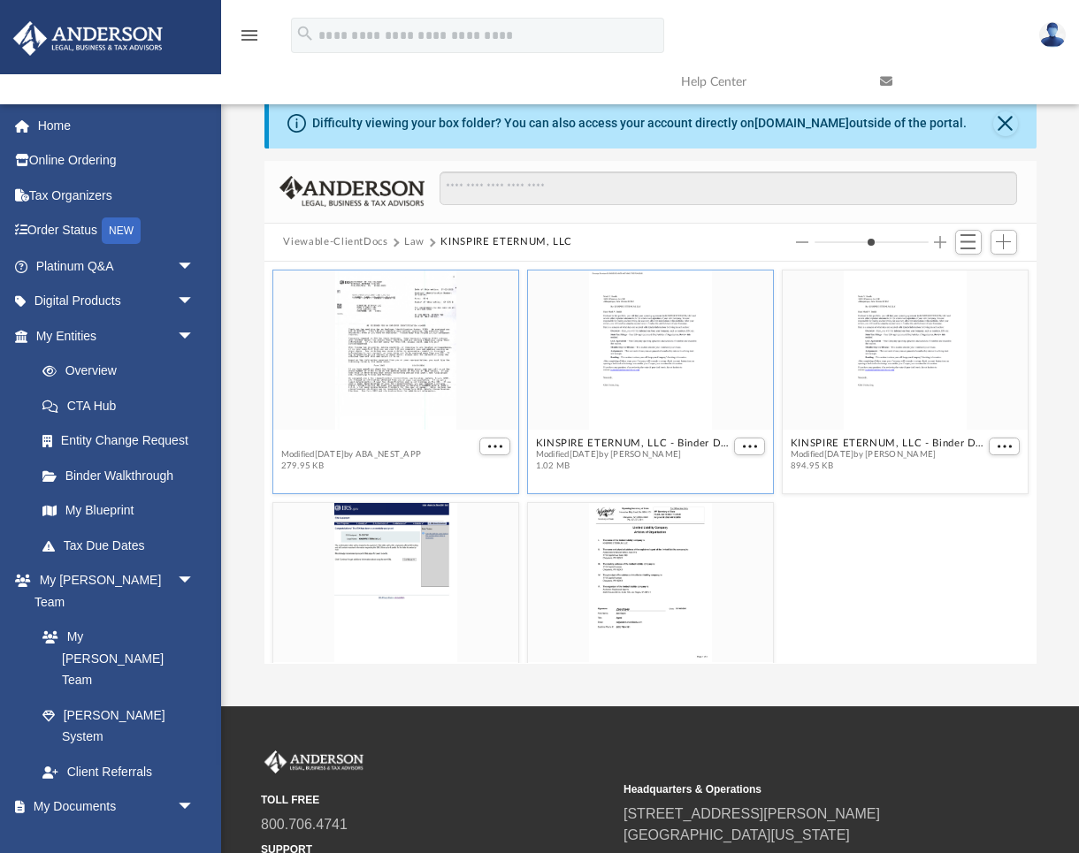
click at [430, 447] on button "2025.07.29 (11:45:06) - KINSPIRE ETERNUM, LLC - EIN Letter from IRS.pdf" at bounding box center [377, 443] width 195 height 11
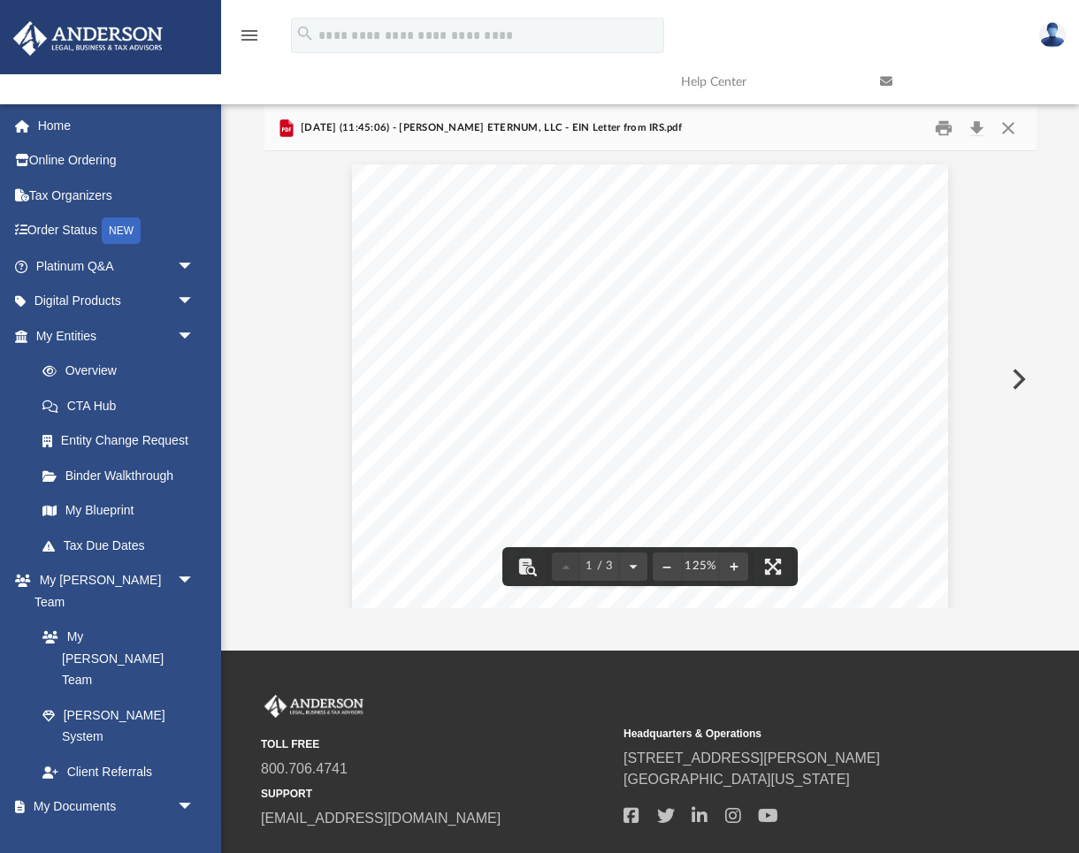
scroll to position [21, 0]
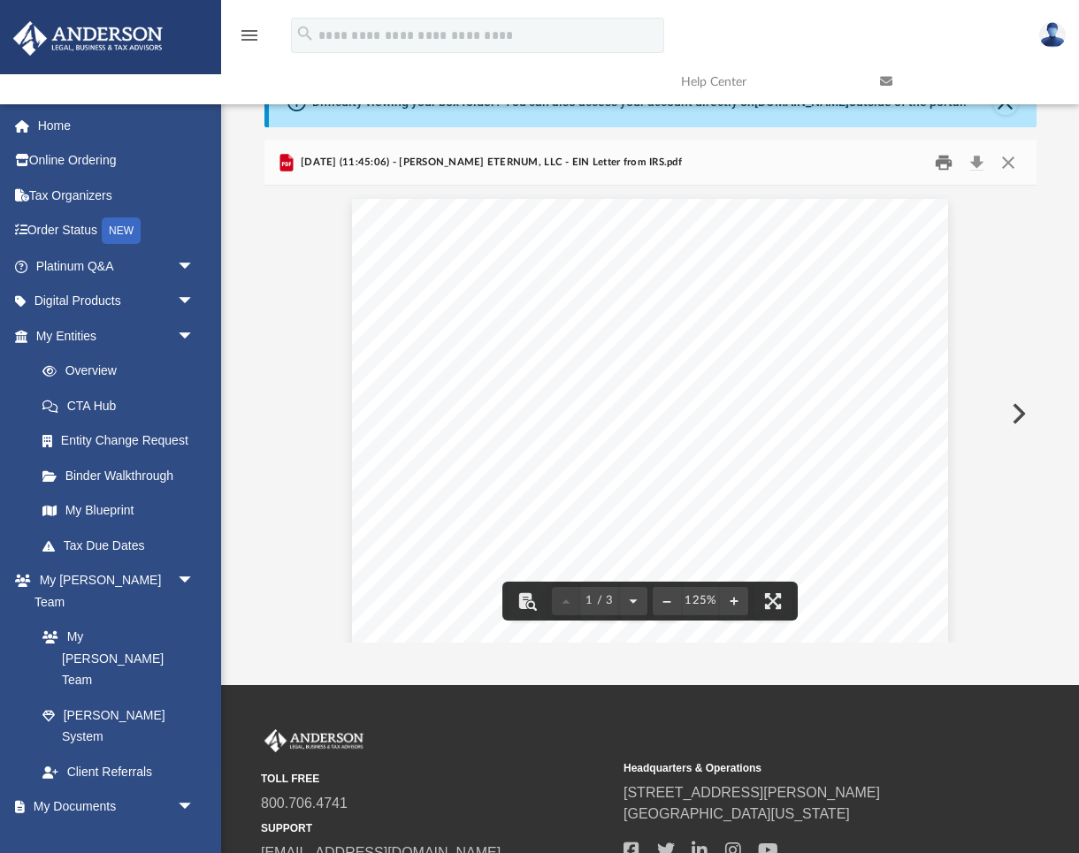
click at [942, 162] on button "Print" at bounding box center [943, 162] width 35 height 27
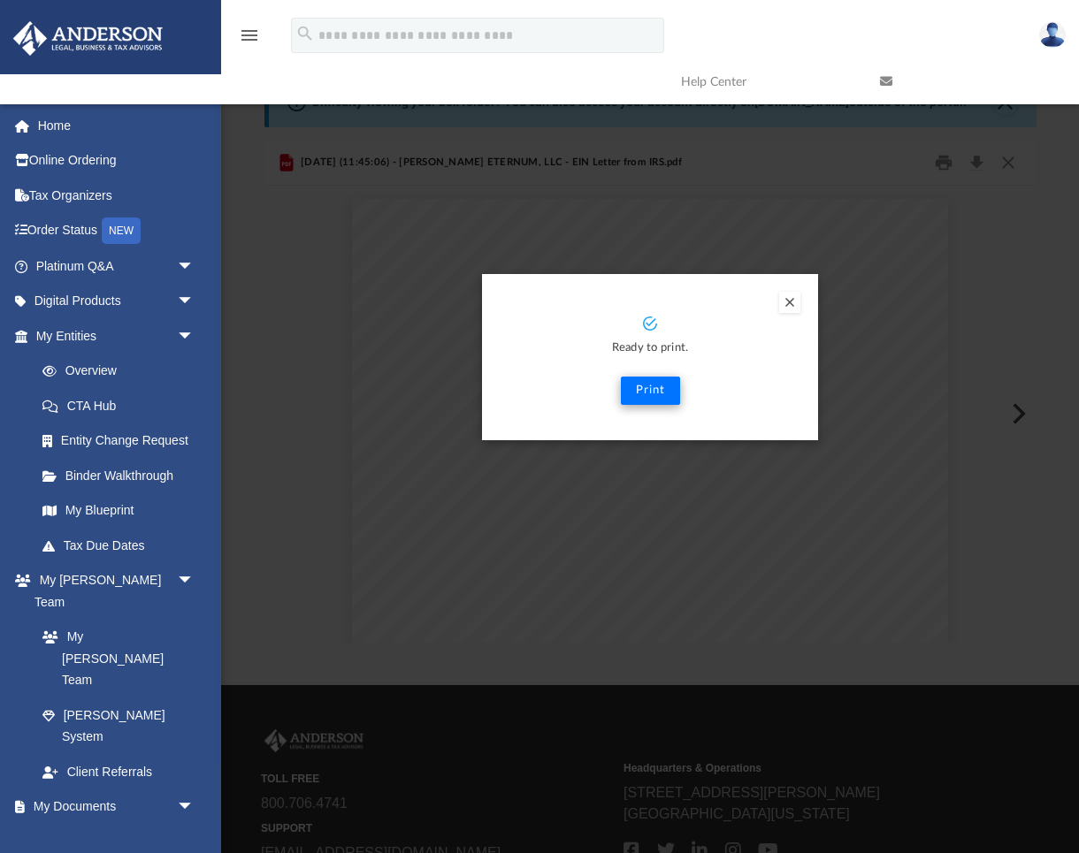
click at [648, 392] on button "Print" at bounding box center [650, 391] width 59 height 28
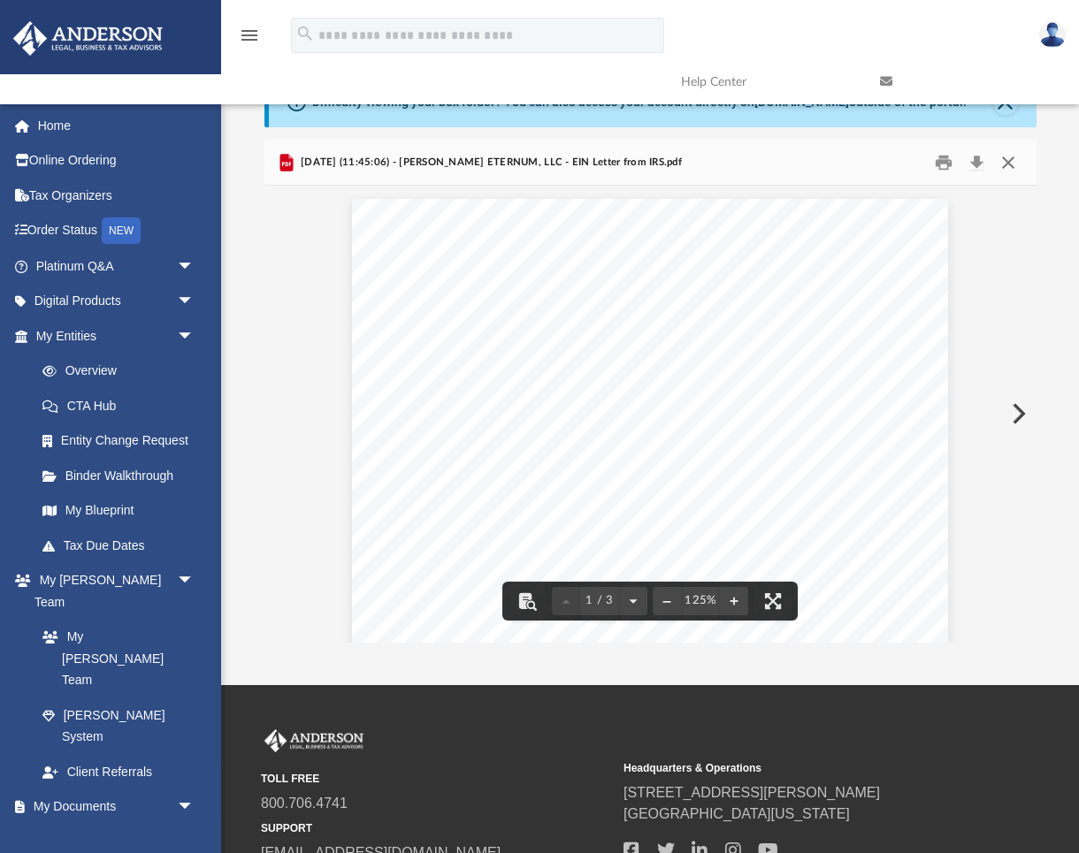
click at [1007, 164] on button "Close" at bounding box center [1008, 162] width 32 height 27
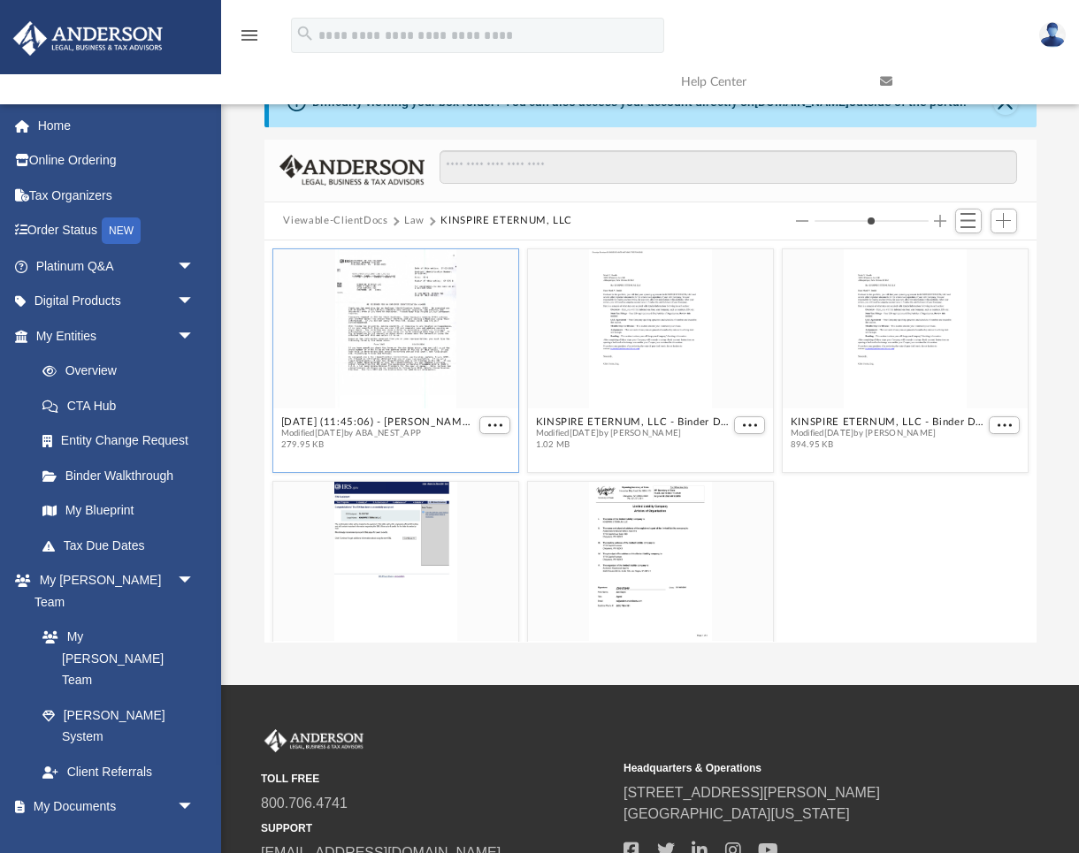
click at [359, 223] on button "Viewable-ClientDocs" at bounding box center [335, 221] width 104 height 16
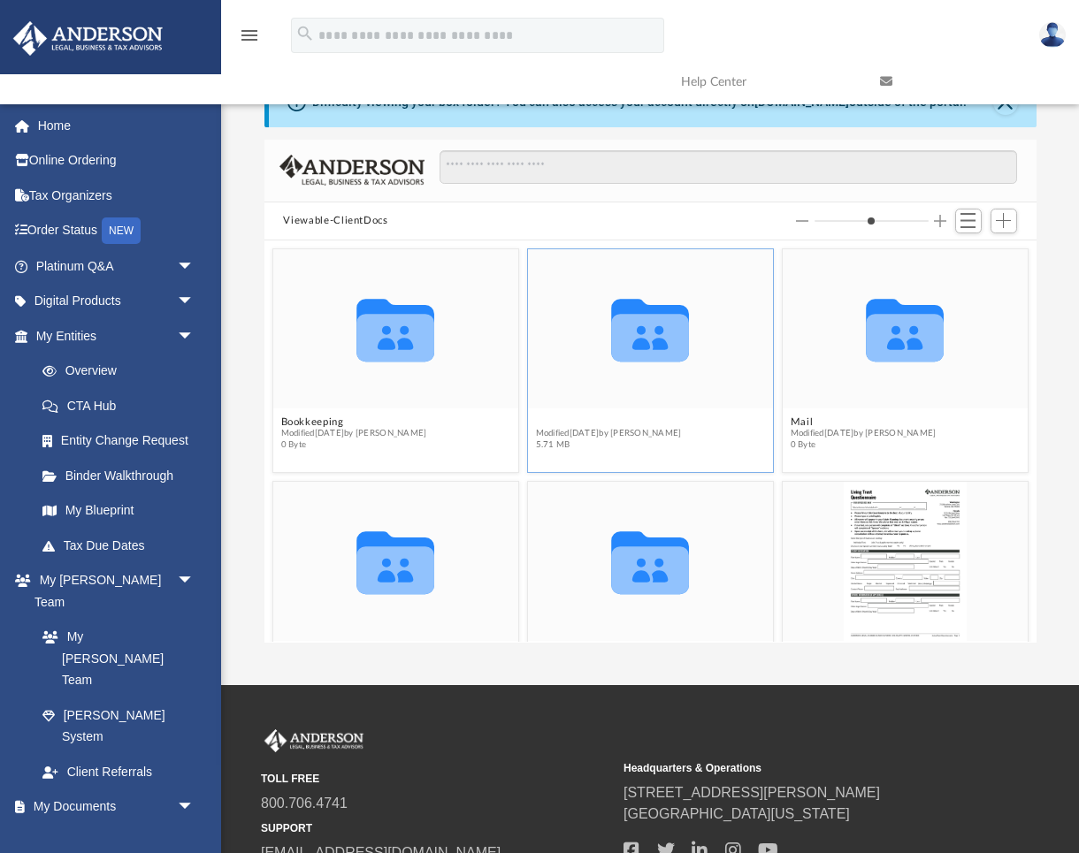
click at [626, 423] on button "Law" at bounding box center [608, 422] width 146 height 11
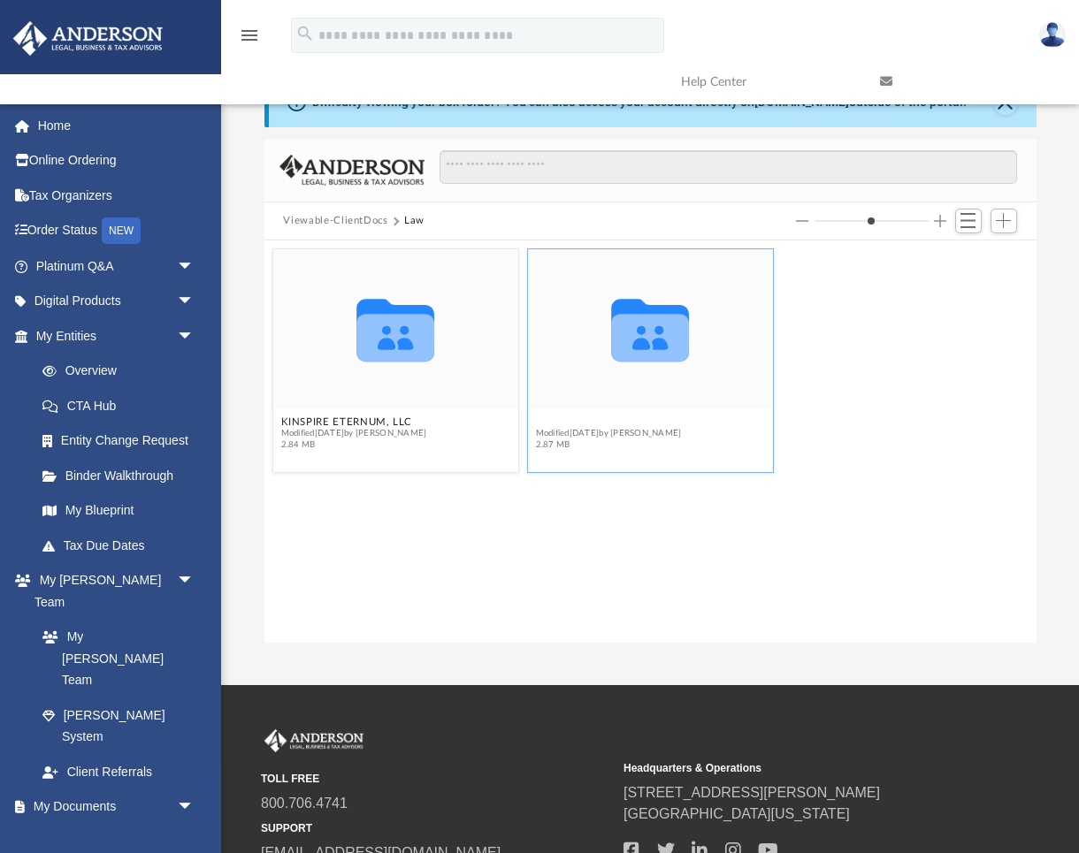
click at [639, 426] on button "PRISMATICA NUVISTA, LLC" at bounding box center [608, 422] width 146 height 11
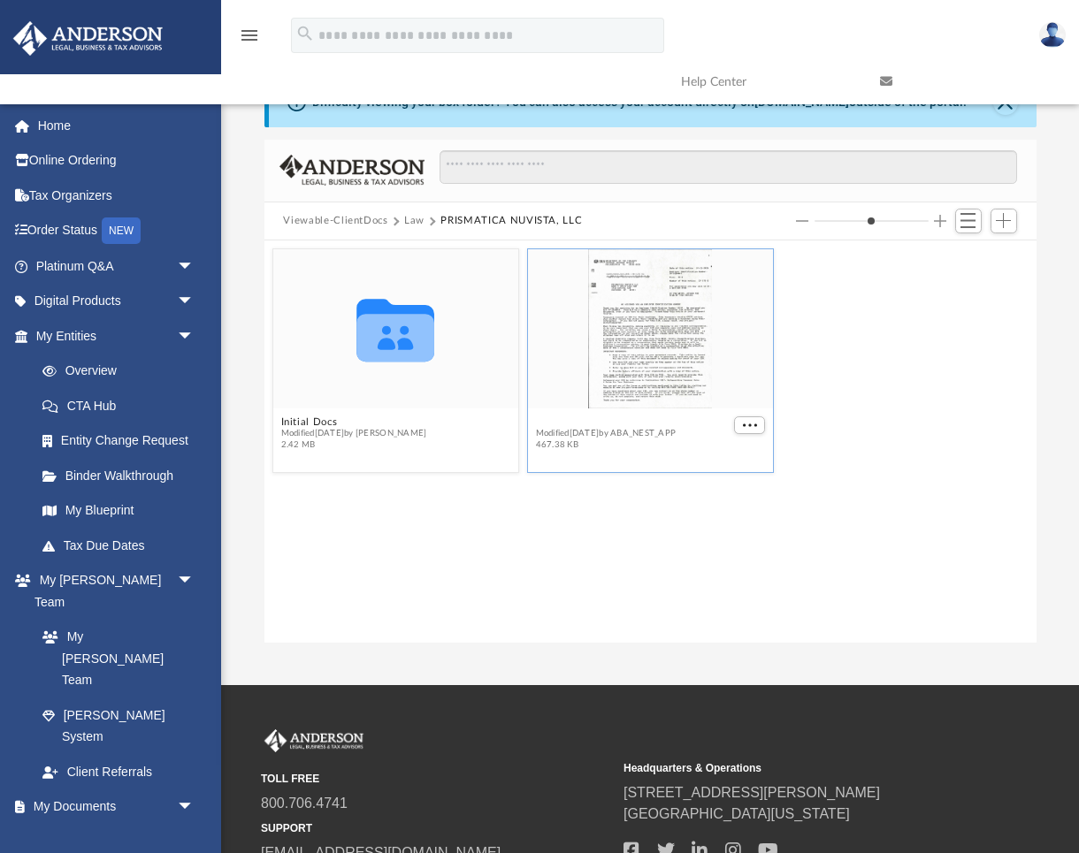
click at [644, 424] on button "2025.07.31 (08:03:50) - PRISMATICA NUVISTA, LLC - EIN Letter from IRS.pdf" at bounding box center [632, 422] width 195 height 11
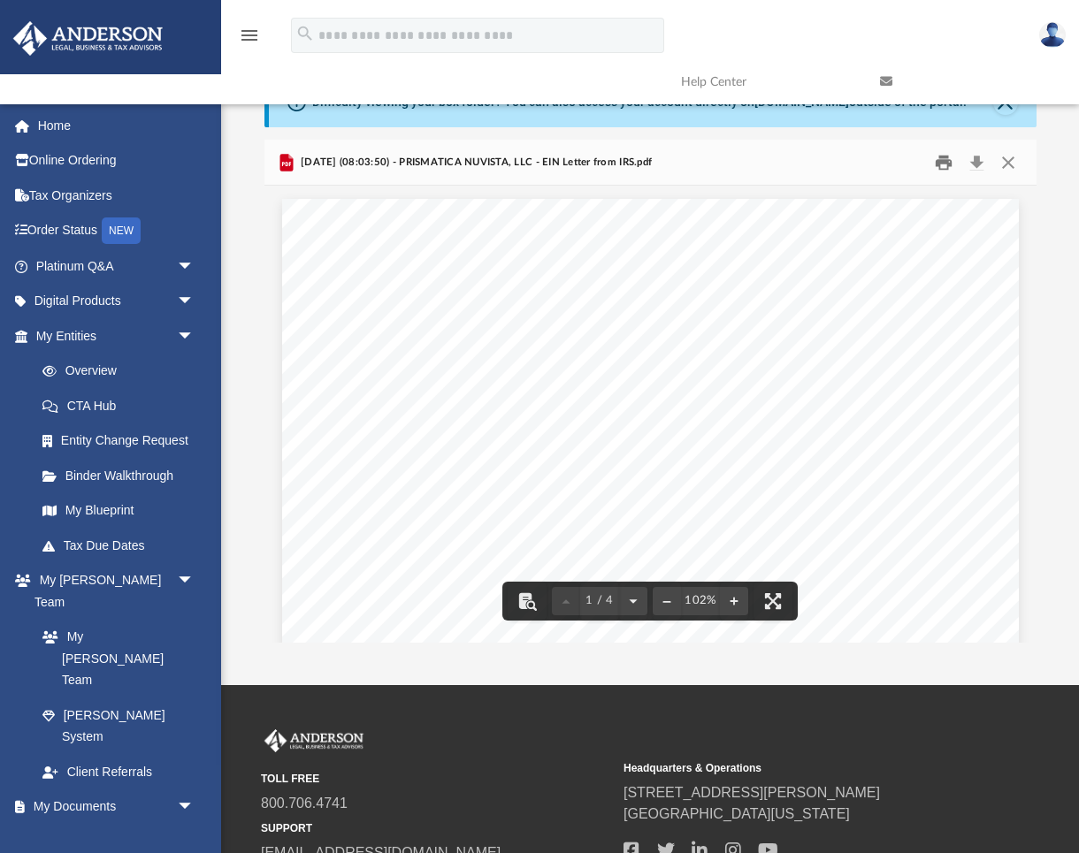
click at [940, 164] on button "Print" at bounding box center [943, 162] width 35 height 27
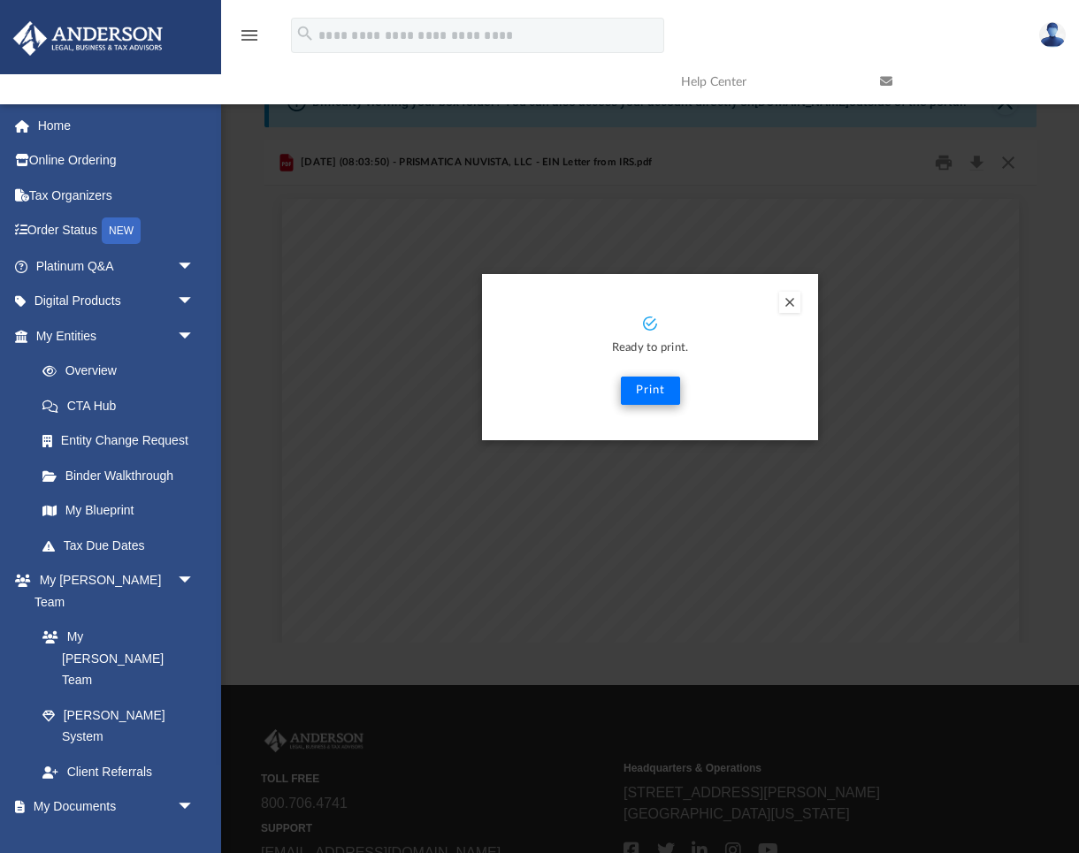
click at [649, 390] on button "Print" at bounding box center [650, 391] width 59 height 28
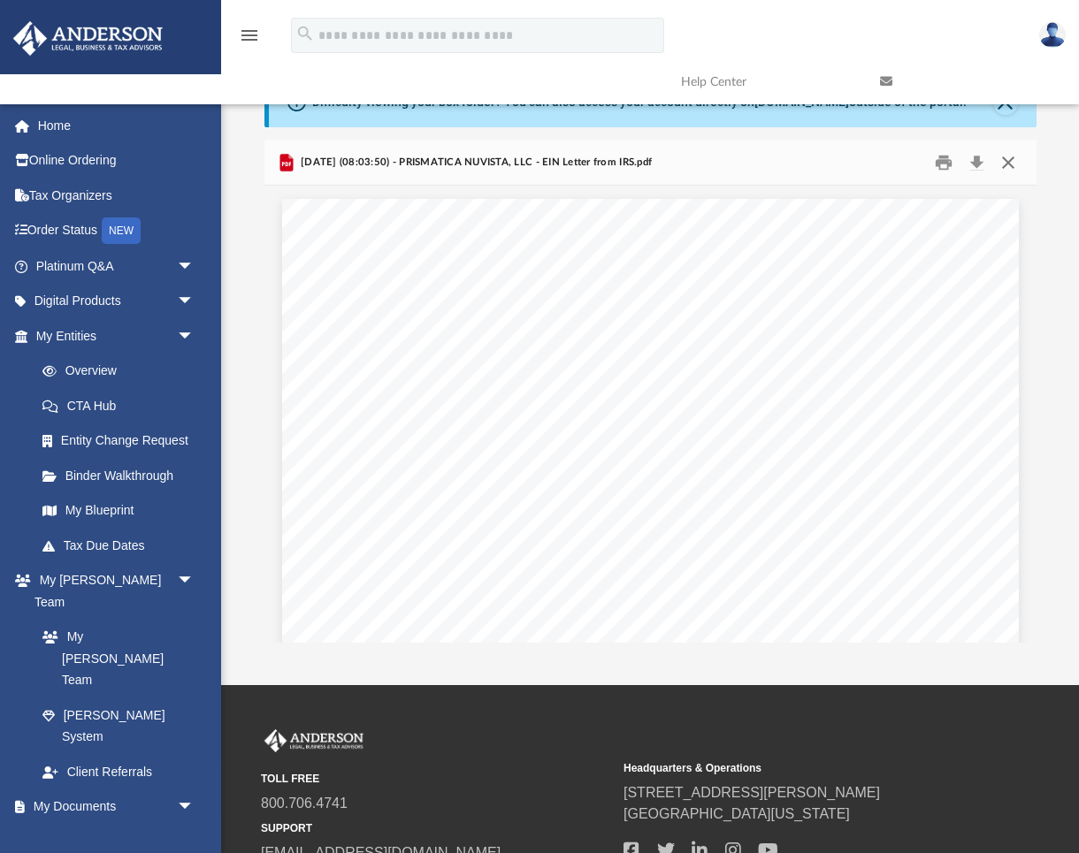
click at [1010, 164] on button "Close" at bounding box center [1008, 162] width 32 height 27
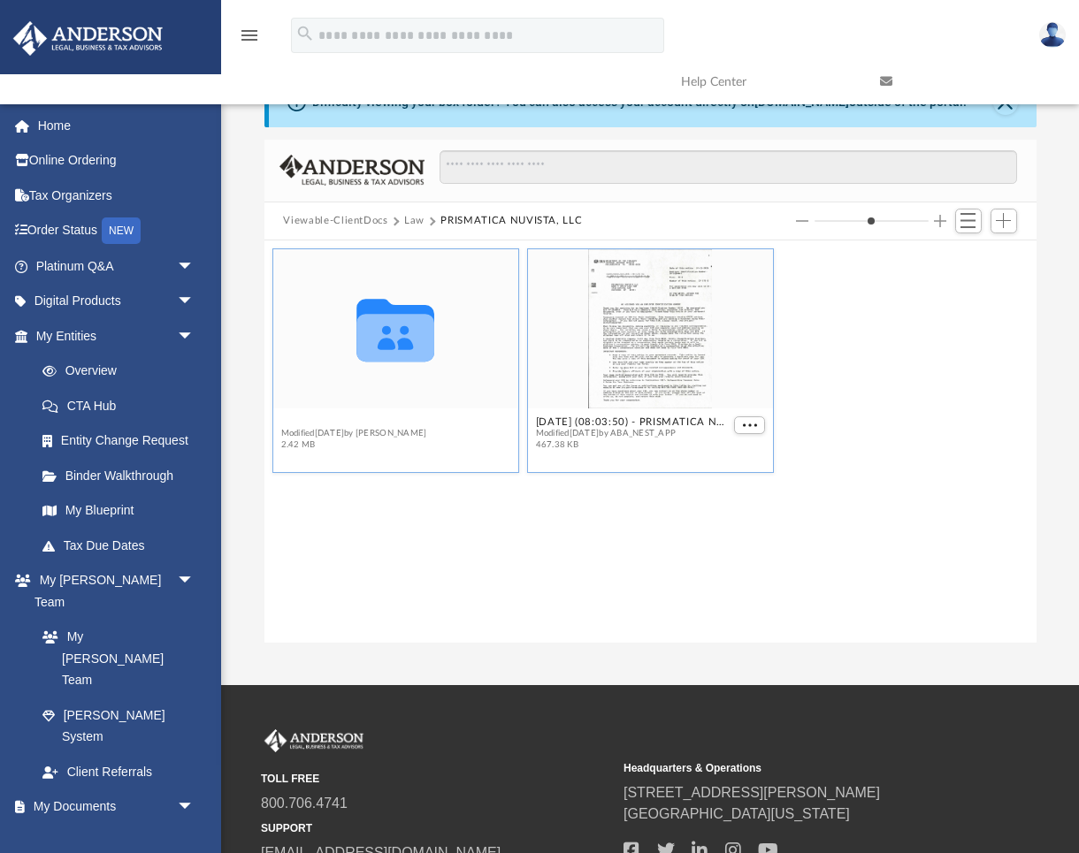
click at [363, 424] on button "Initial Docs" at bounding box center [353, 422] width 146 height 11
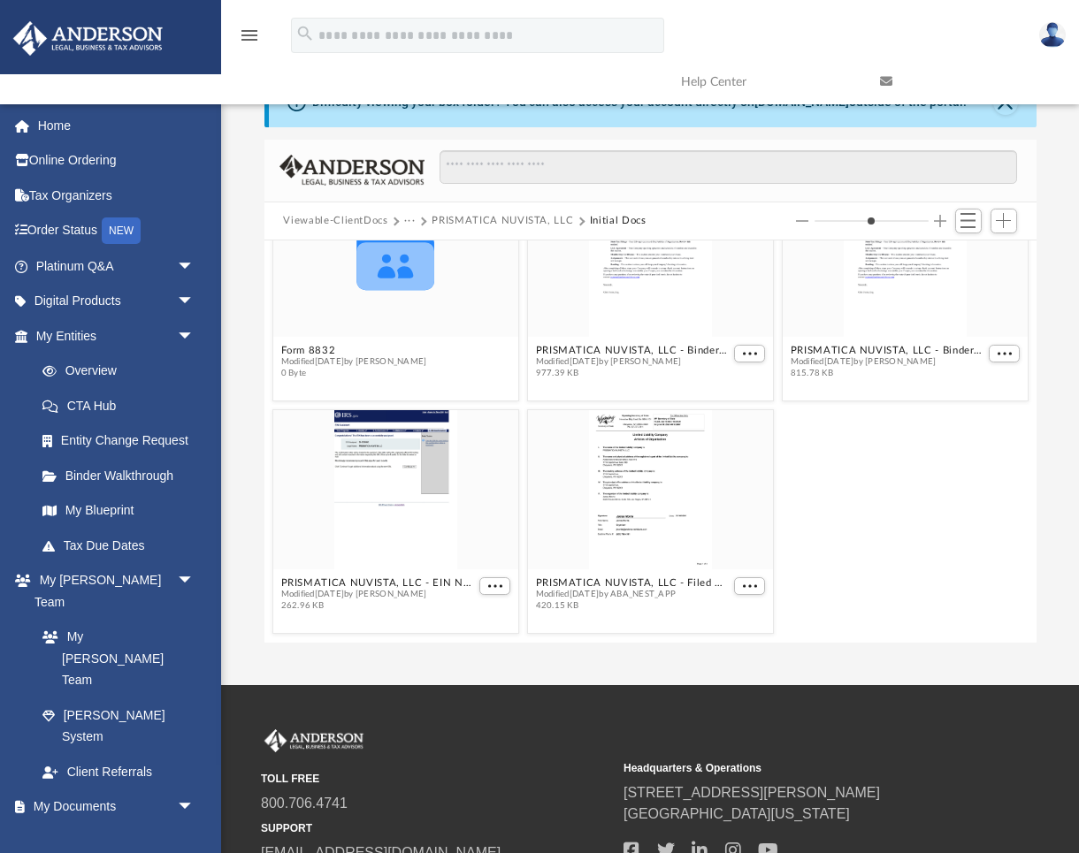
scroll to position [170, 0]
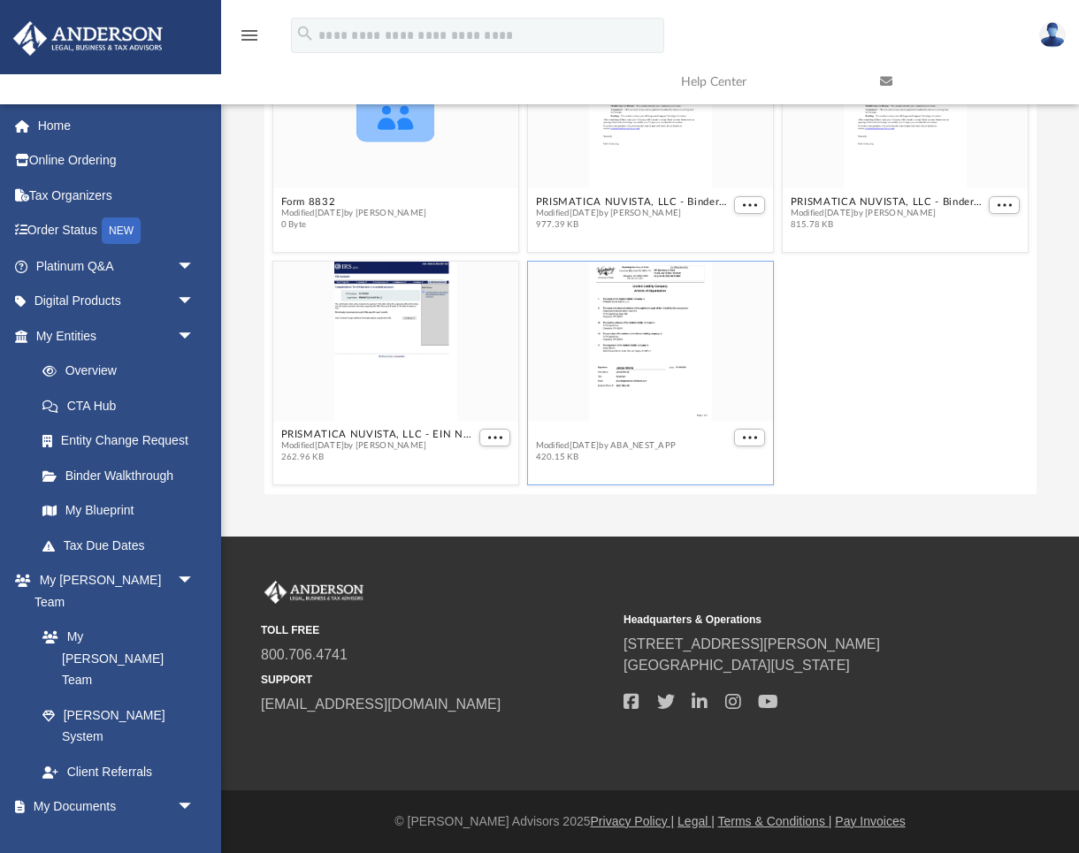
click at [695, 435] on button "PRISMATICA NUVISTA, LLC - Filed Articles.pdf" at bounding box center [632, 434] width 195 height 11
type input "*"
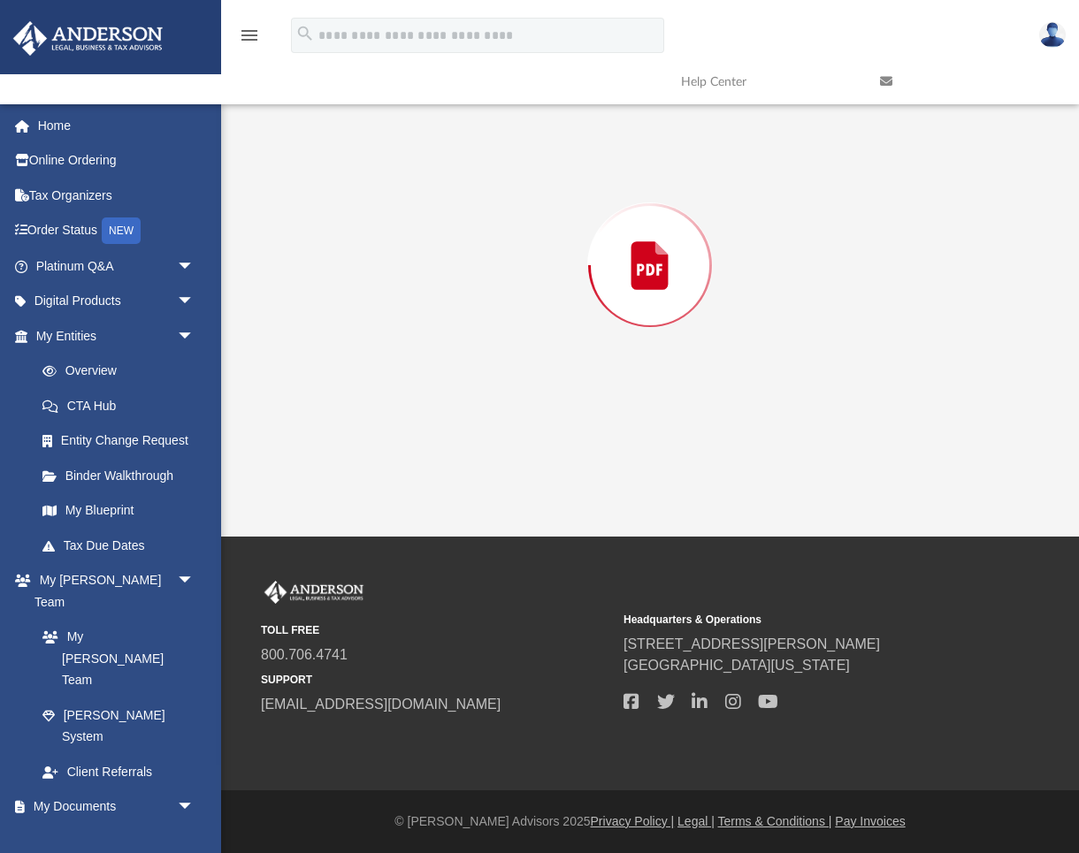
scroll to position [161, 0]
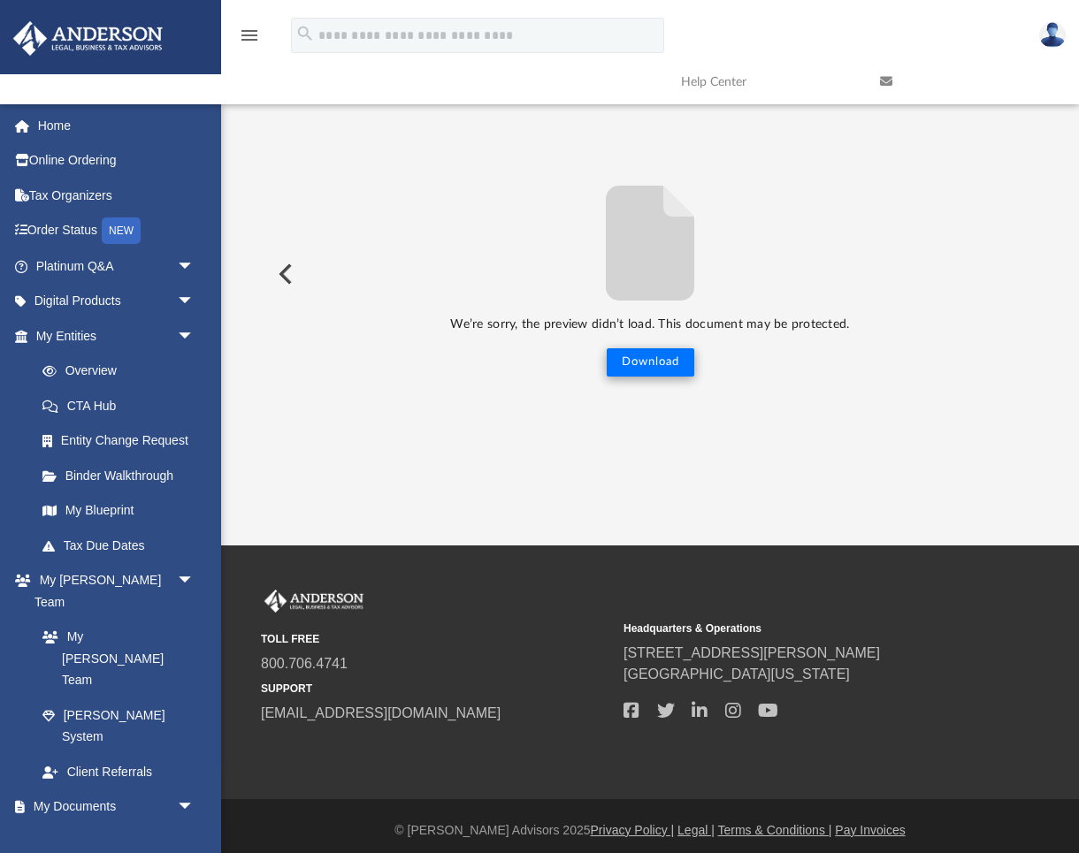
click at [646, 364] on button "Download" at bounding box center [651, 362] width 88 height 28
click at [286, 271] on button "Preview" at bounding box center [283, 274] width 39 height 50
click at [285, 274] on button "Preview" at bounding box center [283, 274] width 39 height 50
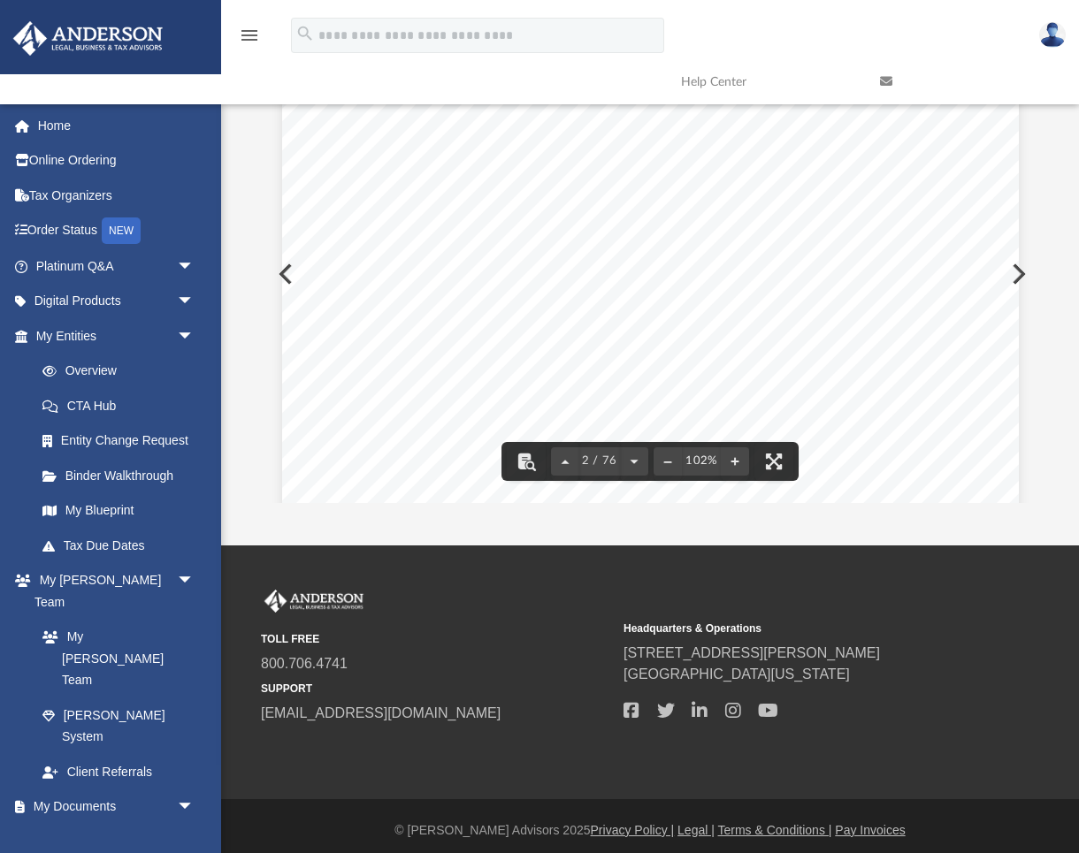
scroll to position [0, 0]
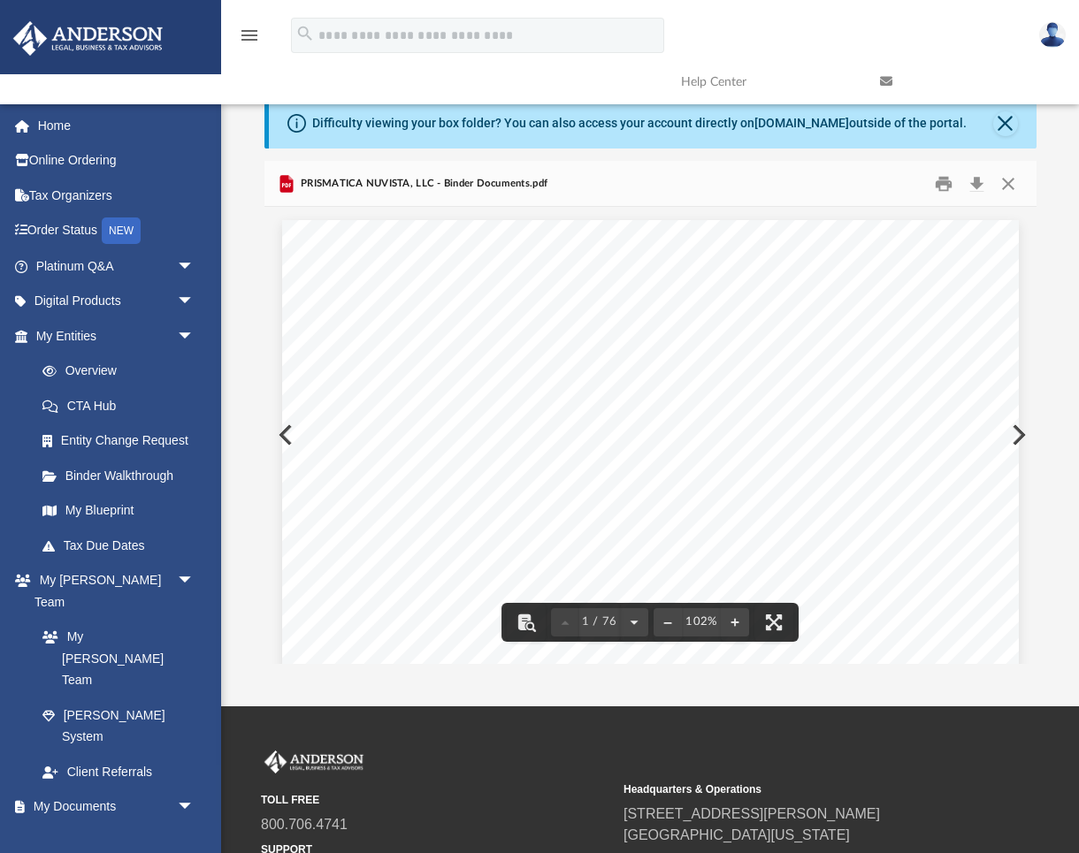
click at [1018, 433] on div "Mark V. Smith 10501 Florence Ave NE Albuquerque , New Mexico 87122 Re: PRISMATI…" at bounding box center [650, 696] width 737 height 953
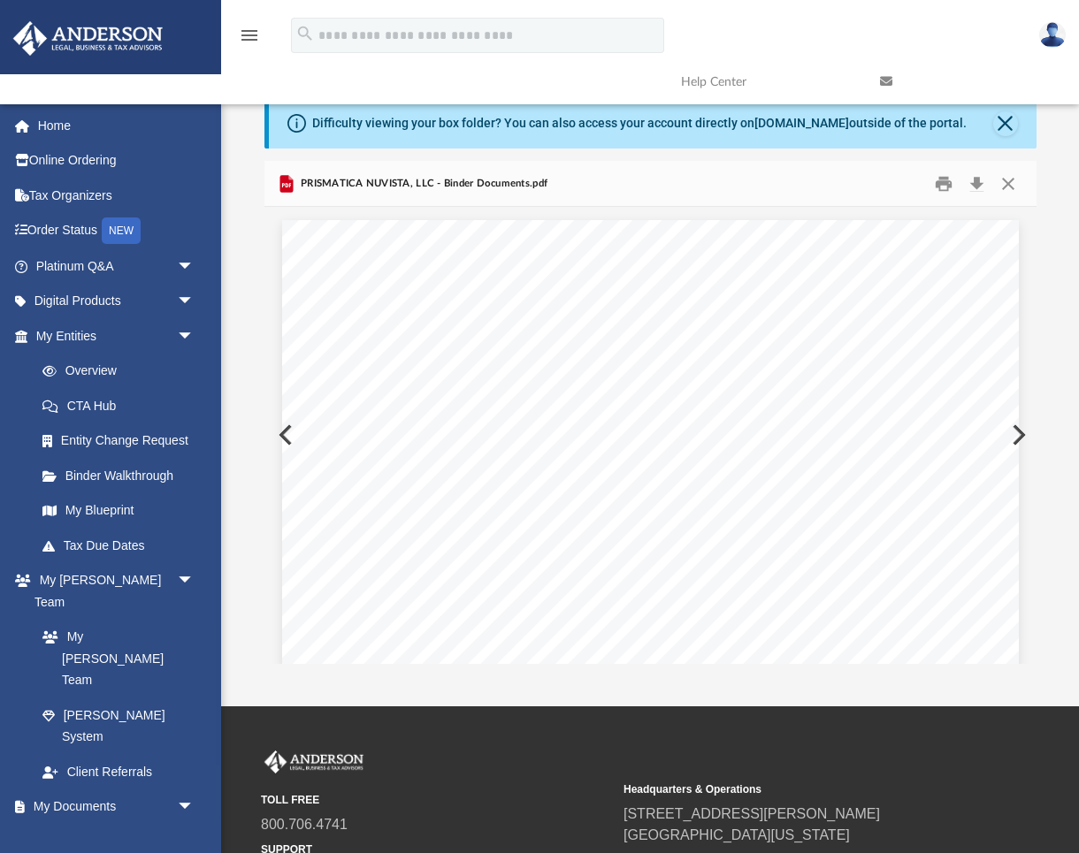
click at [1022, 435] on button "Preview" at bounding box center [1017, 435] width 39 height 50
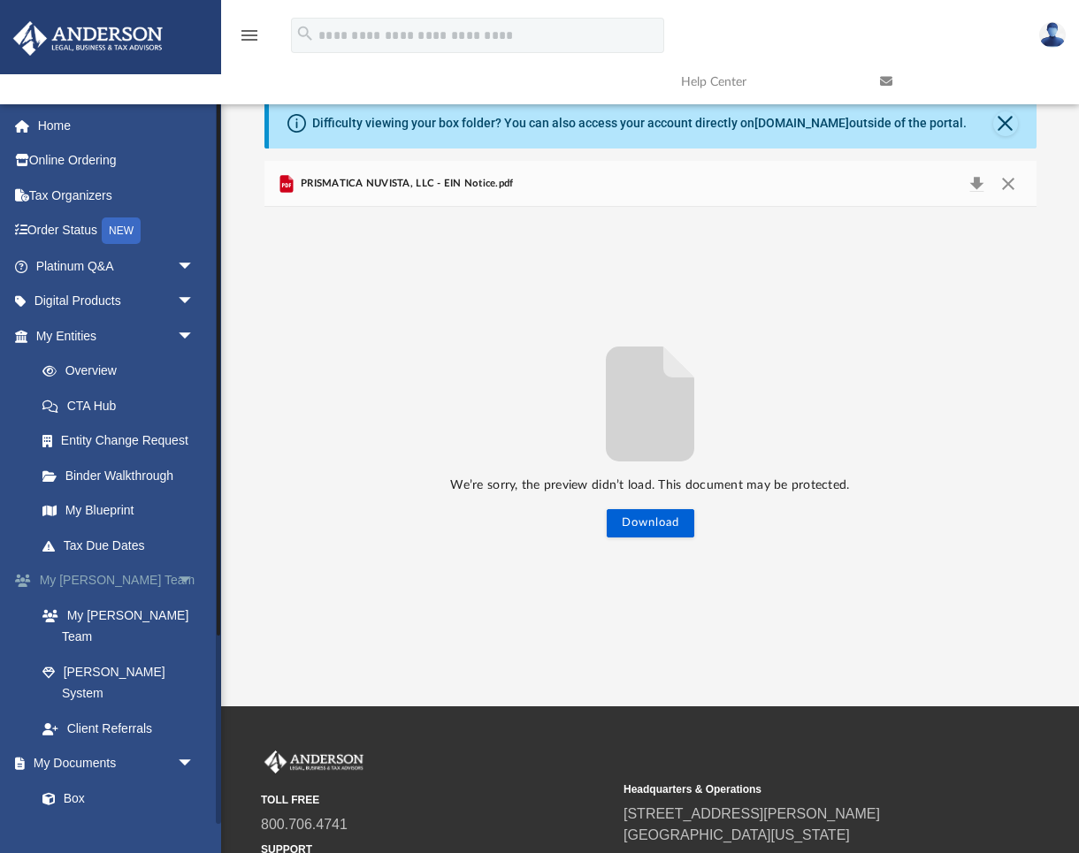
click at [182, 572] on span "arrow_drop_down" at bounding box center [194, 581] width 35 height 36
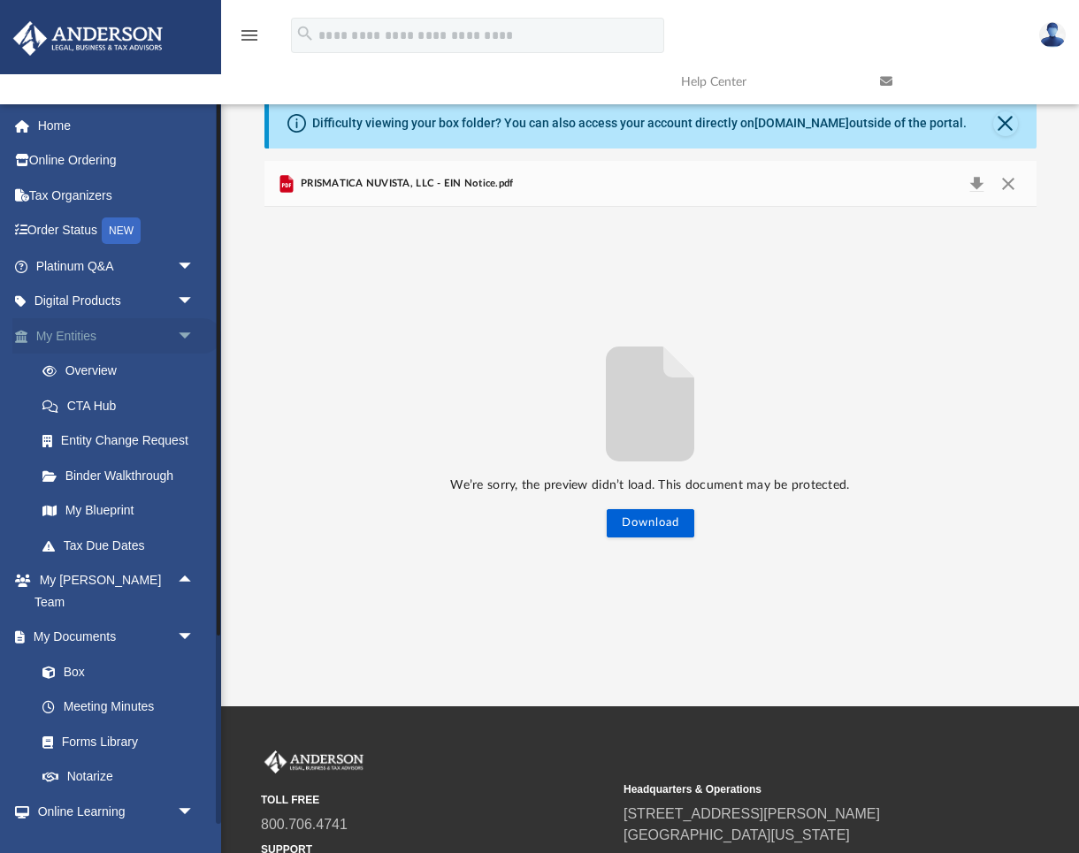
click at [187, 331] on span "arrow_drop_down" at bounding box center [194, 336] width 35 height 36
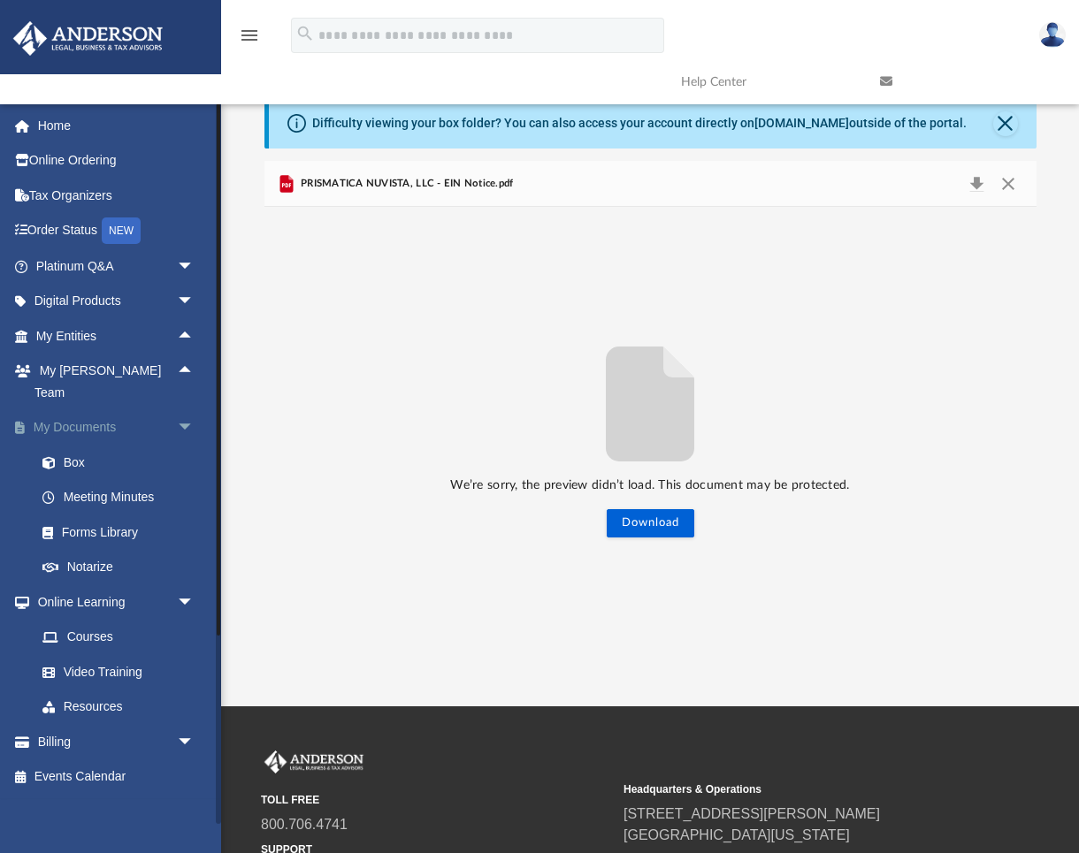
click at [185, 410] on span "arrow_drop_down" at bounding box center [194, 428] width 35 height 36
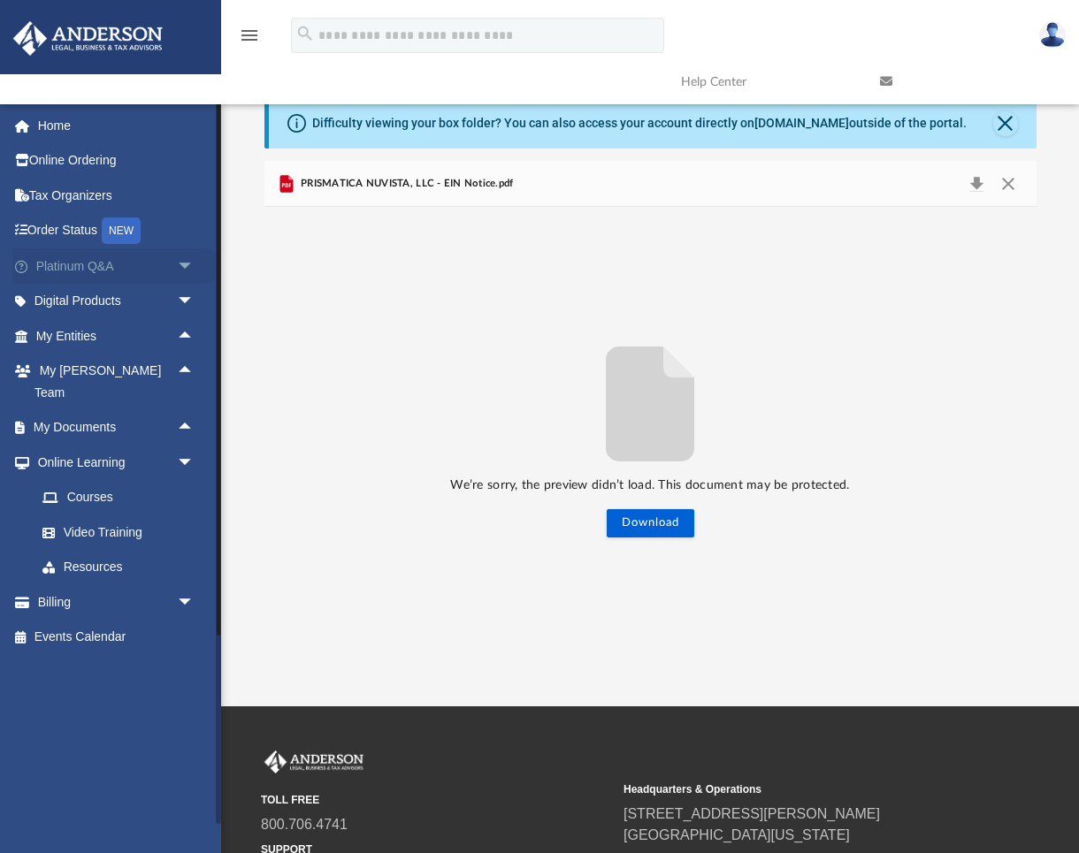
click at [186, 262] on span "arrow_drop_down" at bounding box center [194, 267] width 35 height 36
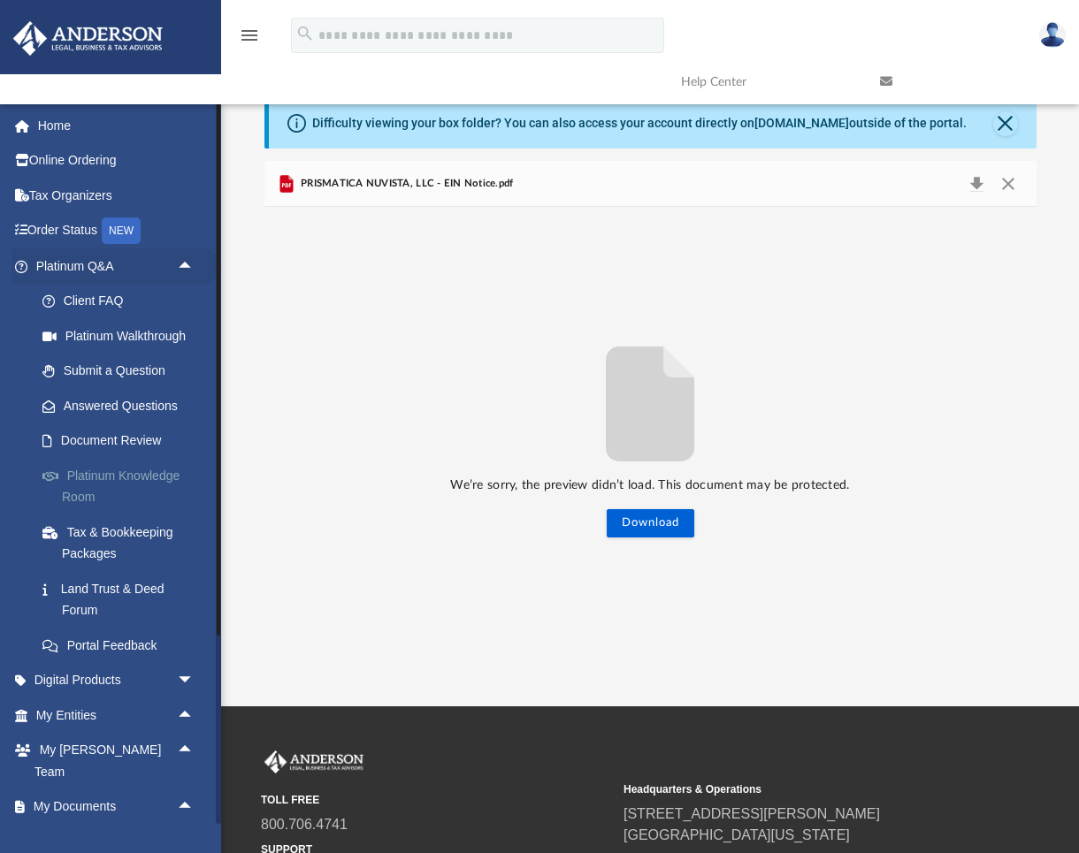
click at [87, 475] on link "Platinum Knowledge Room" at bounding box center [123, 486] width 196 height 57
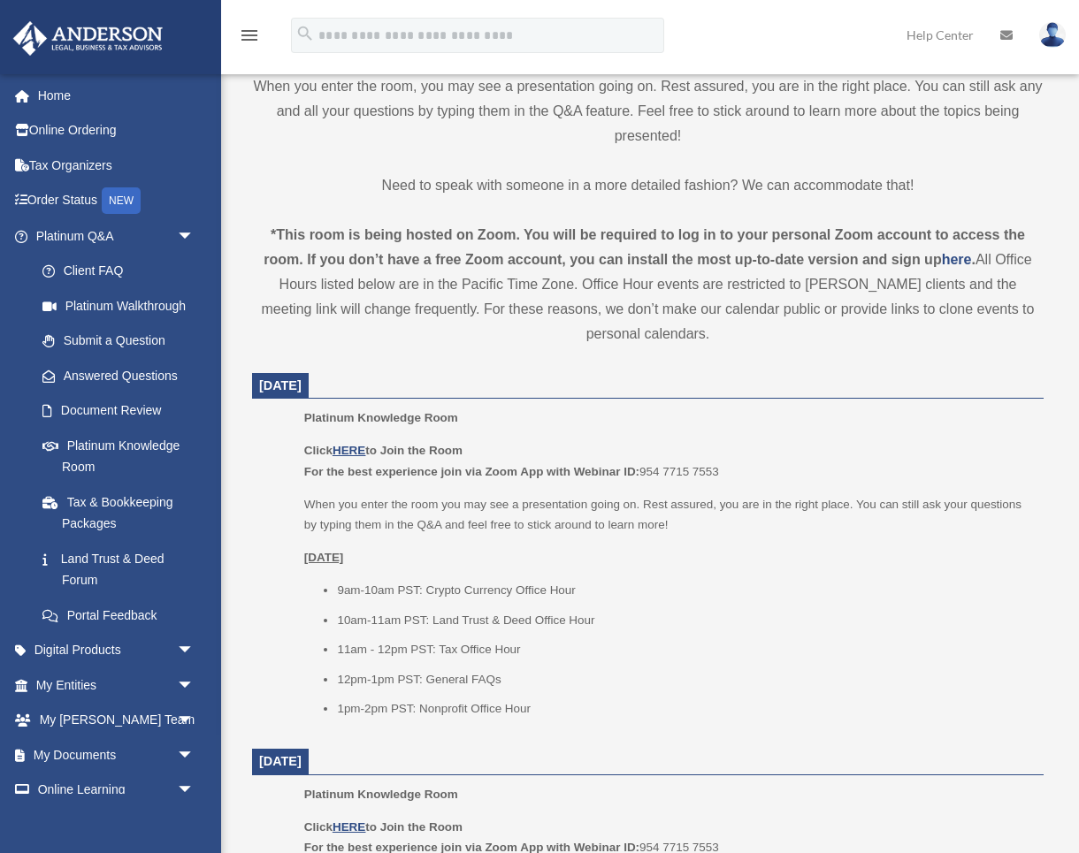
scroll to position [488, 0]
click at [349, 446] on u "HERE" at bounding box center [349, 449] width 33 height 13
